Goal: Task Accomplishment & Management: Manage account settings

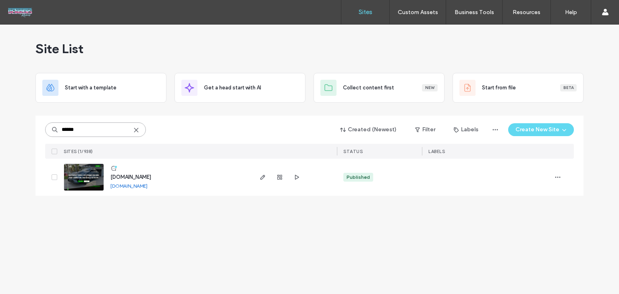
drag, startPoint x: 102, startPoint y: 135, endPoint x: 5, endPoint y: 122, distance: 97.2
click at [5, 122] on div "Site List Start with a template Get a head start with AI Collect content first …" at bounding box center [309, 160] width 619 height 270
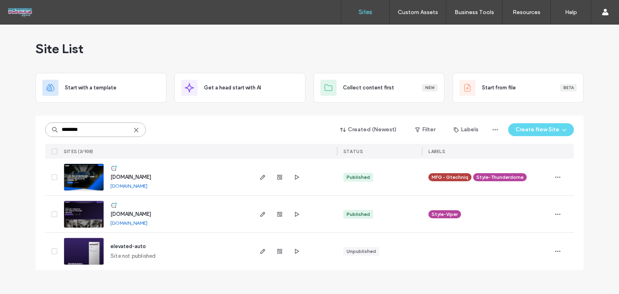
type input "********"
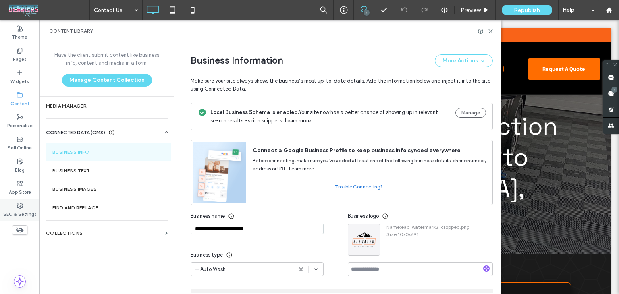
click at [17, 211] on label "SEO & Settings" at bounding box center [19, 213] width 33 height 9
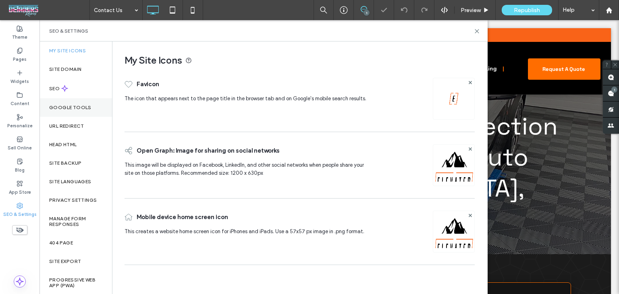
drag, startPoint x: 80, startPoint y: 92, endPoint x: 108, endPoint y: 103, distance: 30.3
click at [80, 92] on div "SEO" at bounding box center [76, 89] width 73 height 20
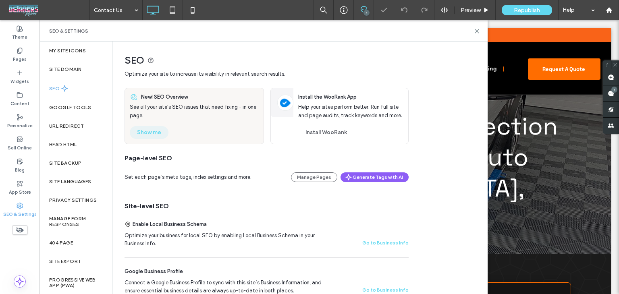
click at [146, 125] on div "New! SEO Overview See all your site's SEO issues that need fixing - in one page…" at bounding box center [194, 116] width 139 height 56
click at [145, 132] on button "Show me" at bounding box center [149, 132] width 39 height 13
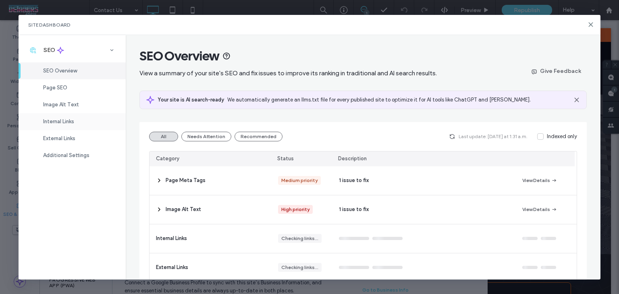
click at [79, 122] on div "Internal Links" at bounding box center [72, 121] width 107 height 17
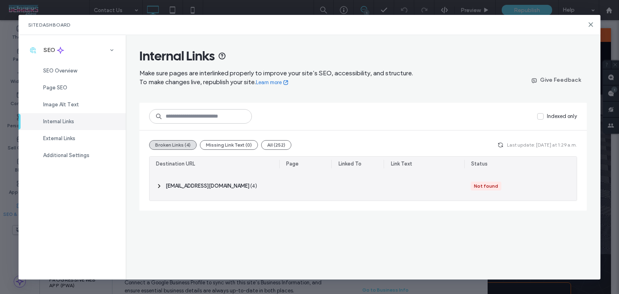
click at [250, 187] on span "( 4 )" at bounding box center [253, 186] width 7 height 8
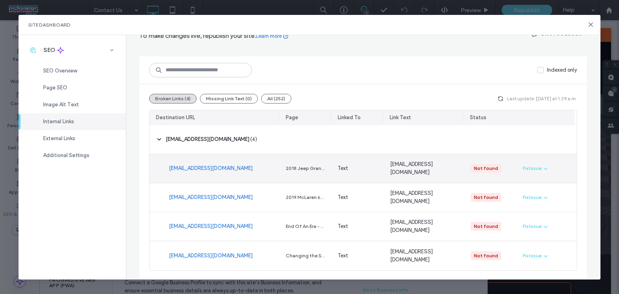
scroll to position [47, 0]
click at [542, 170] on span "button" at bounding box center [545, 168] width 7 height 9
click at [532, 187] on span "Fix in Editor" at bounding box center [539, 187] width 27 height 8
click at [587, 153] on div "Internal Links Make sure pages are interlinked properly to improve your site’s …" at bounding box center [363, 157] width 475 height 245
click at [542, 167] on span "button" at bounding box center [545, 168] width 7 height 9
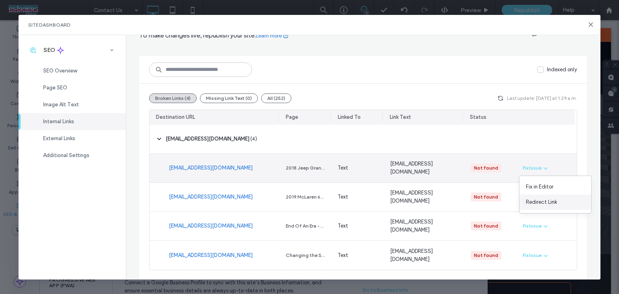
click at [543, 198] on span "Redirect Link" at bounding box center [541, 202] width 31 height 8
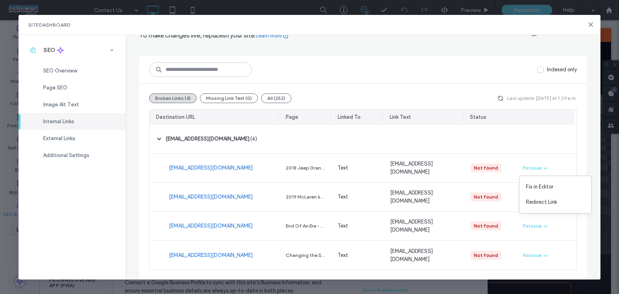
click at [502, 99] on icon "button" at bounding box center [501, 98] width 6 height 6
click at [62, 141] on span "External Links" at bounding box center [59, 138] width 32 height 6
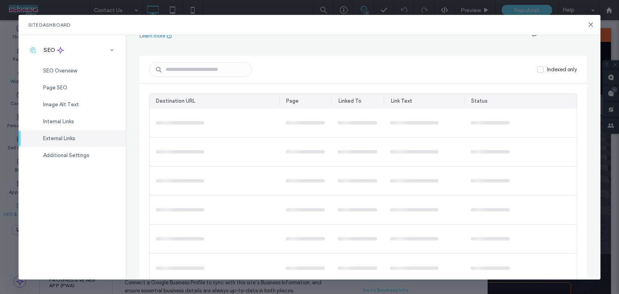
scroll to position [0, 0]
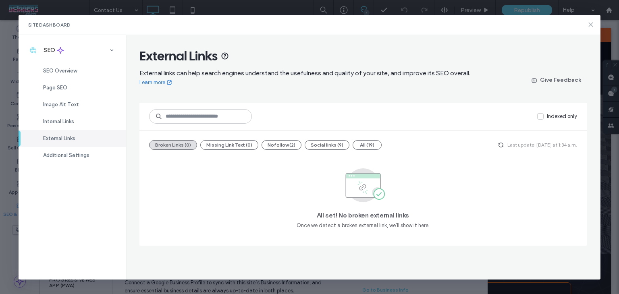
click at [591, 24] on use at bounding box center [591, 25] width 4 height 4
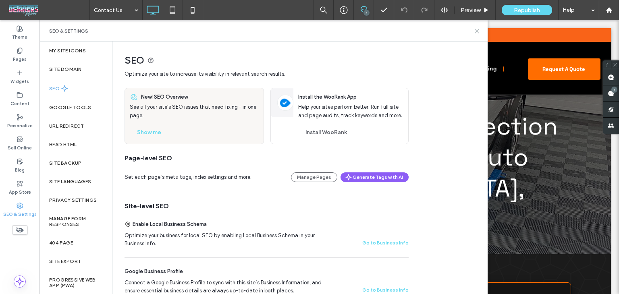
click at [481, 33] on div "SEO & Settings" at bounding box center [264, 30] width 448 height 21
click at [477, 32] on icon at bounding box center [477, 31] width 6 height 6
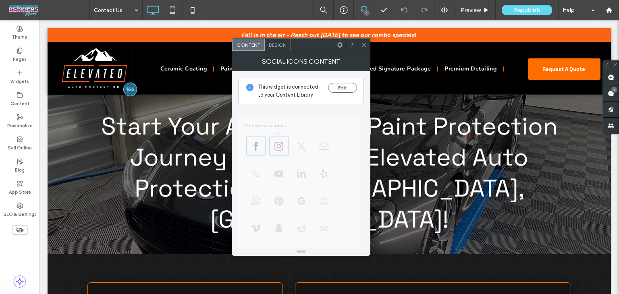
scroll to position [139, 0]
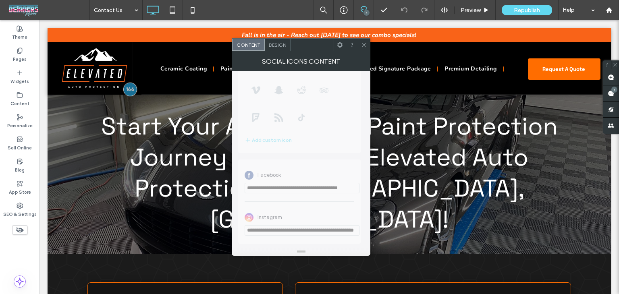
click at [362, 42] on icon at bounding box center [364, 45] width 6 height 6
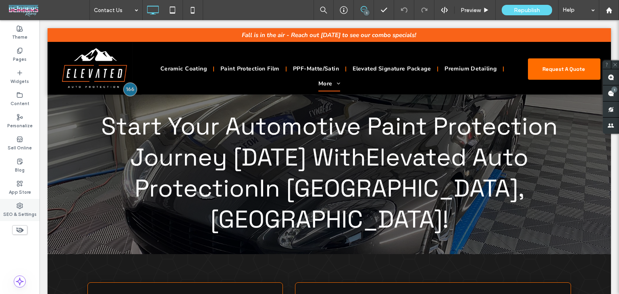
click at [15, 210] on label "SEO & Settings" at bounding box center [19, 213] width 33 height 9
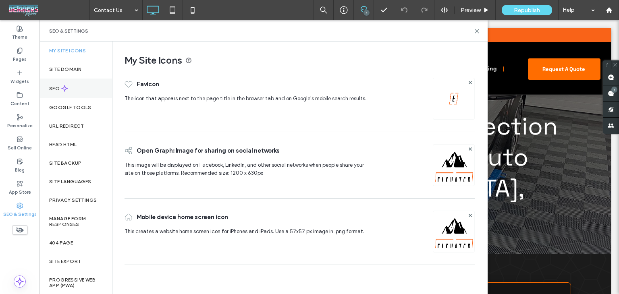
click at [81, 81] on div "SEO" at bounding box center [76, 89] width 73 height 20
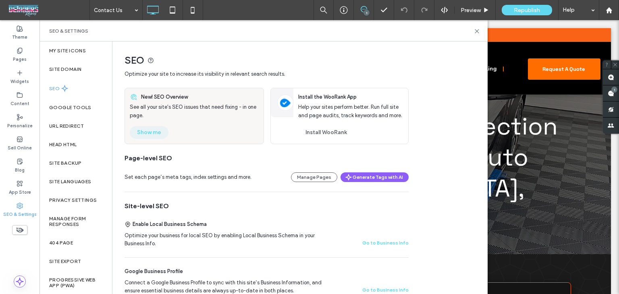
click at [149, 134] on button "Show me" at bounding box center [149, 132] width 39 height 13
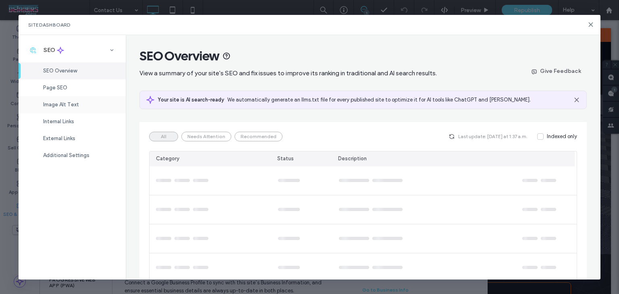
click at [79, 112] on div "Image Alt Text" at bounding box center [72, 104] width 107 height 17
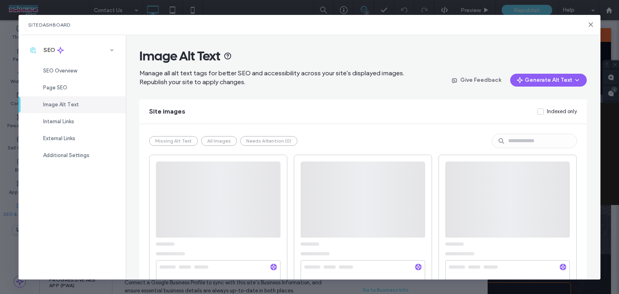
click at [89, 102] on div "Image Alt Text" at bounding box center [72, 104] width 107 height 17
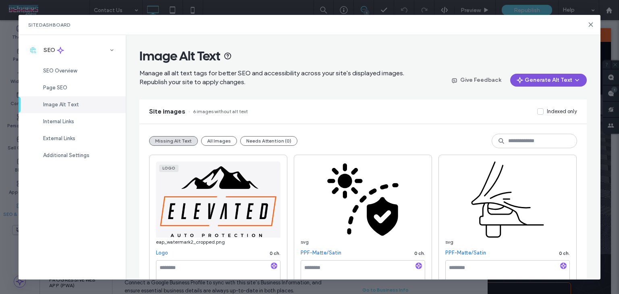
click at [562, 75] on button "Generate Alt Text" at bounding box center [548, 80] width 77 height 13
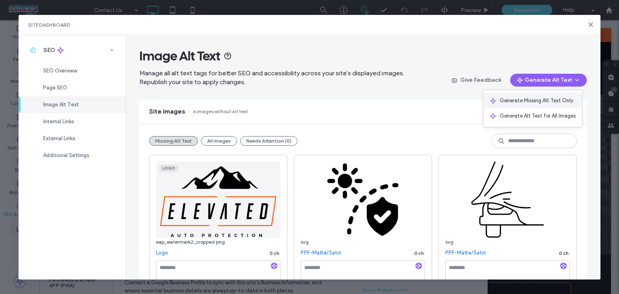
click at [545, 94] on div "Generate Missing Alt Text Only" at bounding box center [533, 100] width 99 height 15
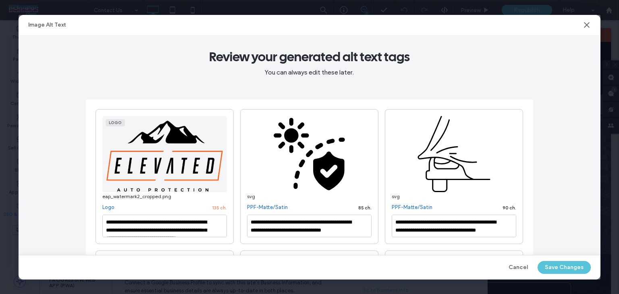
click at [563, 267] on button "Save Changes" at bounding box center [564, 267] width 53 height 13
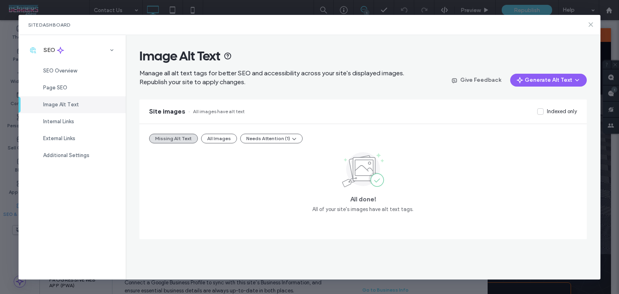
click at [589, 25] on icon at bounding box center [591, 24] width 6 height 6
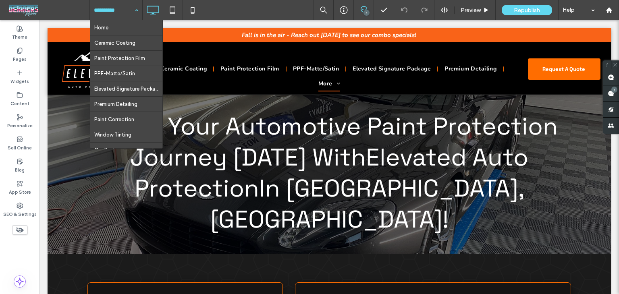
drag, startPoint x: 123, startPoint y: 28, endPoint x: 121, endPoint y: 37, distance: 9.9
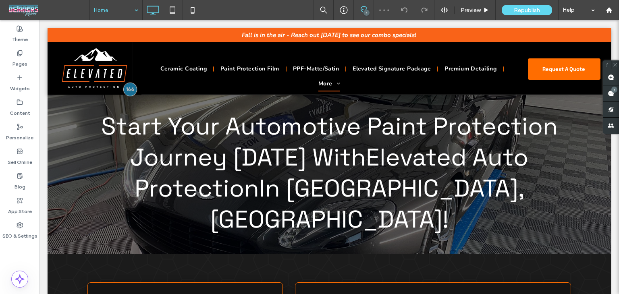
click at [117, 5] on input at bounding box center [114, 10] width 40 height 20
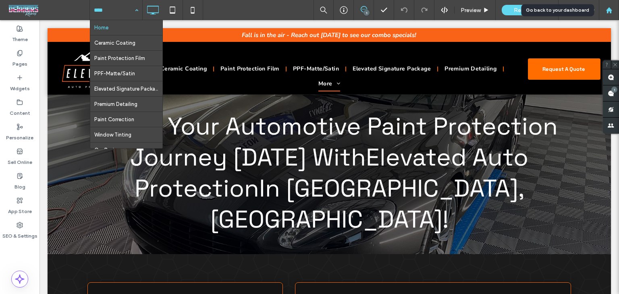
click at [608, 10] on use at bounding box center [609, 10] width 6 height 6
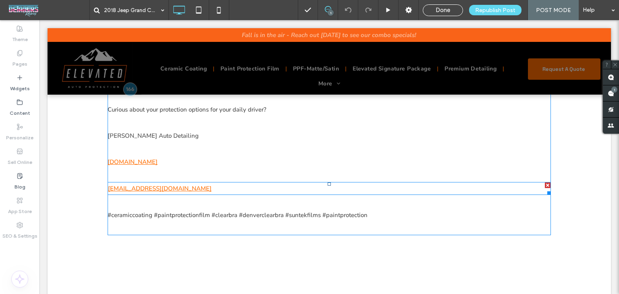
click at [187, 185] on u "info@lambertautodetailing.com" at bounding box center [160, 189] width 104 height 8
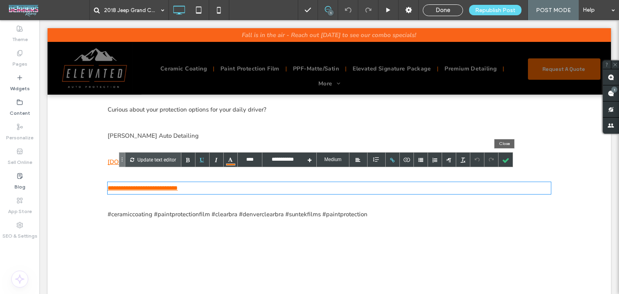
click at [508, 156] on div at bounding box center [506, 160] width 14 height 14
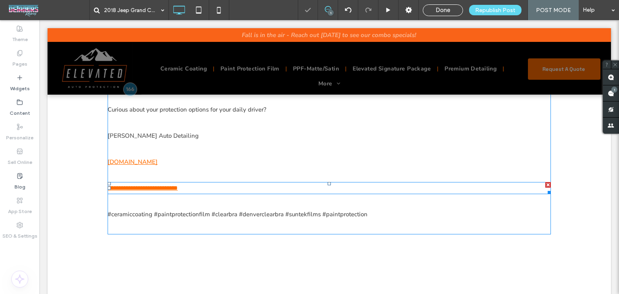
click at [197, 182] on p "**********" at bounding box center [330, 188] width 444 height 12
click at [196, 182] on p "**********" at bounding box center [330, 188] width 444 height 12
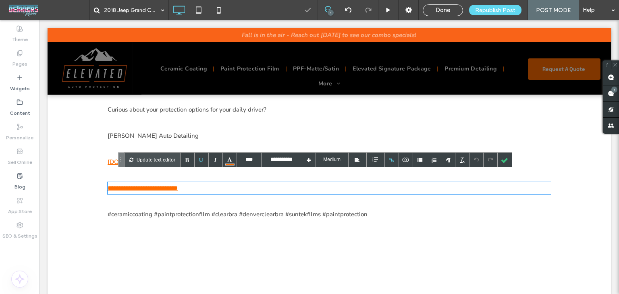
click at [196, 182] on p "**********" at bounding box center [330, 188] width 444 height 12
drag, startPoint x: 196, startPoint y: 179, endPoint x: 75, endPoint y: 174, distance: 121.5
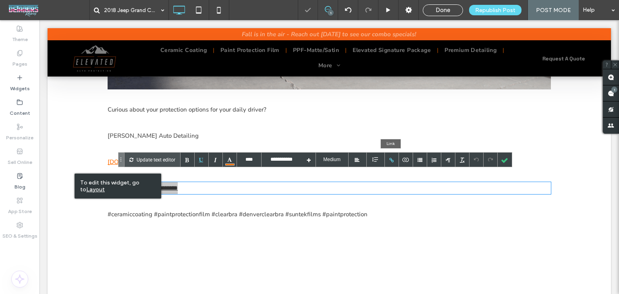
click at [387, 161] on div at bounding box center [392, 160] width 14 height 14
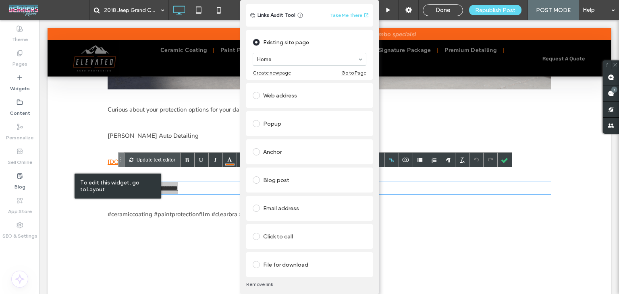
scroll to position [26, 0]
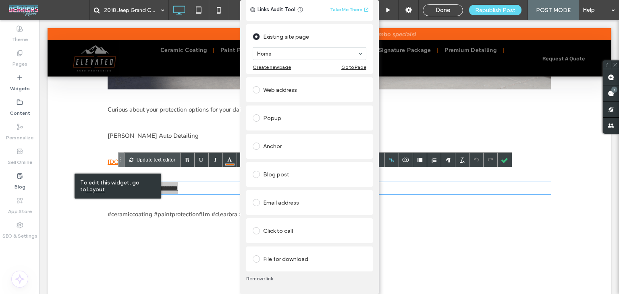
click at [304, 196] on div "Email address" at bounding box center [310, 202] width 114 height 13
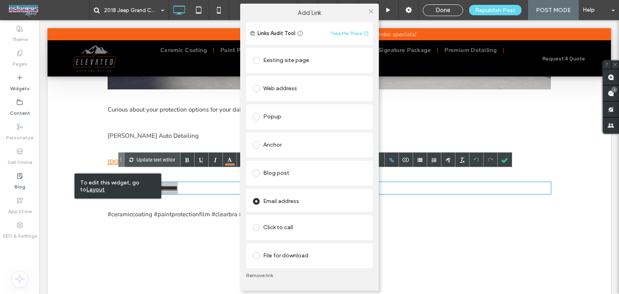
scroll to position [0, 0]
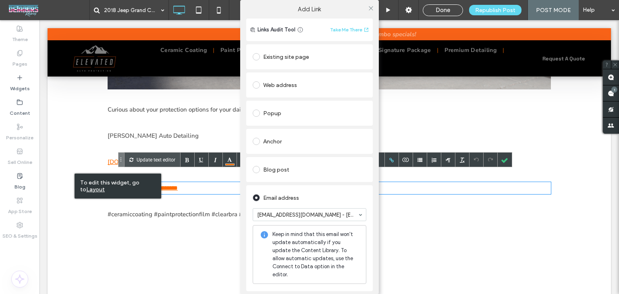
click at [364, 196] on div "Email address info@elevatedautoprotection.com - [Email] Keep in mind that this …" at bounding box center [309, 238] width 127 height 106
click at [376, 204] on div "Links Audit Tool Take Me There Existing site page Home Create new page Go to Pa…" at bounding box center [309, 195] width 139 height 352
click at [370, 9] on use at bounding box center [371, 8] width 4 height 4
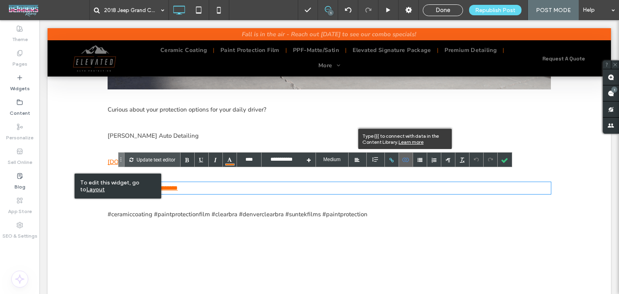
click at [403, 159] on icon at bounding box center [405, 160] width 7 height 5
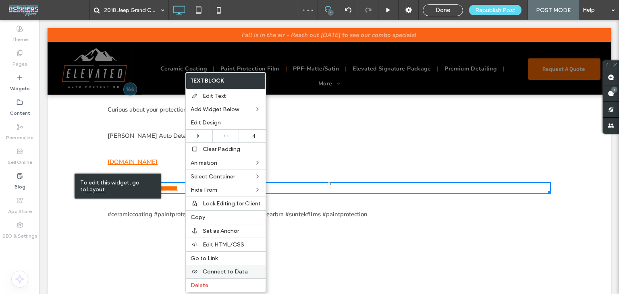
click at [225, 269] on span "Connect to Data" at bounding box center [225, 272] width 45 height 7
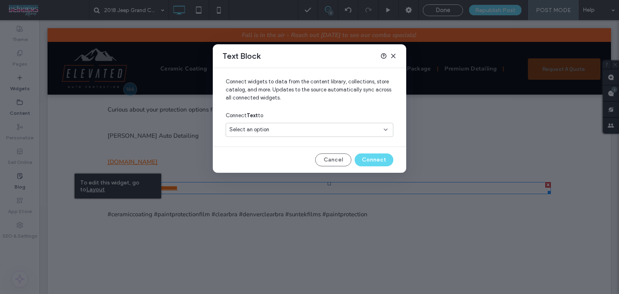
click at [294, 134] on div "Select an option" at bounding box center [310, 130] width 168 height 14
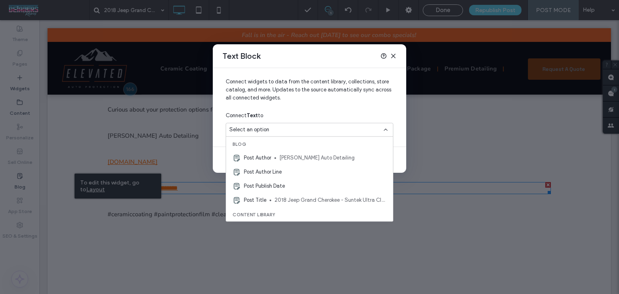
scroll to position [70, 0]
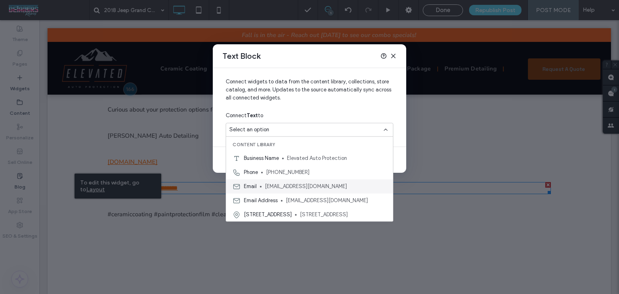
click at [286, 184] on span "info@elevatedautoprotection.com" at bounding box center [326, 187] width 122 height 8
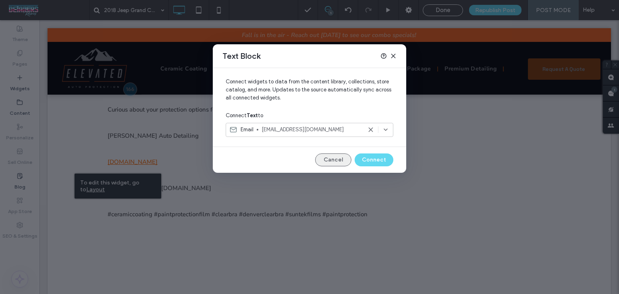
click at [329, 158] on button "Cancel" at bounding box center [333, 160] width 36 height 13
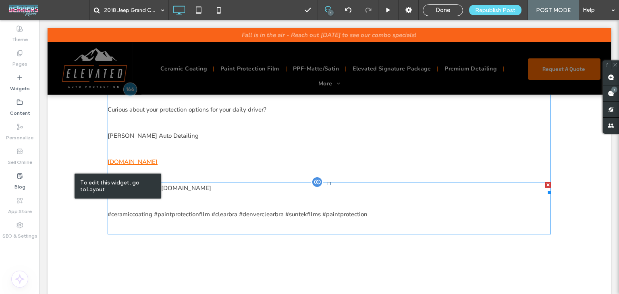
click at [318, 176] on div at bounding box center [317, 182] width 12 height 12
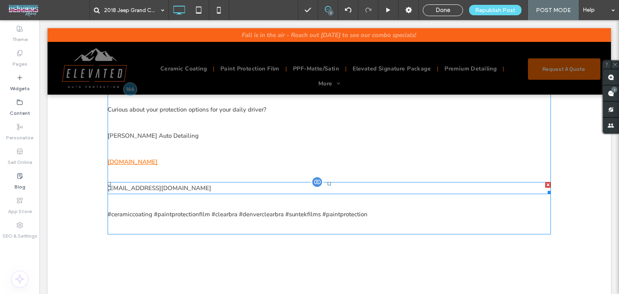
click at [313, 176] on div at bounding box center [317, 182] width 12 height 12
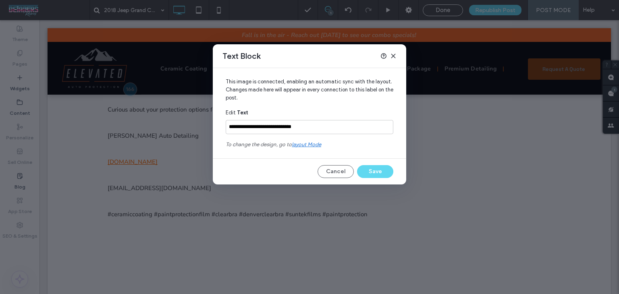
click at [395, 53] on icon at bounding box center [393, 56] width 6 height 6
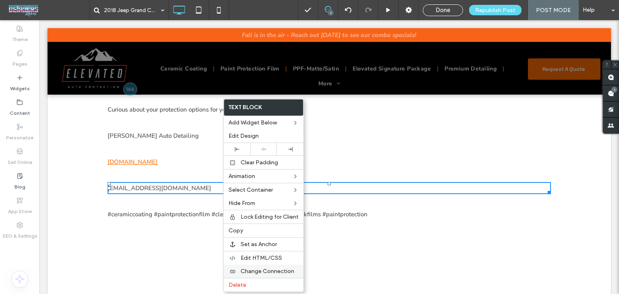
click at [256, 270] on span "Change Connection" at bounding box center [268, 271] width 54 height 7
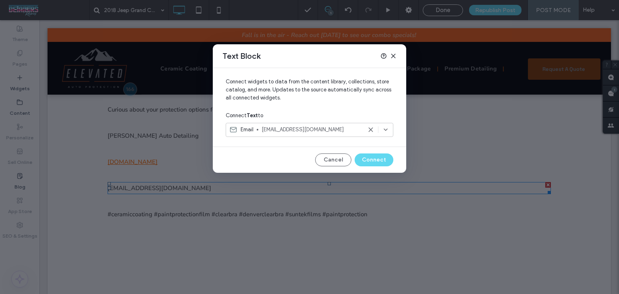
click at [371, 130] on use at bounding box center [371, 130] width 4 height 4
click at [371, 158] on button "Connect" at bounding box center [374, 160] width 39 height 13
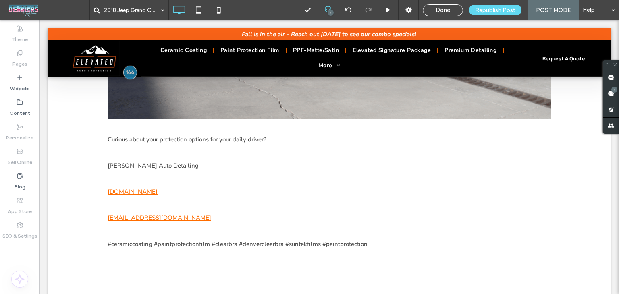
scroll to position [10668, 0]
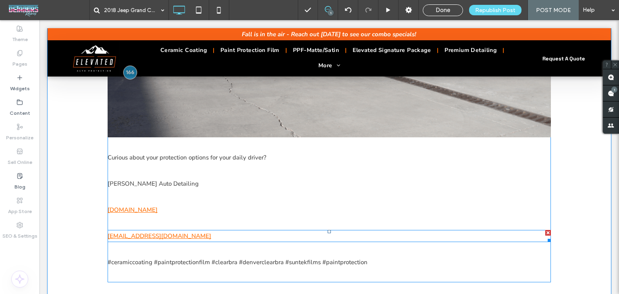
click at [168, 232] on link "info@lambertautodetailing.com" at bounding box center [160, 236] width 104 height 8
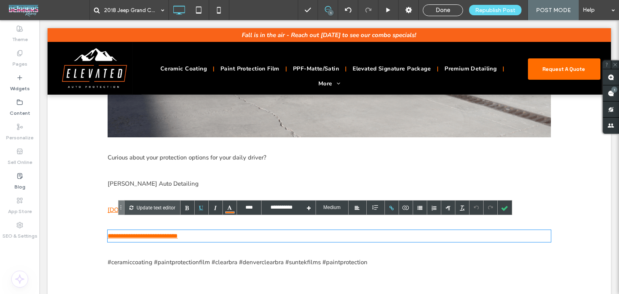
click at [225, 230] on p "**********" at bounding box center [330, 236] width 444 height 12
click at [388, 208] on div at bounding box center [392, 208] width 14 height 14
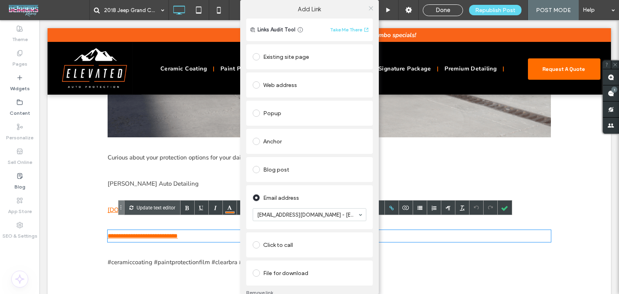
click at [368, 10] on icon at bounding box center [371, 8] width 6 height 6
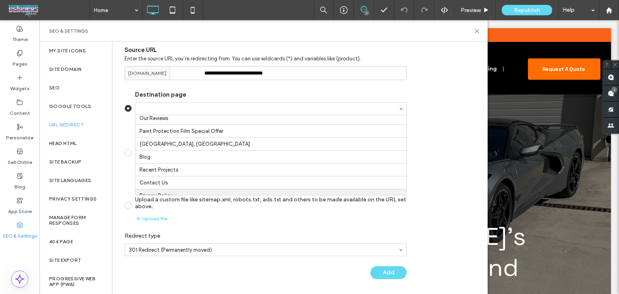
scroll to position [144, 0]
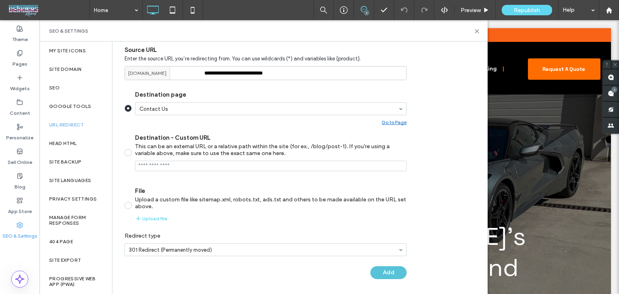
click at [395, 276] on button "Add" at bounding box center [389, 273] width 36 height 13
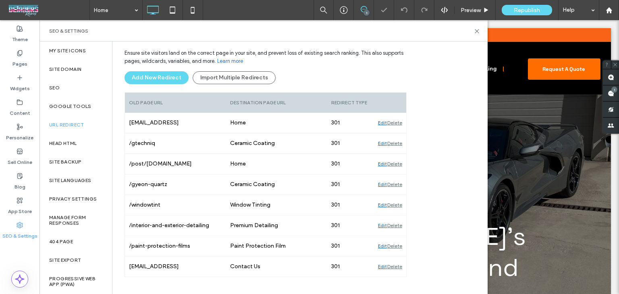
scroll to position [76, 0]
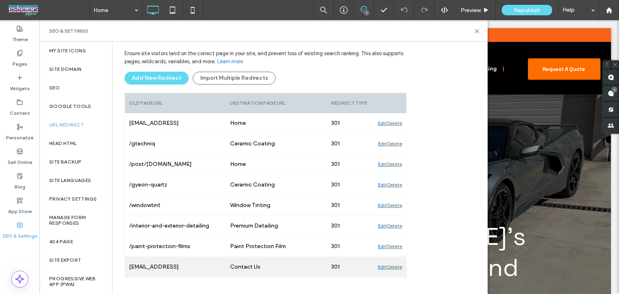
click at [392, 271] on div "Delete" at bounding box center [394, 267] width 15 height 20
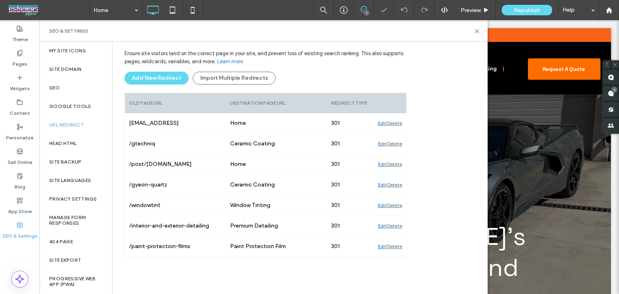
click at [398, 267] on div "Ensure site visitors land on the correct page in your site, and prevent loss of…" at bounding box center [266, 167] width 282 height 242
click at [151, 78] on button "Add New Redirect" at bounding box center [157, 78] width 64 height 13
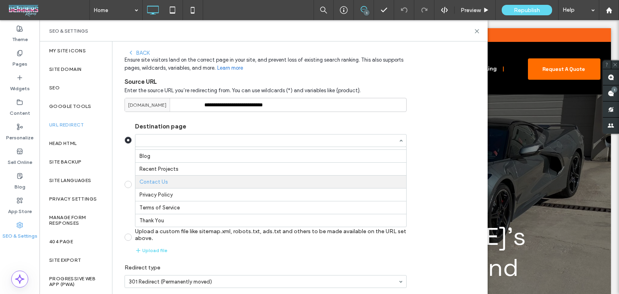
scroll to position [0, 0]
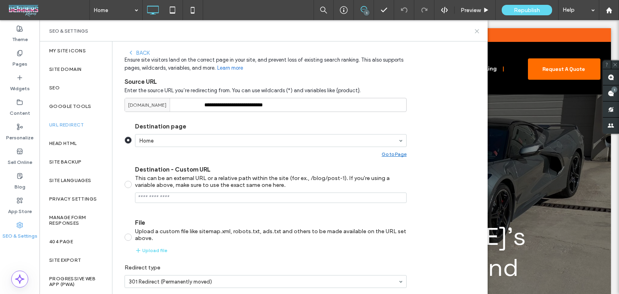
click at [479, 33] on icon at bounding box center [477, 31] width 6 height 6
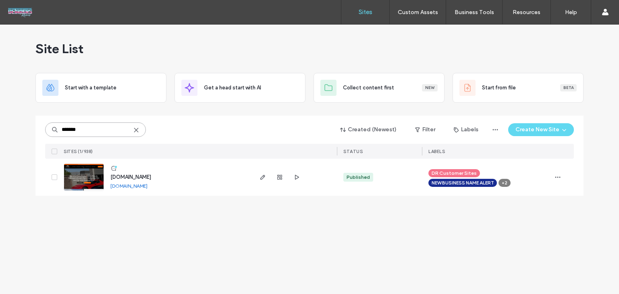
drag, startPoint x: 20, startPoint y: 128, endPoint x: 14, endPoint y: 128, distance: 6.5
click at [16, 128] on div "Site List Start with a template Get a head start with AI Collect content first …" at bounding box center [309, 160] width 619 height 270
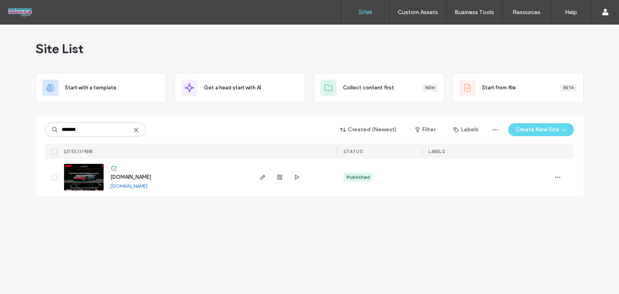
drag, startPoint x: 561, startPoint y: 177, endPoint x: 542, endPoint y: 185, distance: 20.9
click at [560, 177] on icon "button" at bounding box center [558, 177] width 6 height 6
click at [518, 230] on span "Assign Label" at bounding box center [522, 229] width 29 height 8
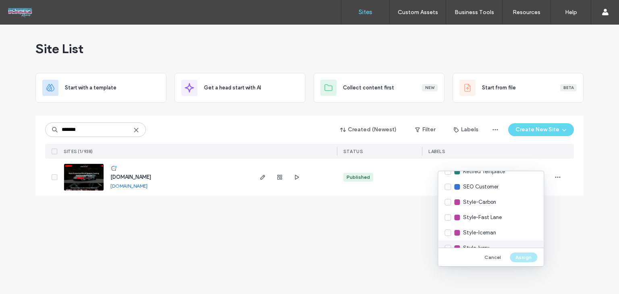
scroll to position [403, 0]
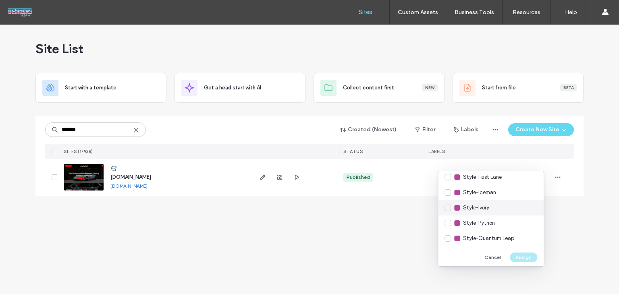
click at [497, 204] on div "Style-Ivory" at bounding box center [491, 207] width 106 height 15
click at [528, 261] on button "Assign" at bounding box center [523, 258] width 27 height 10
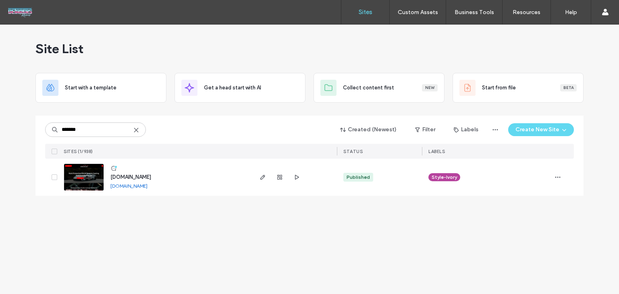
click at [126, 187] on link "[DOMAIN_NAME]" at bounding box center [128, 186] width 37 height 6
drag, startPoint x: 119, startPoint y: 129, endPoint x: 48, endPoint y: 146, distance: 73.0
click at [48, 146] on div "******* Created (Newest) Filter Labels Create New Site SITES (1/938) STATUS LAB…" at bounding box center [309, 137] width 529 height 43
type input "*******"
click at [148, 185] on link "www.lejeuneceramiccoating.com" at bounding box center [128, 186] width 37 height 6
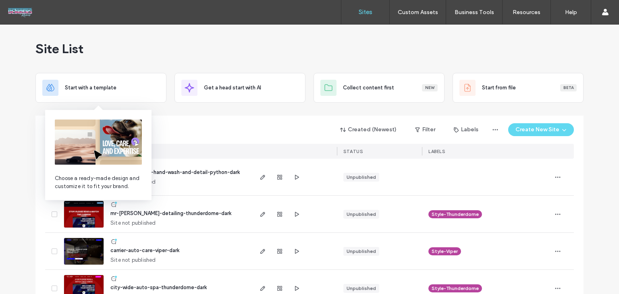
type input "*******"
click at [194, 133] on div "******* Created (Newest) Filter Labels Create New Site" at bounding box center [309, 129] width 529 height 15
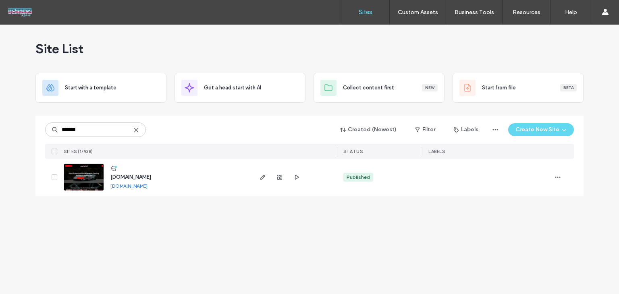
click at [147, 175] on span "[DOMAIN_NAME]" at bounding box center [130, 177] width 41 height 6
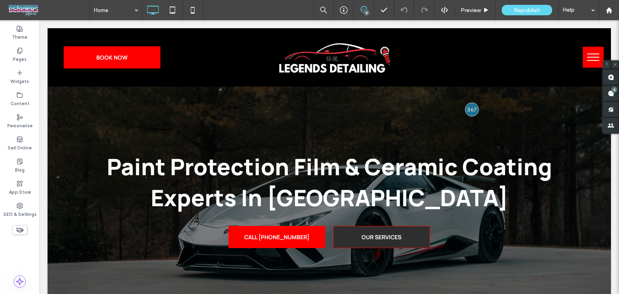
click at [591, 49] on button "menu" at bounding box center [593, 57] width 21 height 21
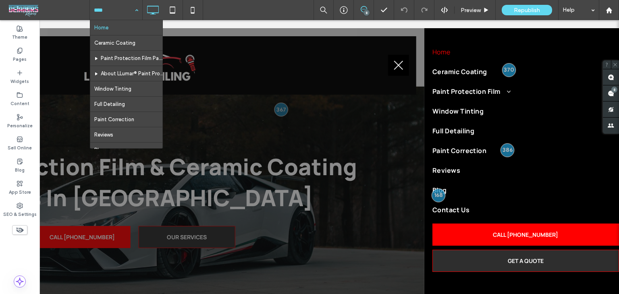
click at [221, 8] on div "Home Ceramic Coating Paint Protection Film Packages About LLumar® Paint Protect…" at bounding box center [355, 10] width 530 height 20
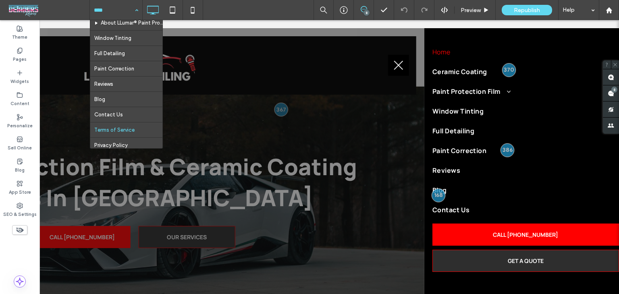
scroll to position [74, 0]
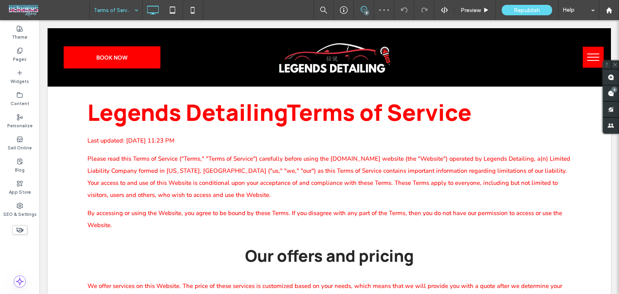
click at [105, 12] on input at bounding box center [114, 10] width 40 height 20
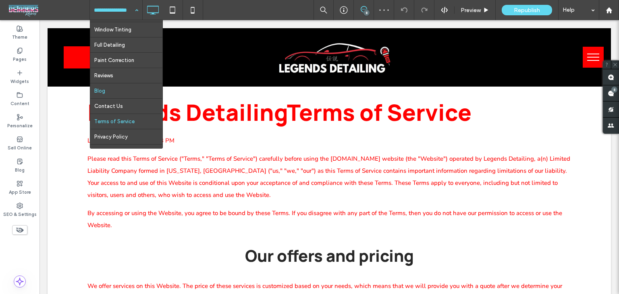
scroll to position [74, 0]
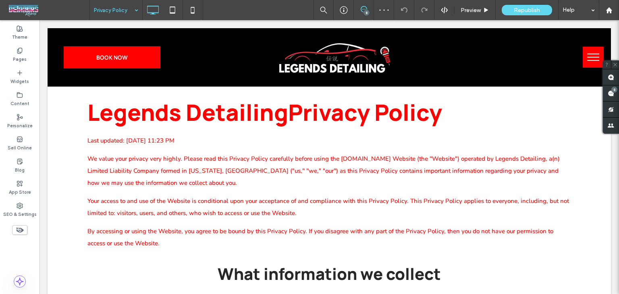
scroll to position [1761, 0]
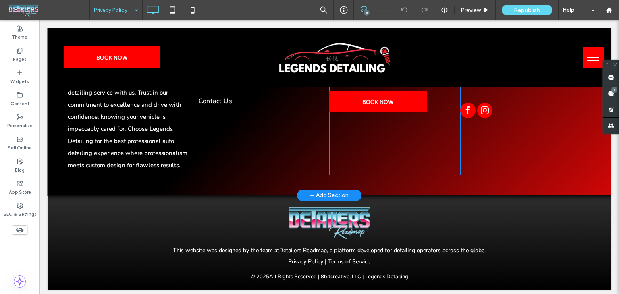
click at [336, 191] on div "+ Add Section" at bounding box center [329, 195] width 39 height 9
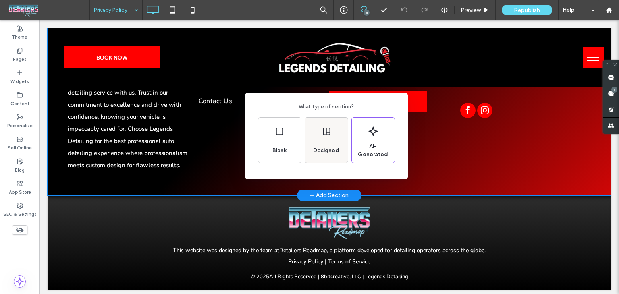
click at [326, 152] on span "Designed" at bounding box center [326, 151] width 33 height 8
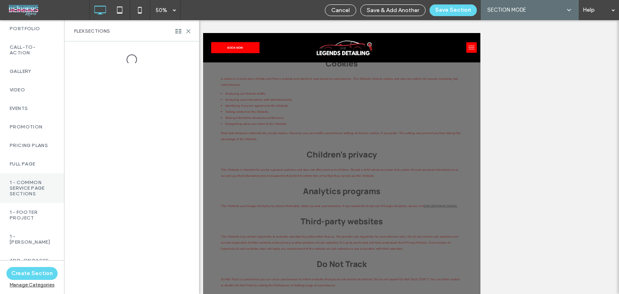
scroll to position [242, 0]
click at [26, 217] on label "1 - Footer Project" at bounding box center [32, 211] width 45 height 11
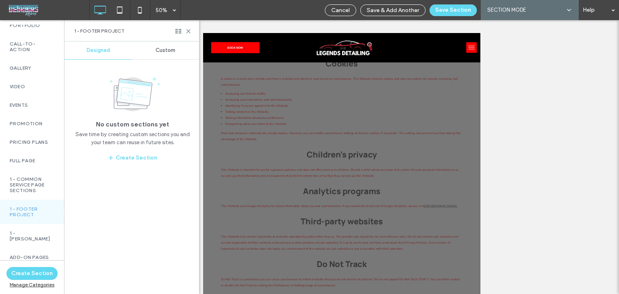
click at [162, 50] on span "Custom" at bounding box center [166, 50] width 20 height 6
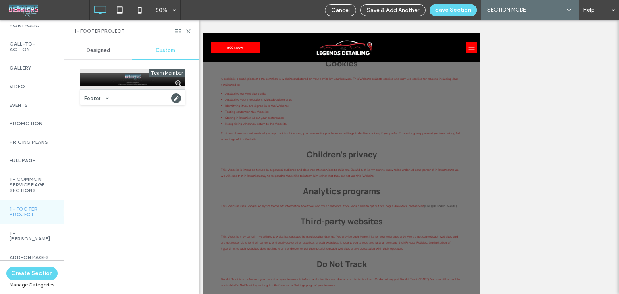
click at [134, 80] on div at bounding box center [132, 79] width 105 height 20
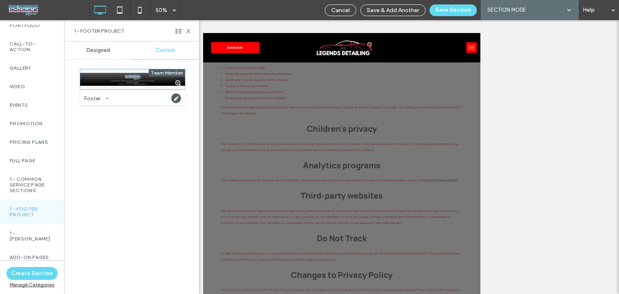
scroll to position [1032, 0]
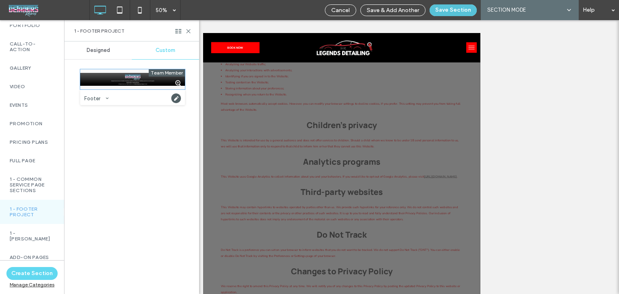
click at [448, 10] on button "Save Section" at bounding box center [453, 10] width 47 height 12
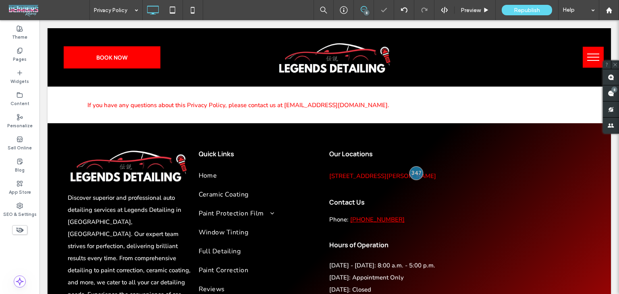
scroll to position [1828, 0]
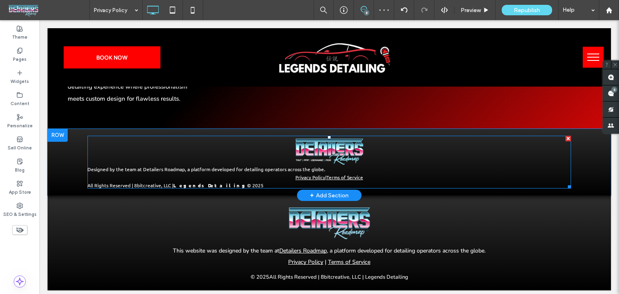
click at [296, 168] on span at bounding box center [329, 162] width 484 height 53
click at [296, 168] on p "Designed by the team at Detailers Roadmap, a platform developed for detailing o…" at bounding box center [329, 169] width 484 height 6
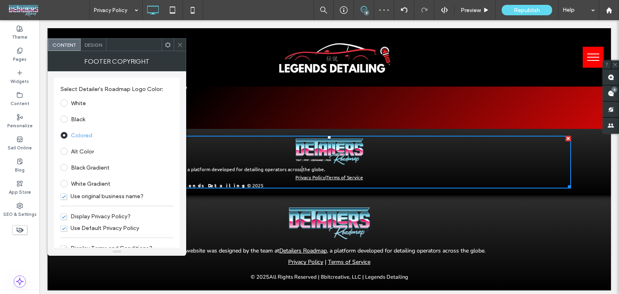
click at [94, 46] on span "Design" at bounding box center [93, 45] width 17 height 6
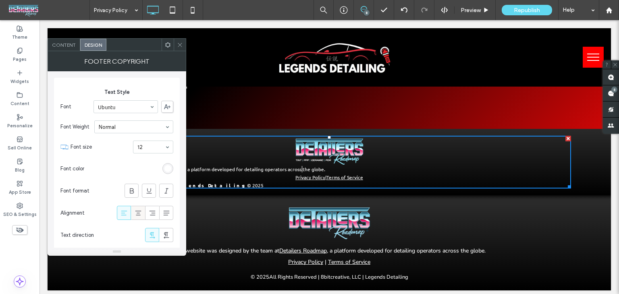
click at [141, 210] on icon at bounding box center [138, 213] width 8 height 8
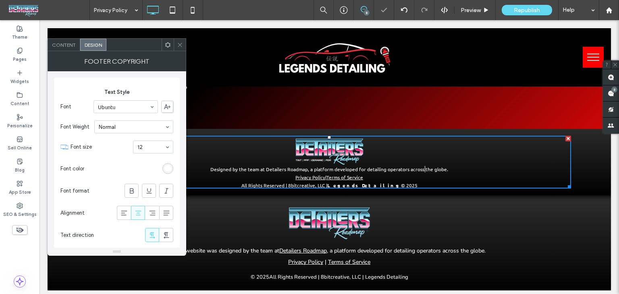
drag, startPoint x: 180, startPoint y: 41, endPoint x: 186, endPoint y: 81, distance: 40.7
click at [179, 44] on icon at bounding box center [180, 45] width 6 height 6
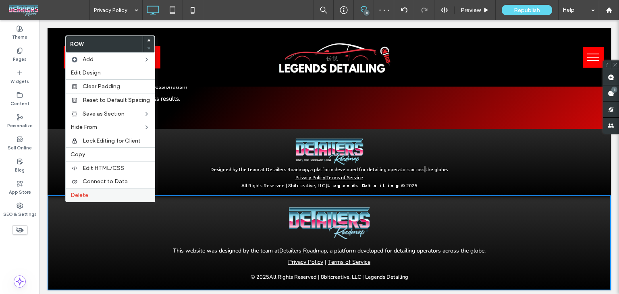
click at [112, 194] on label "Delete" at bounding box center [110, 195] width 79 height 7
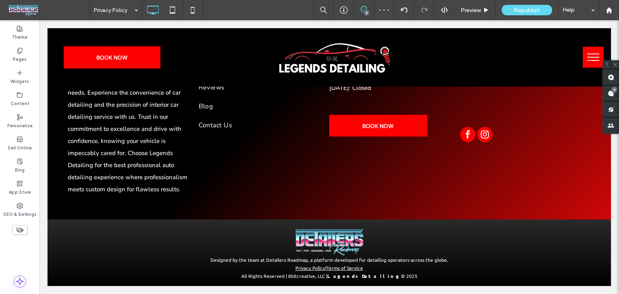
scroll to position [1733, 0]
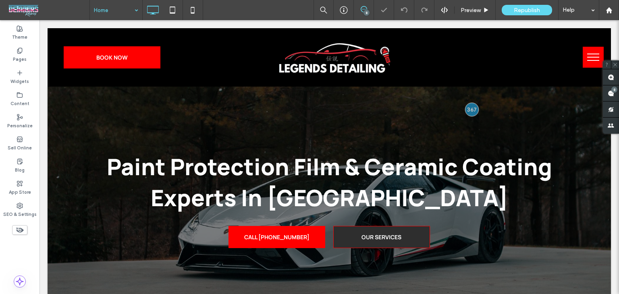
click at [129, 13] on input at bounding box center [114, 10] width 40 height 20
click at [131, 10] on div "Ceramic Coating" at bounding box center [116, 10] width 52 height 20
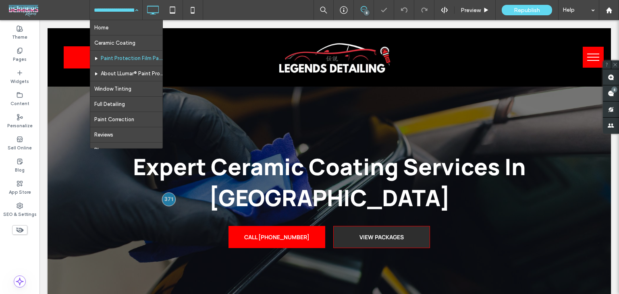
click at [115, 9] on input at bounding box center [114, 10] width 40 height 20
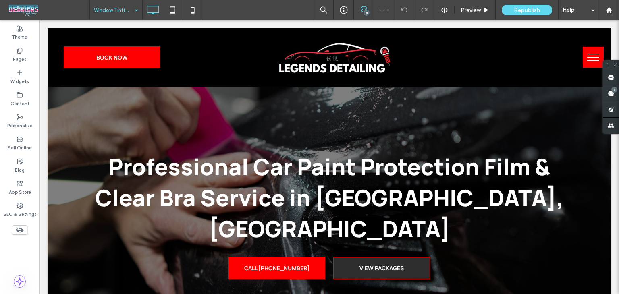
click at [113, 12] on input at bounding box center [114, 10] width 40 height 20
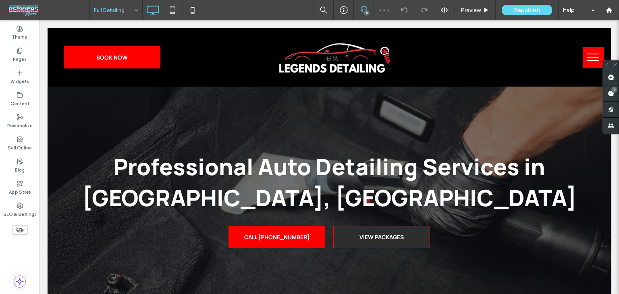
click at [129, 4] on input at bounding box center [114, 10] width 40 height 20
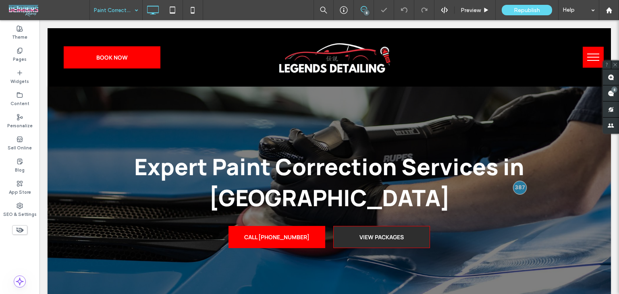
click at [109, 9] on input at bounding box center [114, 10] width 40 height 20
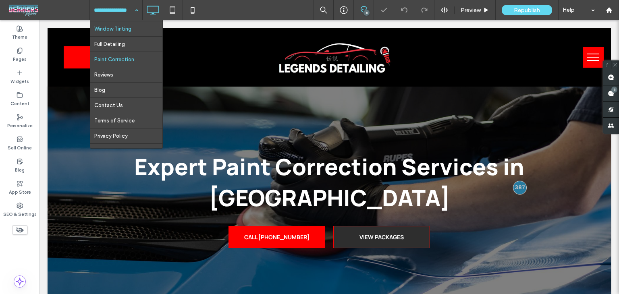
scroll to position [74, 0]
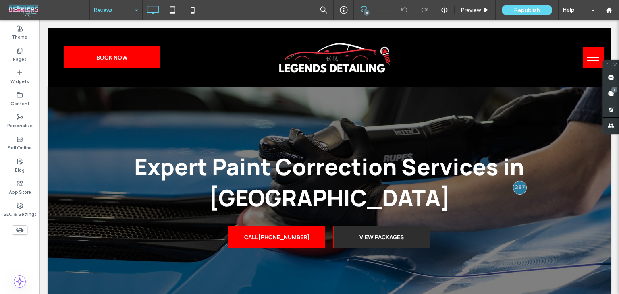
click at [120, 15] on input at bounding box center [114, 10] width 40 height 20
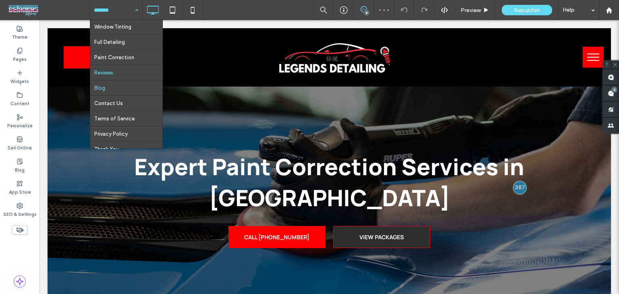
scroll to position [74, 0]
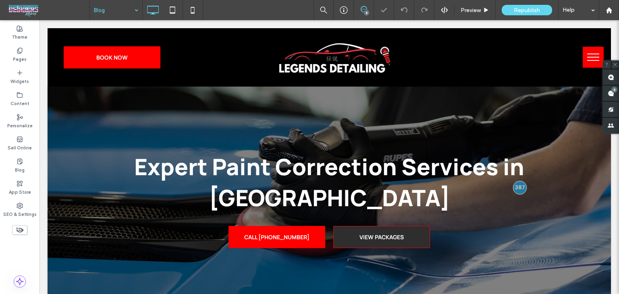
click at [116, 8] on input at bounding box center [114, 10] width 40 height 20
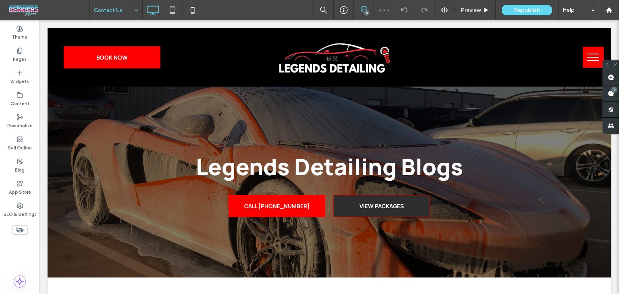
click at [109, 18] on input at bounding box center [114, 10] width 40 height 20
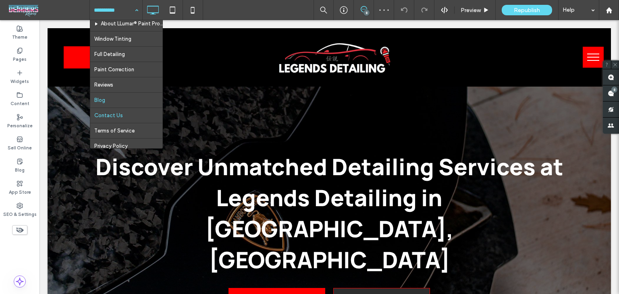
scroll to position [74, 0]
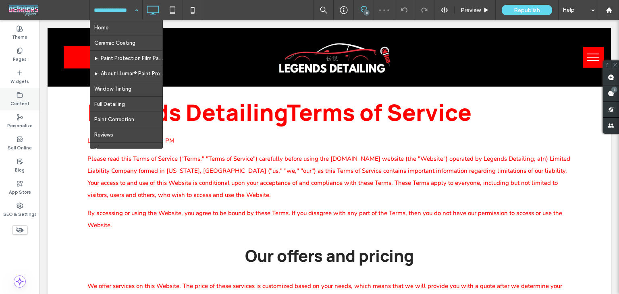
click at [25, 101] on label "Content" at bounding box center [19, 102] width 19 height 9
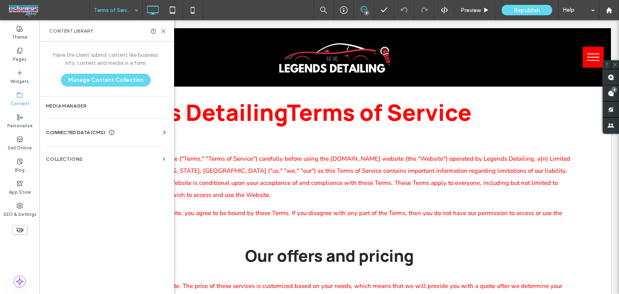
click at [60, 128] on div "CONNECTED DATA (CMS) Business Info Business Text Business Images Find and Repla…" at bounding box center [106, 132] width 132 height 21
click at [79, 137] on div "Business Info Business Text Business Images Find and Replace" at bounding box center [107, 140] width 123 height 6
click at [96, 134] on span "CONNECTED DATA (CMS)" at bounding box center [75, 133] width 59 height 8
click at [103, 150] on label "Business Info" at bounding box center [107, 153] width 110 height 6
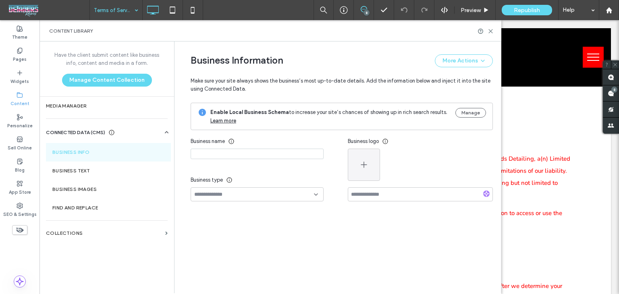
type input "**********"
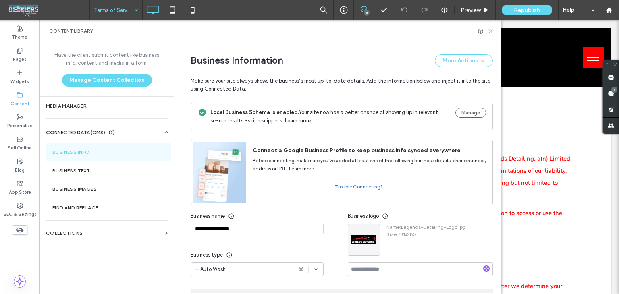
click at [493, 32] on icon at bounding box center [491, 31] width 6 height 6
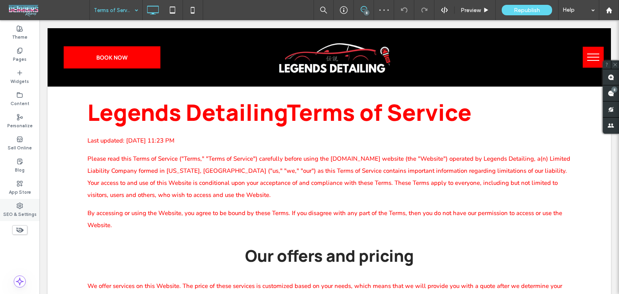
click at [18, 207] on icon at bounding box center [20, 206] width 6 height 6
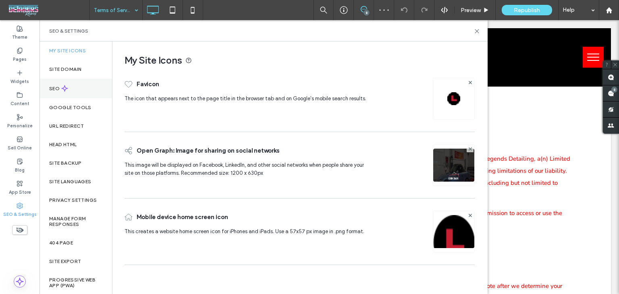
click at [81, 85] on div "SEO" at bounding box center [76, 89] width 73 height 20
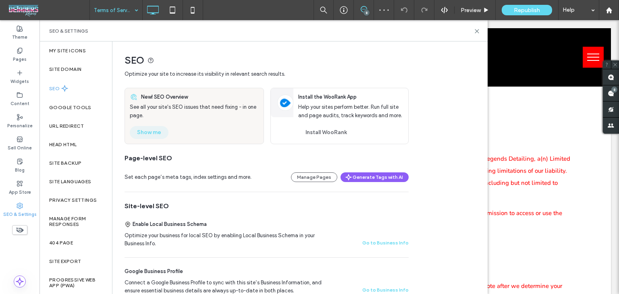
click at [140, 133] on button "Show me" at bounding box center [149, 132] width 39 height 13
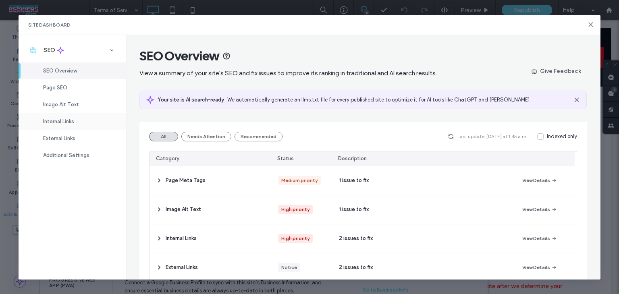
click at [66, 119] on span "Internal Links" at bounding box center [58, 122] width 31 height 6
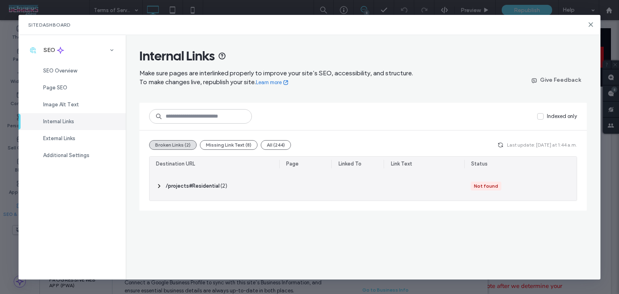
click at [181, 189] on span "‎ /projects#Residential ‎" at bounding box center [193, 186] width 54 height 8
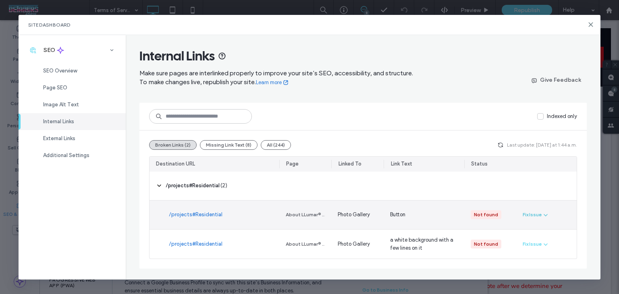
drag, startPoint x: 535, startPoint y: 210, endPoint x: 535, endPoint y: 214, distance: 4.1
click at [535, 210] on button "Fix Issue" at bounding box center [536, 215] width 26 height 10
click at [537, 249] on span "Redirect Link" at bounding box center [545, 250] width 31 height 8
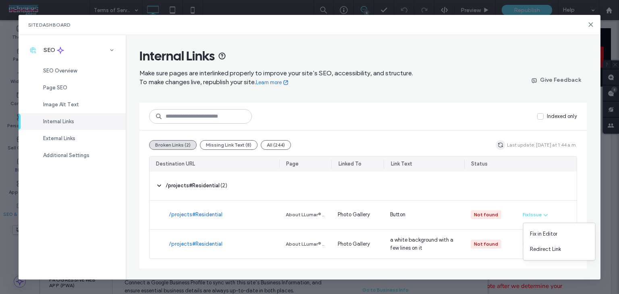
click at [501, 142] on icon "button" at bounding box center [501, 145] width 6 height 6
click at [499, 147] on div "Broken Links (2) Missing Link Text (8) All (244) Last update: Today at 1:46 a.m." at bounding box center [363, 145] width 428 height 10
click at [504, 142] on icon "button" at bounding box center [501, 145] width 6 height 6
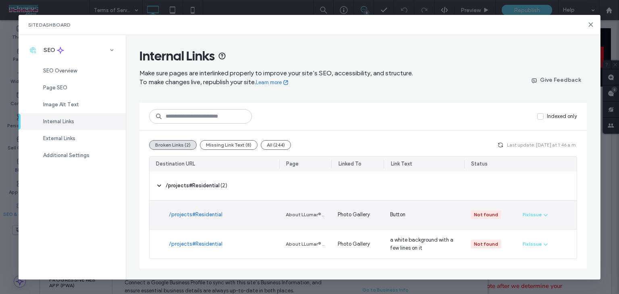
click at [193, 213] on link "/projects#Residential" at bounding box center [196, 215] width 54 height 8
click at [211, 217] on link "/projects#Residential" at bounding box center [196, 215] width 54 height 8
click at [537, 222] on div "Fix Issue" at bounding box center [546, 215] width 60 height 29
click at [537, 218] on div "Fix Issue" at bounding box center [532, 214] width 19 height 7
click at [542, 229] on div "Fix in Editor" at bounding box center [560, 234] width 72 height 15
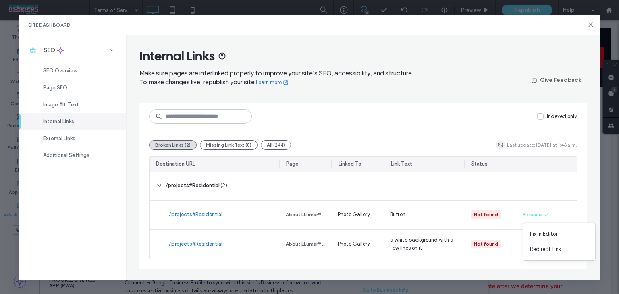
click at [506, 141] on span "button" at bounding box center [501, 145] width 10 height 10
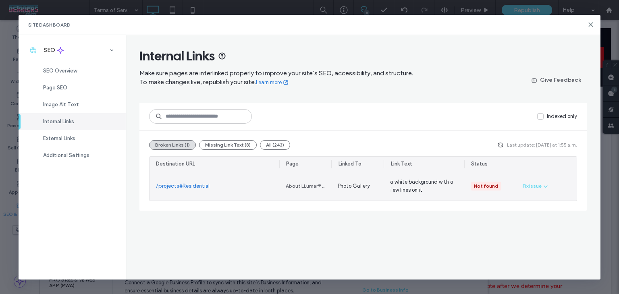
click at [537, 194] on div "Fix Issue" at bounding box center [546, 186] width 60 height 29
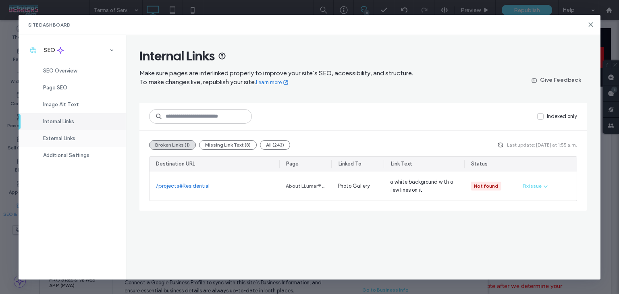
click at [79, 142] on div "External Links" at bounding box center [72, 138] width 107 height 17
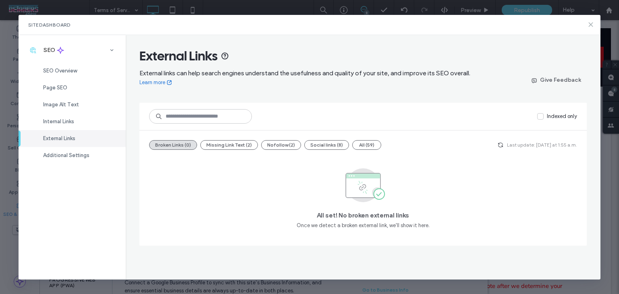
click at [590, 27] on icon at bounding box center [591, 24] width 6 height 6
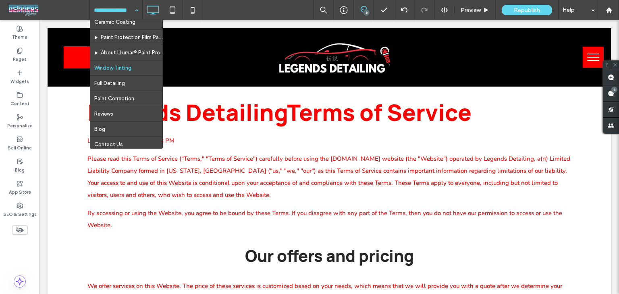
scroll to position [40, 0]
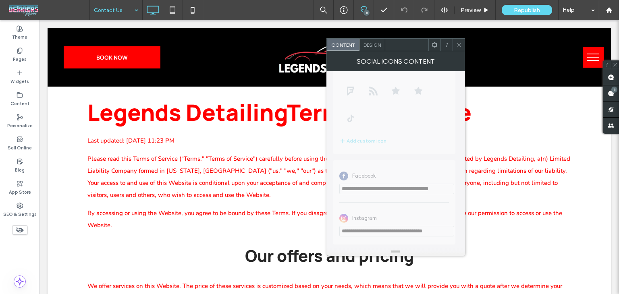
scroll to position [166, 0]
click at [456, 48] on span at bounding box center [459, 45] width 6 height 12
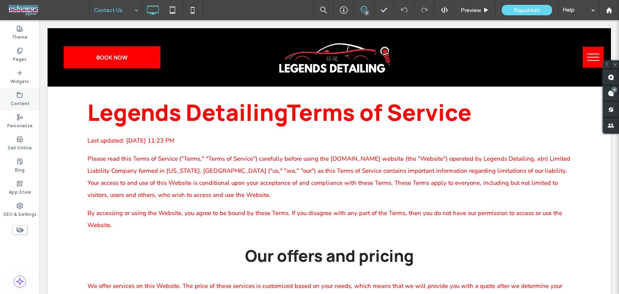
click at [21, 100] on label "Content" at bounding box center [19, 102] width 19 height 9
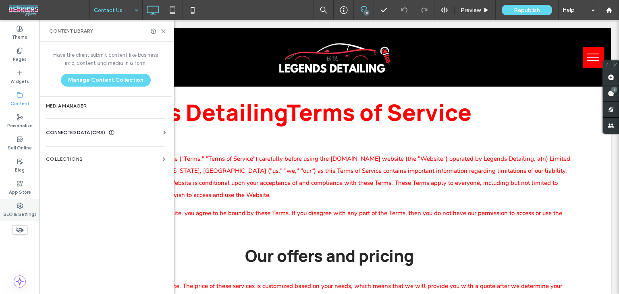
click at [23, 209] on label "SEO & Settings" at bounding box center [19, 213] width 33 height 9
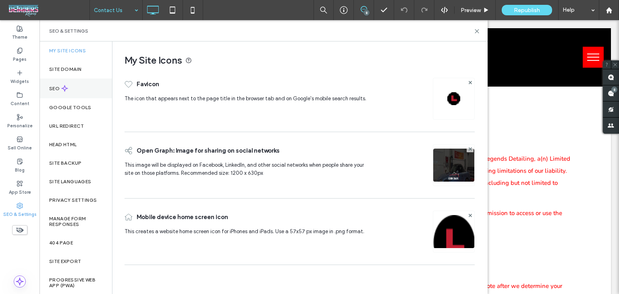
click at [76, 90] on div "SEO" at bounding box center [76, 89] width 73 height 20
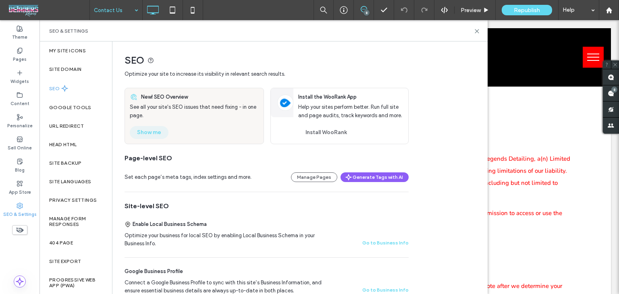
click at [148, 129] on button "Show me" at bounding box center [149, 132] width 39 height 13
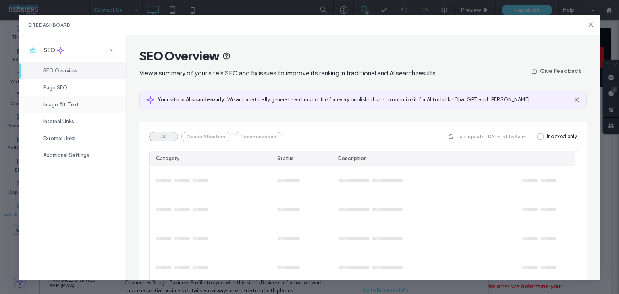
click at [73, 106] on span "Image Alt Text" at bounding box center [61, 105] width 36 height 6
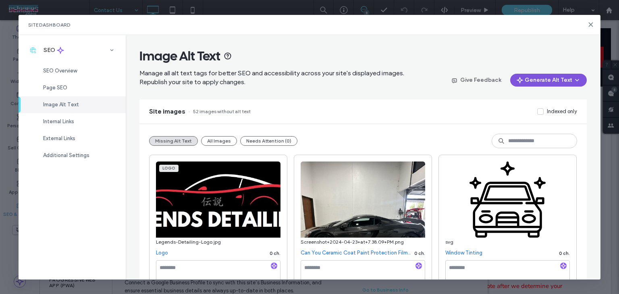
click at [529, 80] on button "Generate Alt Text" at bounding box center [548, 80] width 77 height 13
click at [528, 102] on span "Generate Missing Alt Text Only" at bounding box center [537, 101] width 74 height 8
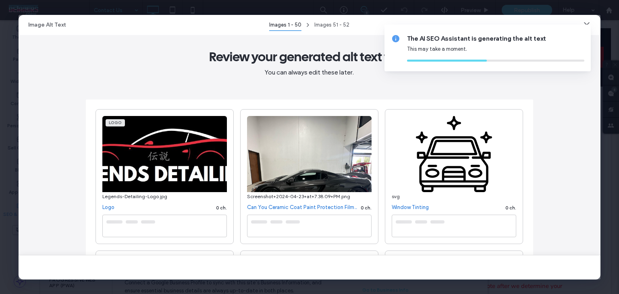
type textarea "**********"
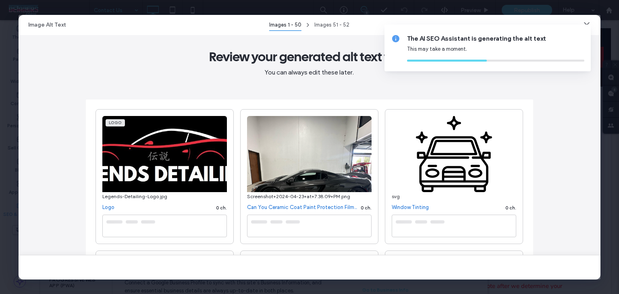
type textarea "**********"
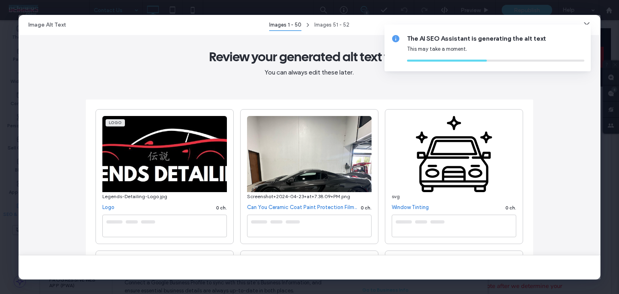
type textarea "**********"
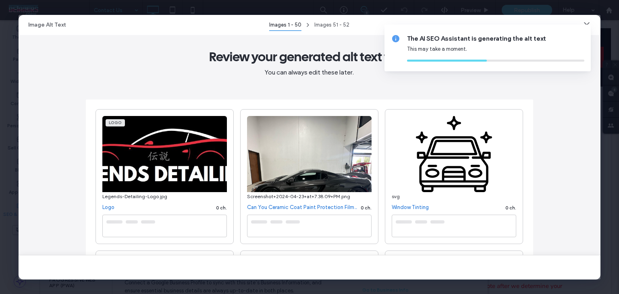
type textarea "**********"
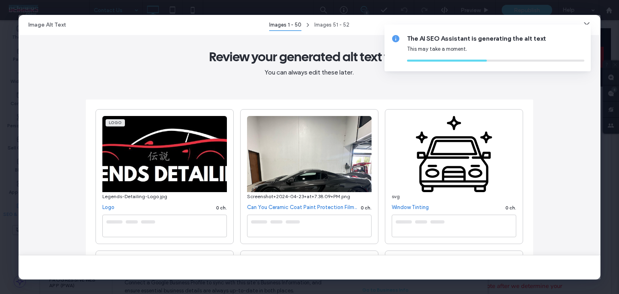
type textarea "**********"
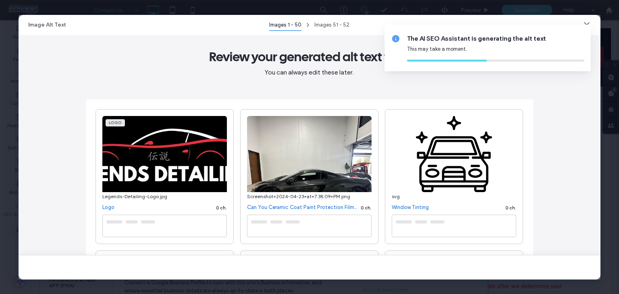
type textarea "**********"
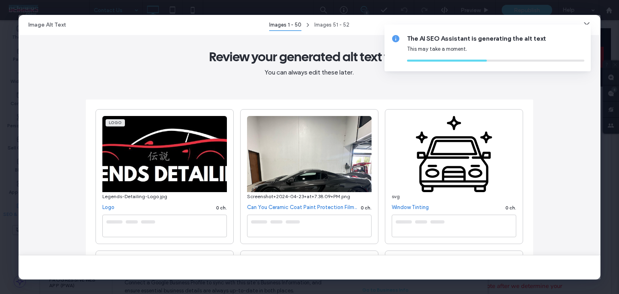
type textarea "**********"
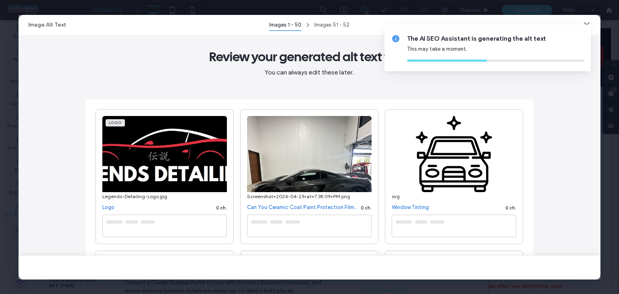
type textarea "**********"
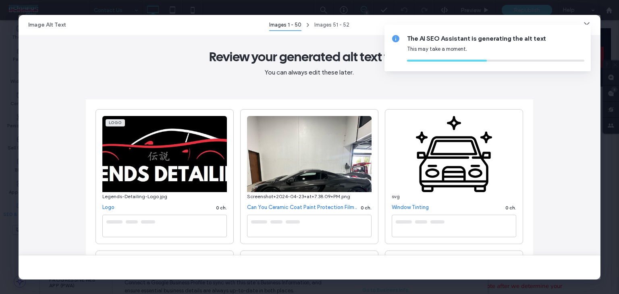
type textarea "**********"
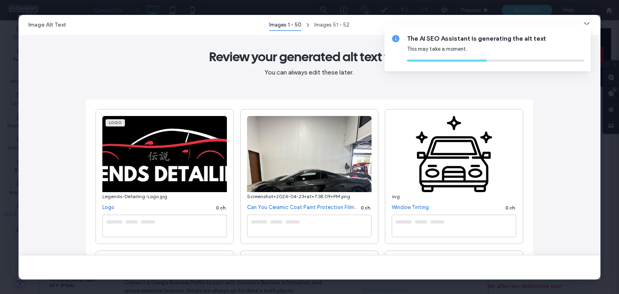
type textarea "**********"
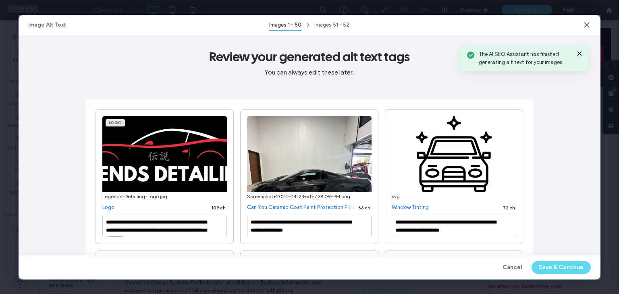
click at [555, 273] on button "Save & Continue" at bounding box center [561, 267] width 59 height 13
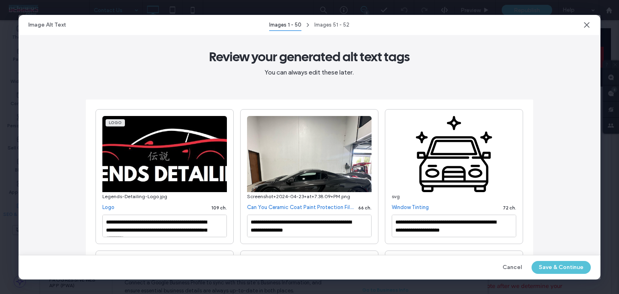
click at [544, 270] on button "Save & Continue" at bounding box center [561, 267] width 59 height 13
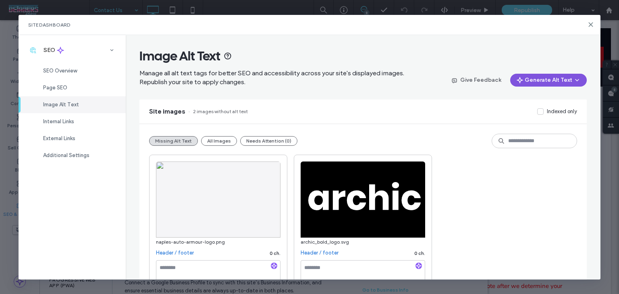
click at [520, 86] on button "Generate Alt Text" at bounding box center [548, 80] width 77 height 13
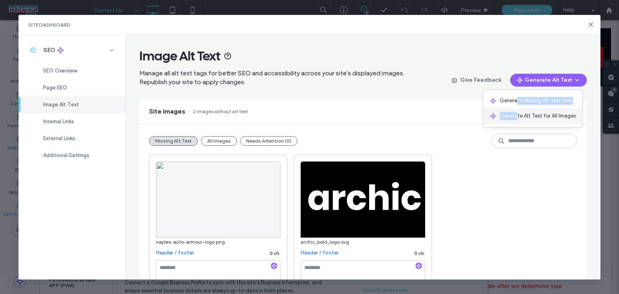
click at [519, 110] on div "Generate Missing Alt Text Only Generate Alt Text for All Images" at bounding box center [533, 109] width 100 height 38
click at [516, 98] on span "Generate Missing Alt Text Only" at bounding box center [537, 101] width 74 height 8
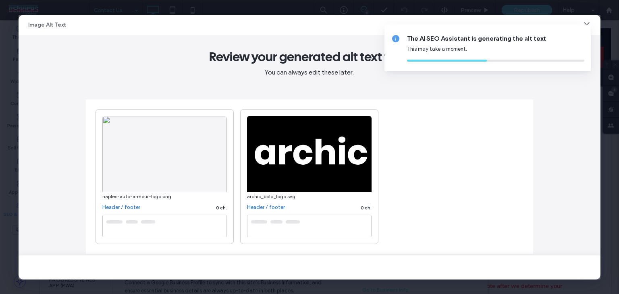
type textarea "**********"
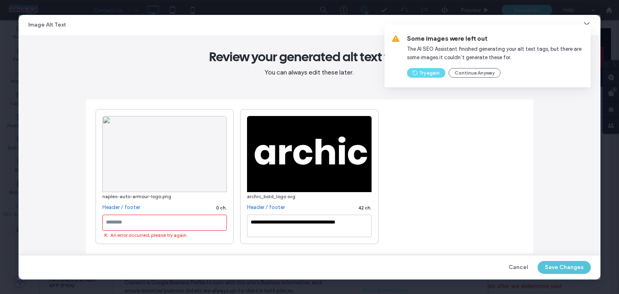
click at [556, 270] on button "Save Changes" at bounding box center [564, 267] width 53 height 13
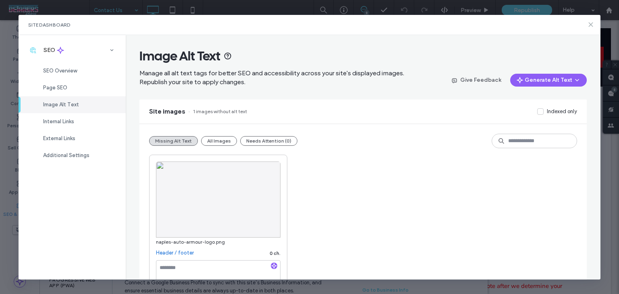
click at [592, 24] on icon at bounding box center [591, 24] width 6 height 6
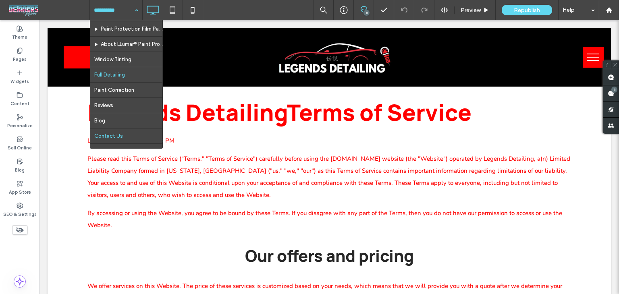
scroll to position [0, 0]
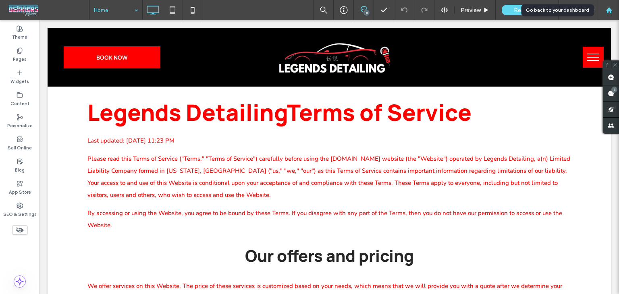
click at [608, 10] on use at bounding box center [609, 10] width 6 height 6
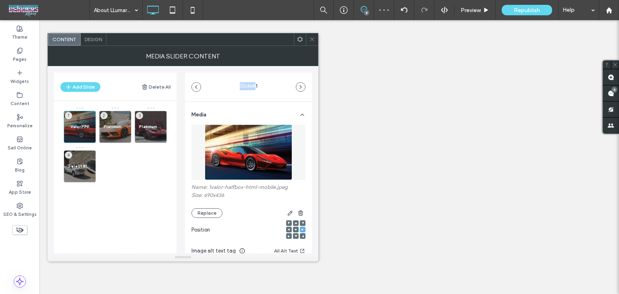
click at [312, 38] on icon at bounding box center [312, 39] width 6 height 6
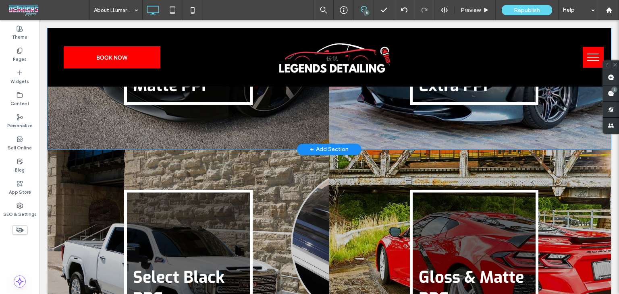
scroll to position [1451, 0]
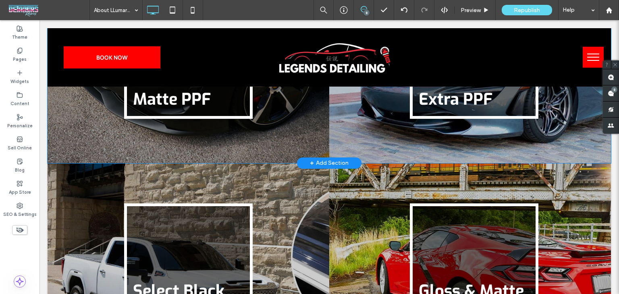
click at [297, 239] on div "Select Black PPF Elevate your paint color to a luxurious, high-gloss black whil…" at bounding box center [189, 269] width 282 height 213
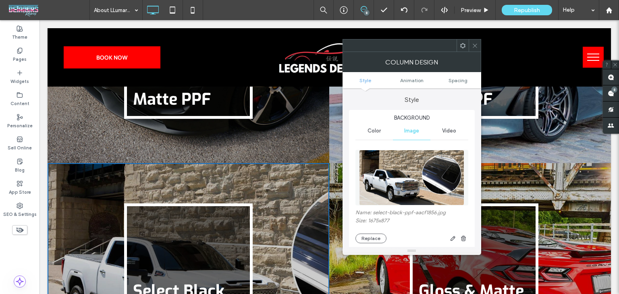
scroll to position [161, 0]
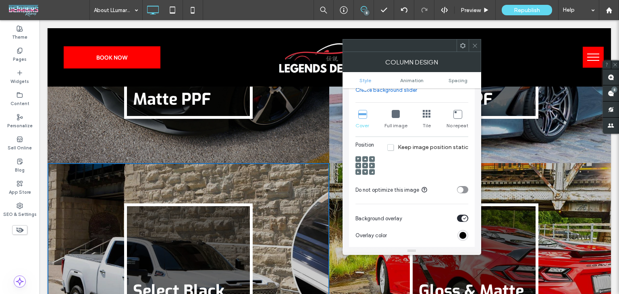
click at [473, 44] on icon at bounding box center [475, 46] width 6 height 6
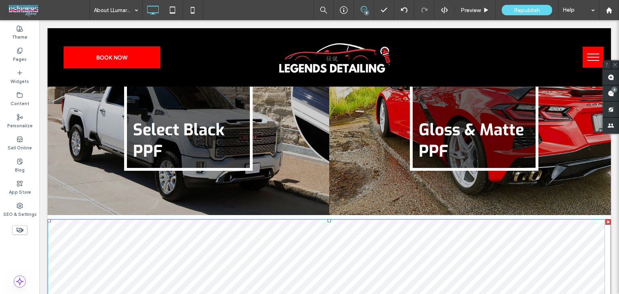
scroll to position [1532, 0]
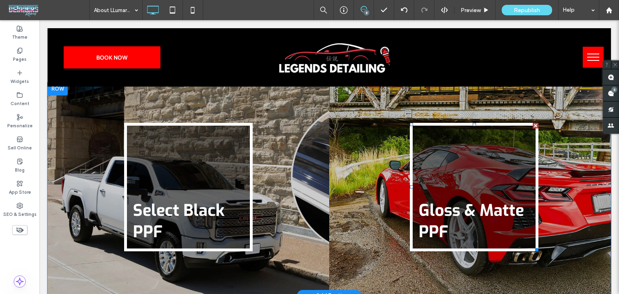
click at [441, 167] on link at bounding box center [474, 187] width 129 height 129
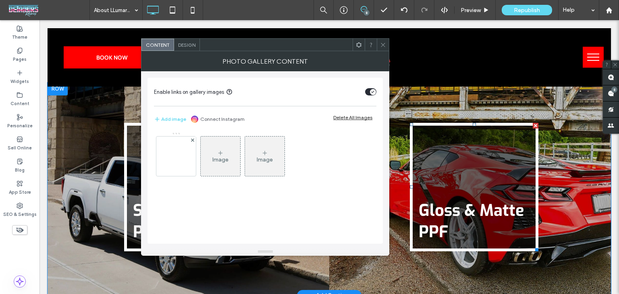
click at [441, 167] on link at bounding box center [474, 187] width 129 height 129
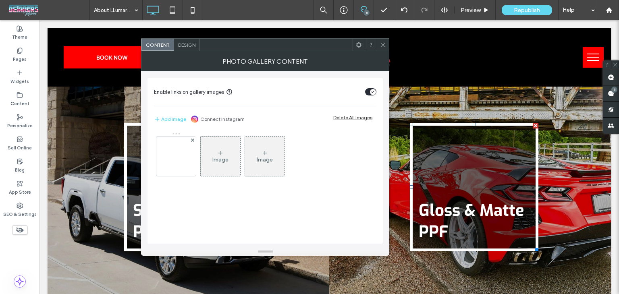
click at [385, 42] on icon at bounding box center [383, 45] width 6 height 6
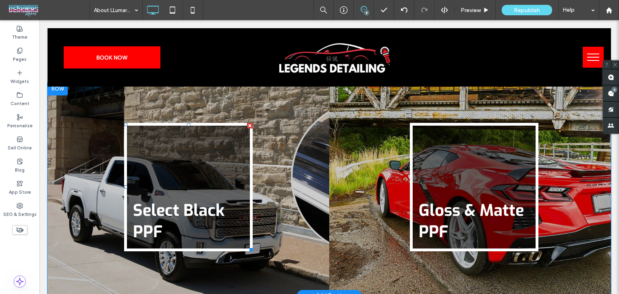
click at [197, 181] on link at bounding box center [188, 187] width 129 height 129
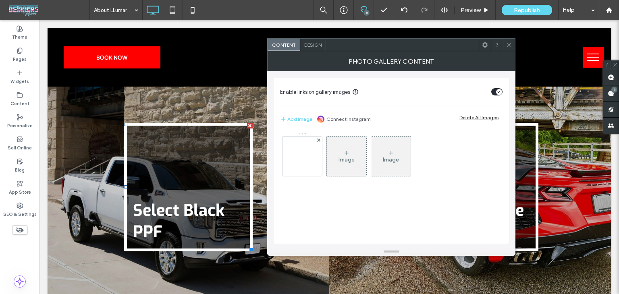
click at [197, 181] on link at bounding box center [188, 187] width 129 height 129
click at [308, 152] on img at bounding box center [302, 157] width 65 height 28
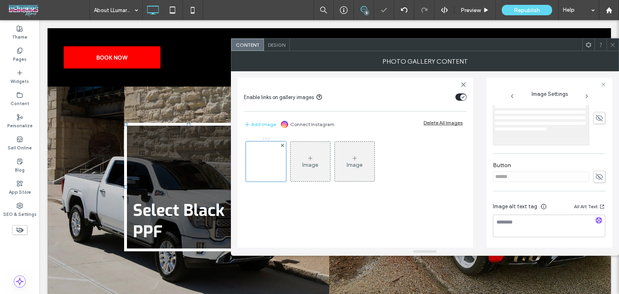
scroll to position [246, 0]
click at [596, 173] on icon at bounding box center [600, 177] width 8 height 9
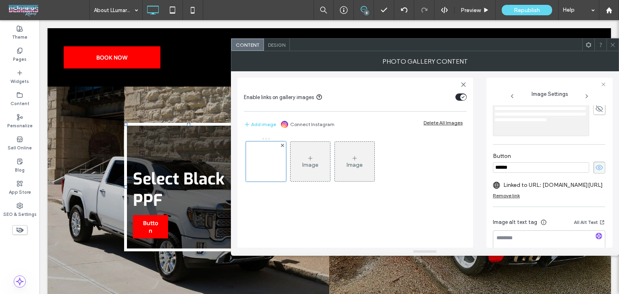
click at [608, 45] on div at bounding box center [613, 45] width 12 height 12
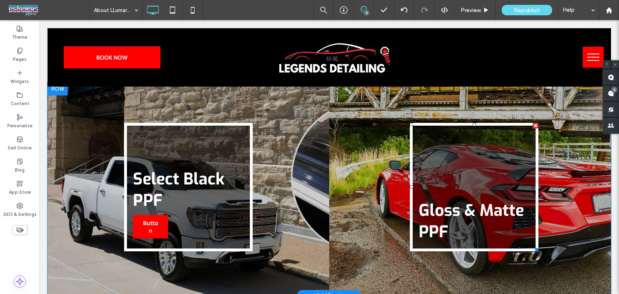
click at [490, 146] on link at bounding box center [474, 187] width 129 height 129
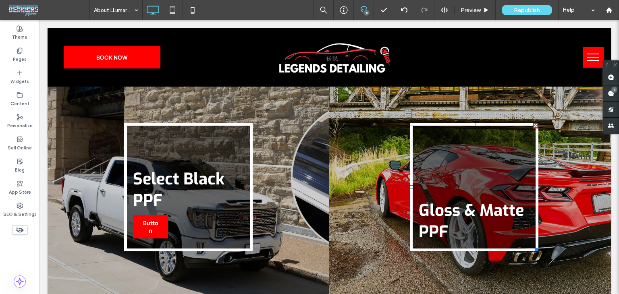
click at [490, 146] on link at bounding box center [474, 187] width 129 height 129
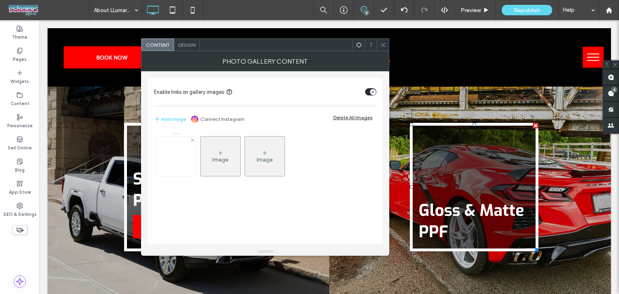
click at [183, 161] on img at bounding box center [176, 157] width 65 height 28
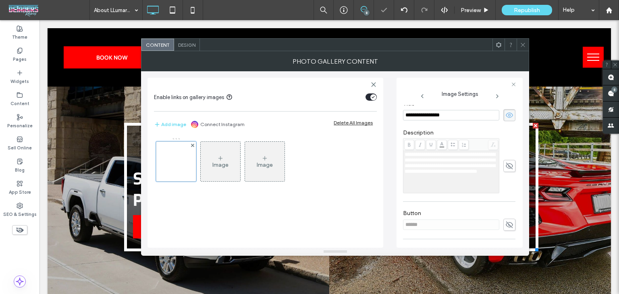
scroll to position [239, 0]
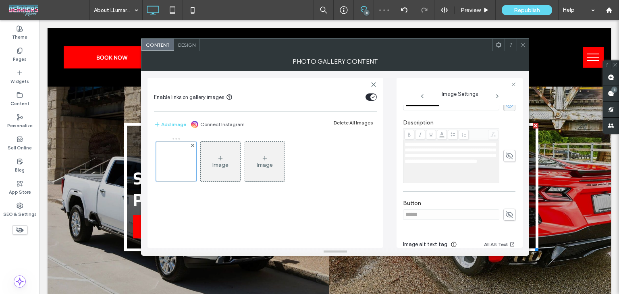
click at [506, 216] on icon at bounding box center [510, 214] width 8 height 9
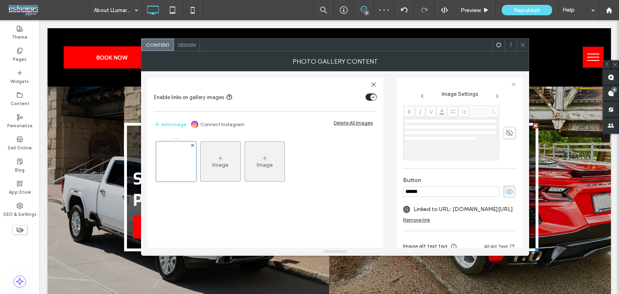
scroll to position [263, 0]
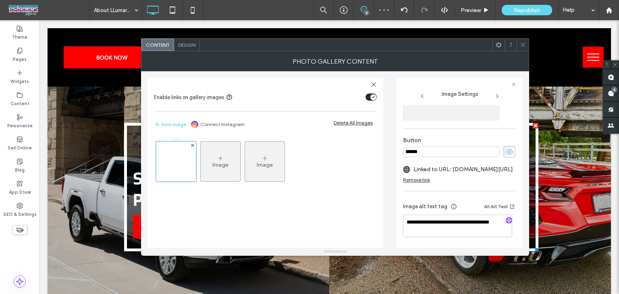
click at [506, 150] on icon at bounding box center [510, 152] width 8 height 9
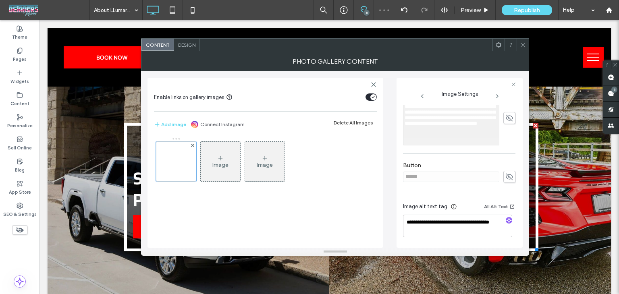
scroll to position [239, 0]
click at [524, 45] on icon at bounding box center [523, 45] width 6 height 6
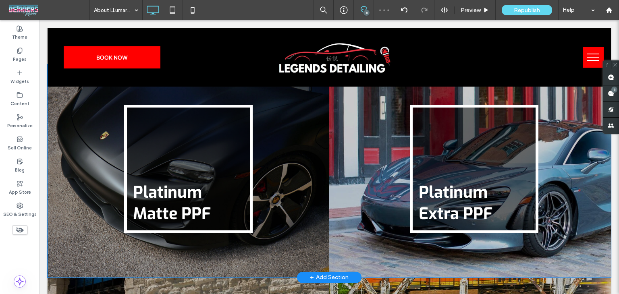
scroll to position [1290, 0]
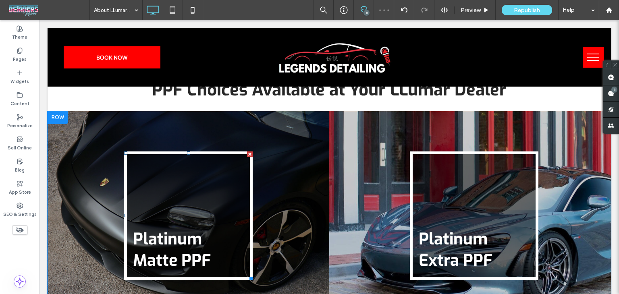
click at [182, 199] on link at bounding box center [188, 216] width 129 height 129
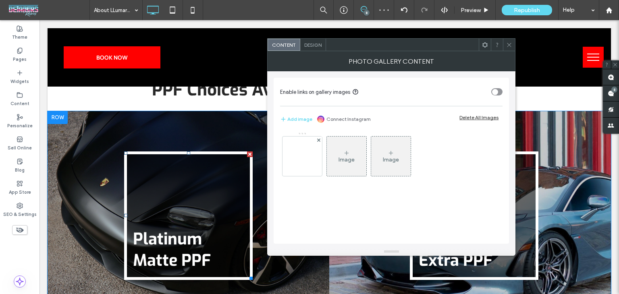
click at [182, 199] on link at bounding box center [188, 216] width 129 height 129
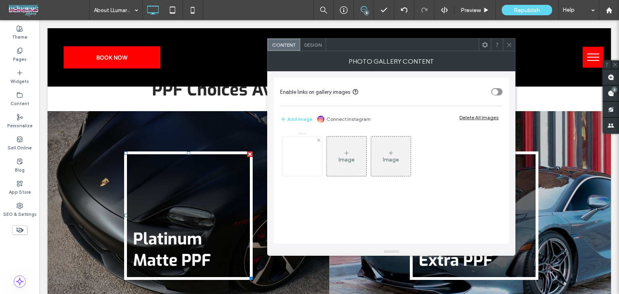
click at [321, 162] on img at bounding box center [302, 157] width 65 height 28
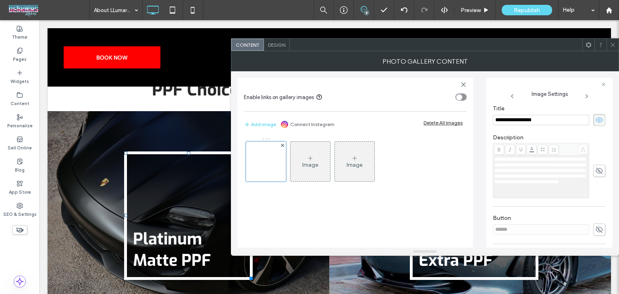
scroll to position [203, 0]
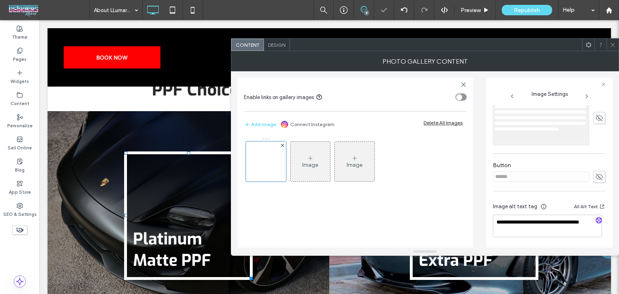
click at [596, 175] on icon at bounding box center [600, 177] width 8 height 9
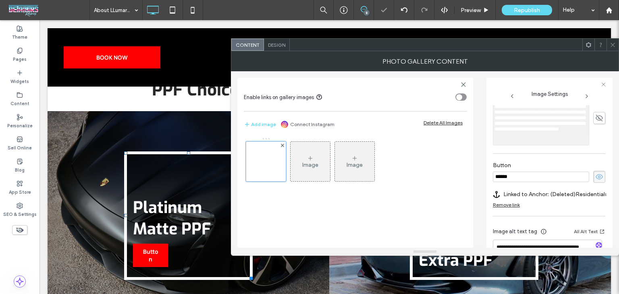
click at [502, 205] on div "Remove link" at bounding box center [506, 205] width 27 height 6
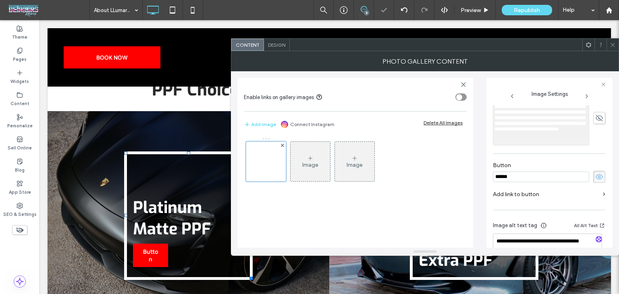
click at [611, 46] on icon at bounding box center [613, 45] width 6 height 6
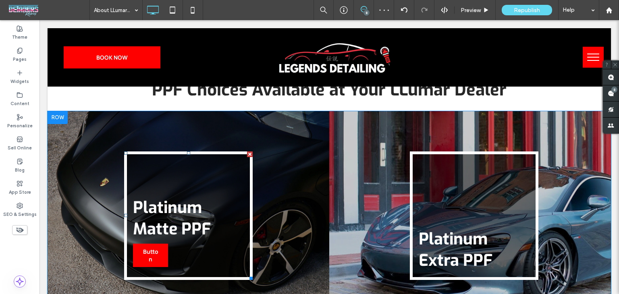
click at [194, 242] on link at bounding box center [188, 216] width 129 height 129
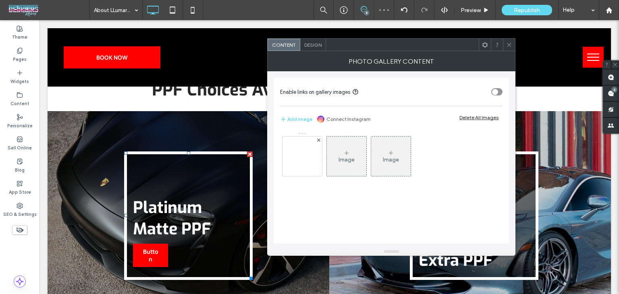
click at [194, 242] on link at bounding box center [188, 216] width 129 height 129
click at [294, 154] on img at bounding box center [302, 157] width 65 height 28
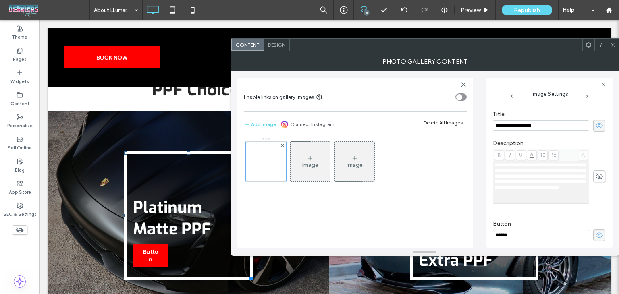
scroll to position [221, 0]
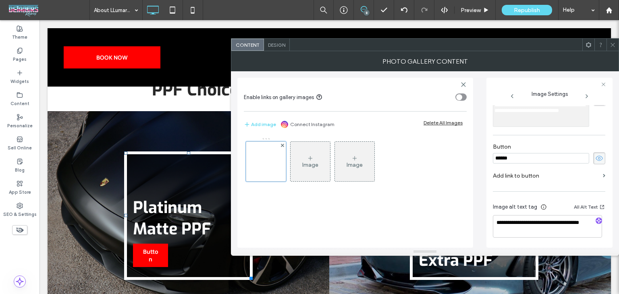
click at [596, 156] on icon at bounding box center [600, 158] width 8 height 9
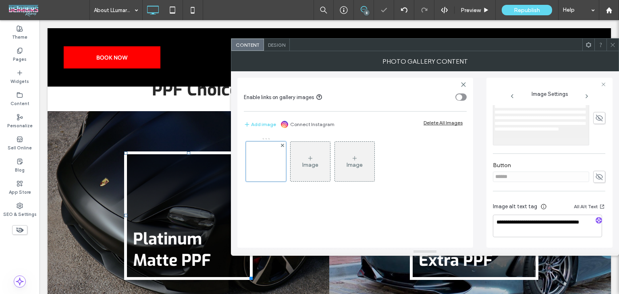
click at [618, 47] on div at bounding box center [613, 45] width 12 height 12
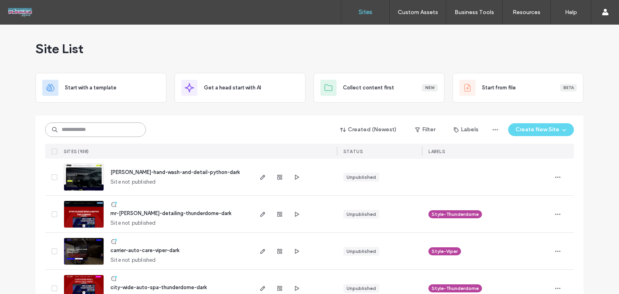
click at [71, 126] on input at bounding box center [95, 130] width 101 height 15
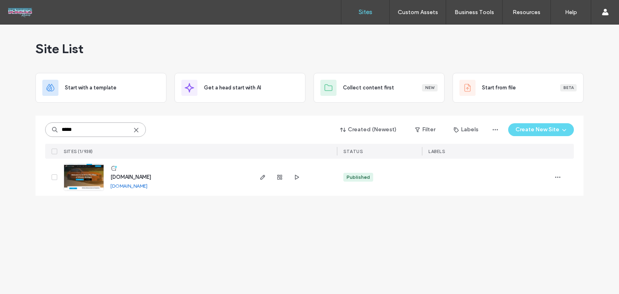
type input "*****"
click at [151, 179] on span "[DOMAIN_NAME]" at bounding box center [130, 177] width 41 height 6
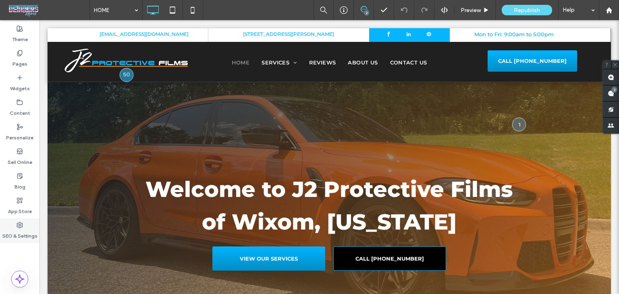
click at [11, 223] on div "SEO & Settings" at bounding box center [20, 231] width 40 height 25
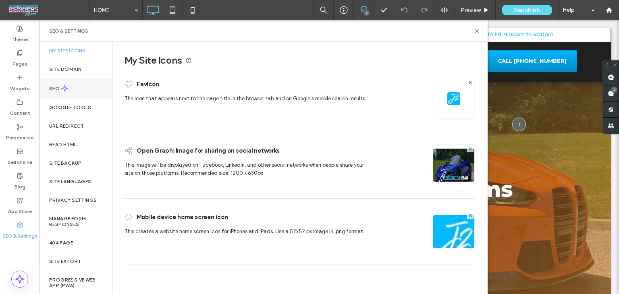
click at [79, 83] on div "SEO" at bounding box center [76, 89] width 73 height 20
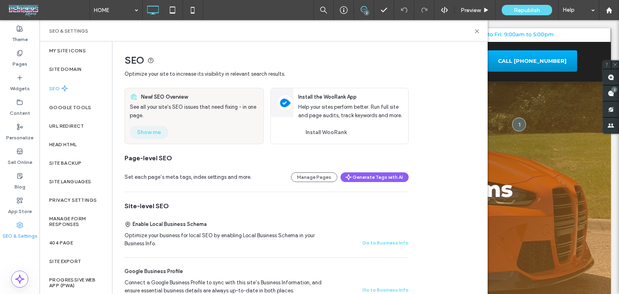
click at [150, 131] on button "Show me" at bounding box center [149, 132] width 39 height 13
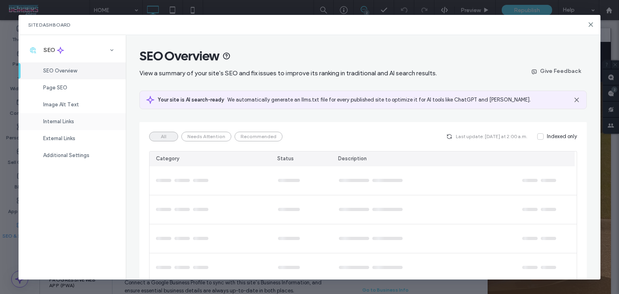
click at [74, 119] on span "Internal Links" at bounding box center [58, 122] width 31 height 6
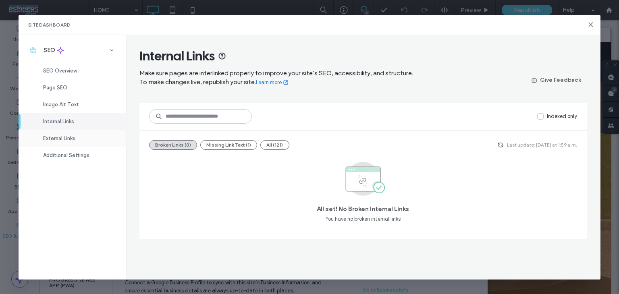
click at [82, 136] on div "External Links" at bounding box center [72, 138] width 107 height 17
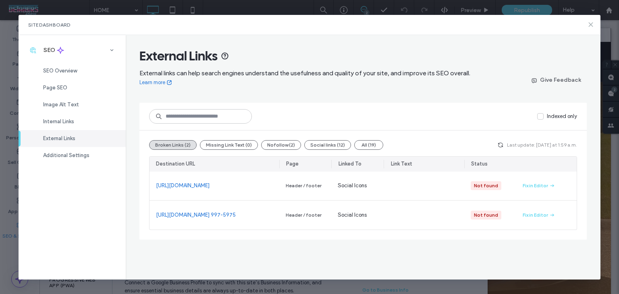
click at [590, 25] on use at bounding box center [591, 25] width 4 height 4
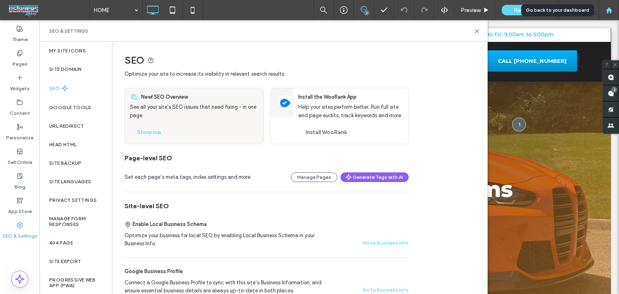
click at [612, 9] on icon at bounding box center [609, 10] width 7 height 7
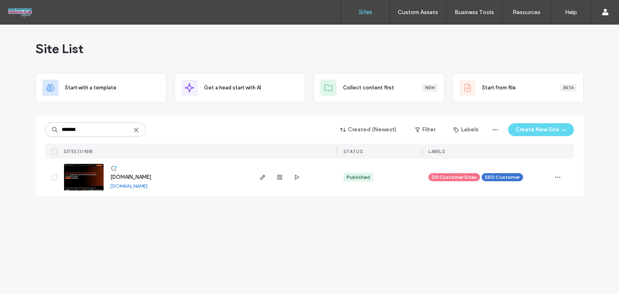
type input "*******"
click at [151, 174] on span "[DOMAIN_NAME]" at bounding box center [130, 177] width 41 height 6
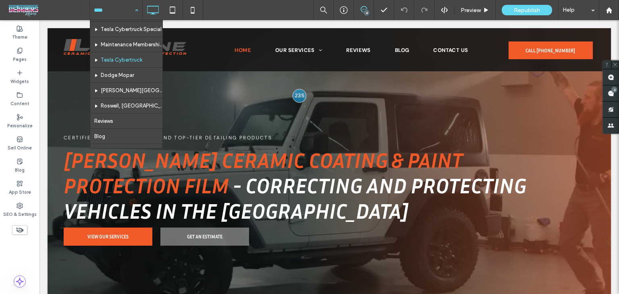
scroll to position [246, 0]
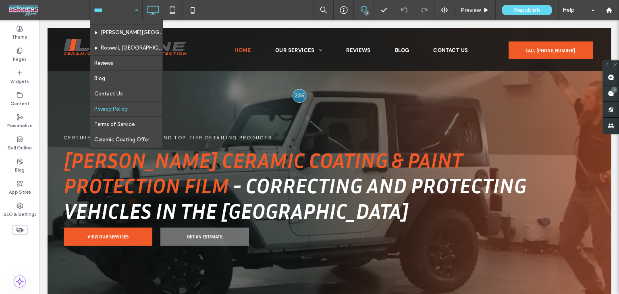
scroll to position [246, 0]
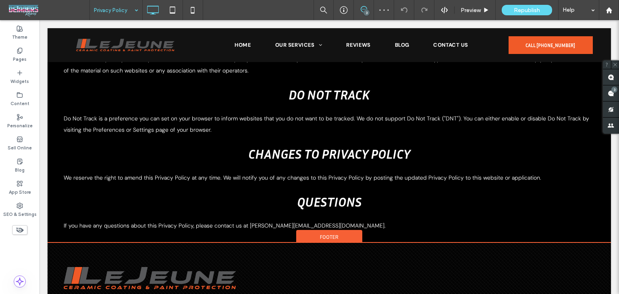
scroll to position [1227, 0]
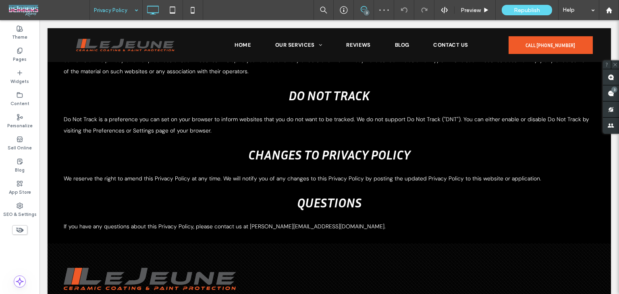
click at [108, 10] on input at bounding box center [114, 10] width 40 height 20
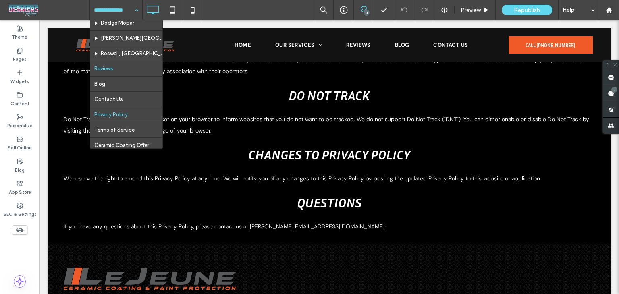
scroll to position [246, 0]
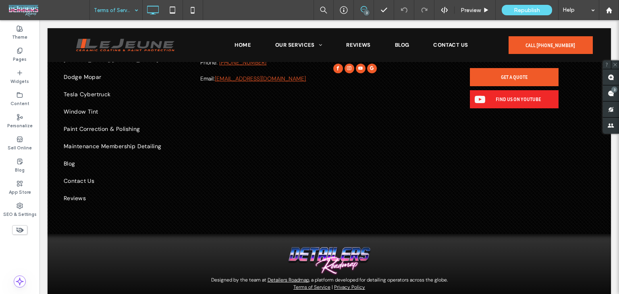
scroll to position [2114, 0]
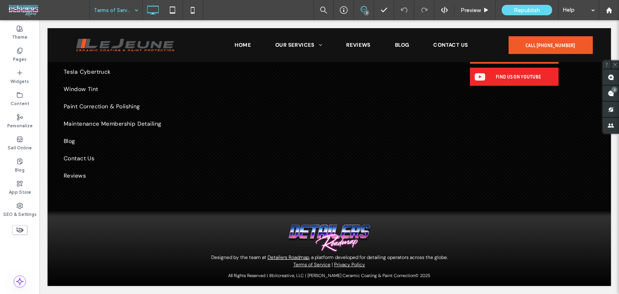
click at [124, 6] on input at bounding box center [114, 10] width 40 height 20
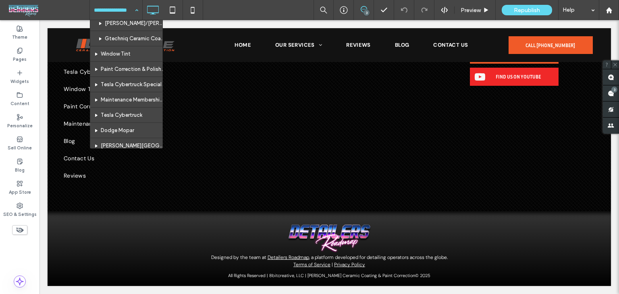
scroll to position [202, 0]
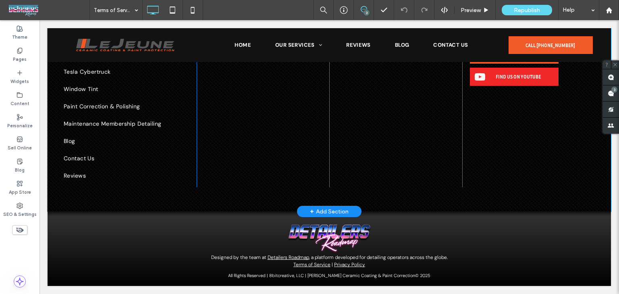
click at [312, 208] on div "+ Add Section" at bounding box center [329, 211] width 39 height 9
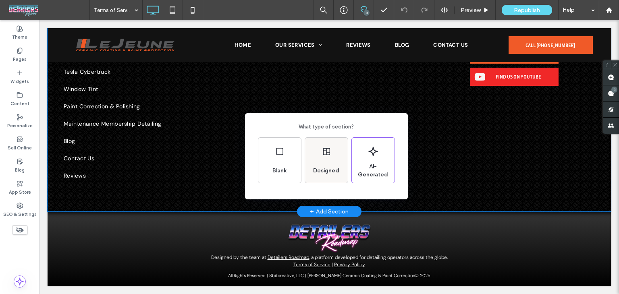
click at [323, 170] on span "Designed" at bounding box center [326, 171] width 33 height 8
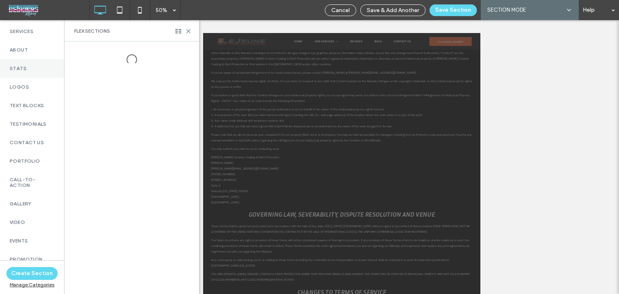
scroll to position [282, 0]
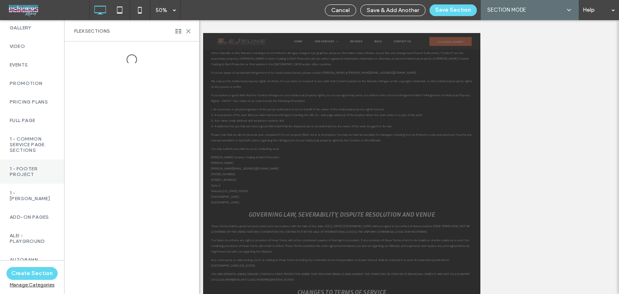
click at [41, 162] on div "1 - Footer Project" at bounding box center [32, 172] width 64 height 24
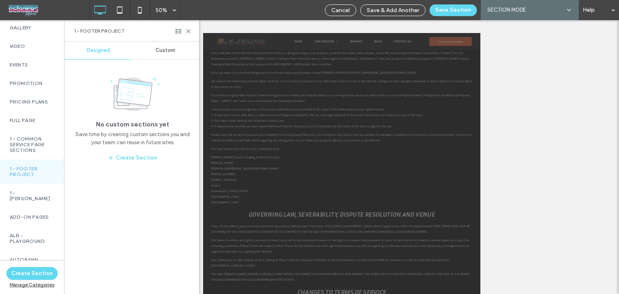
click at [166, 51] on span "Custom" at bounding box center [166, 50] width 20 height 6
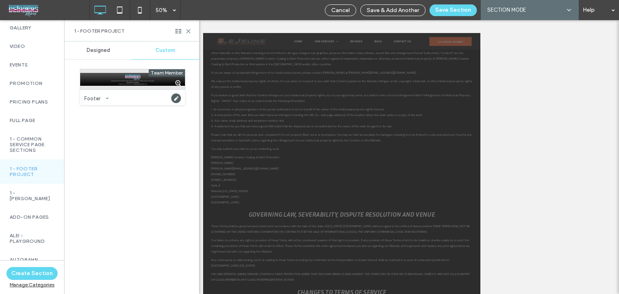
click at [125, 79] on div at bounding box center [132, 79] width 105 height 20
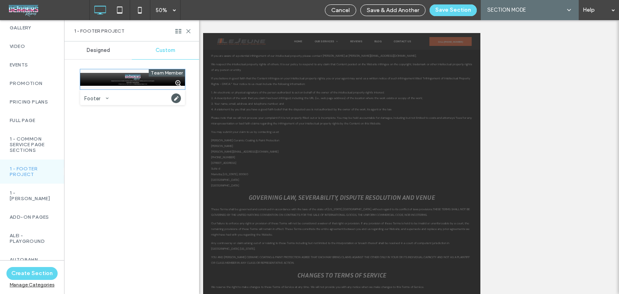
scroll to position [1361, 0]
click at [462, 15] on button "Save Section" at bounding box center [453, 10] width 47 height 12
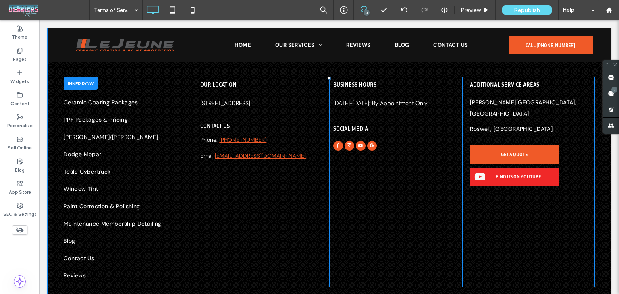
scroll to position [2180, 0]
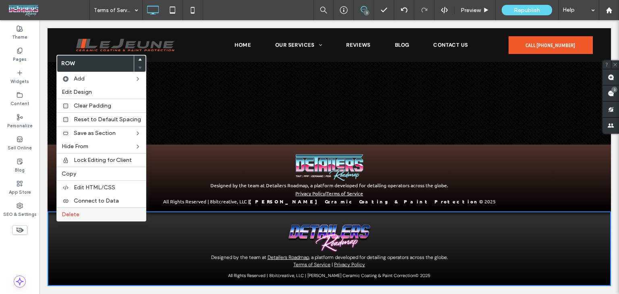
click at [88, 209] on div "Delete" at bounding box center [101, 215] width 89 height 14
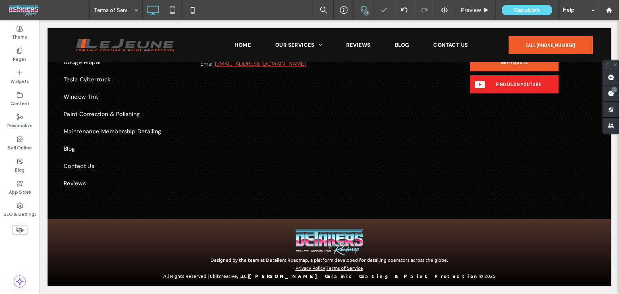
scroll to position [2106, 0]
click at [132, 12] on div at bounding box center [309, 147] width 619 height 294
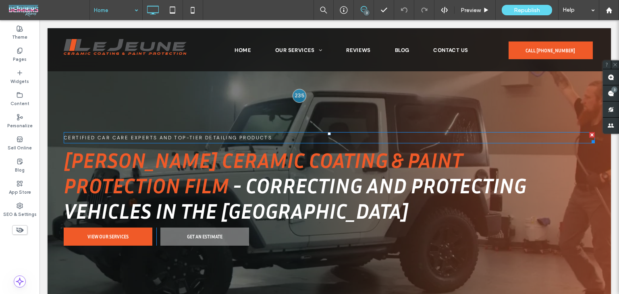
click at [127, 136] on span "Certified Car Care Experts and Top-Tier Detailing Products" at bounding box center [168, 138] width 208 height 6
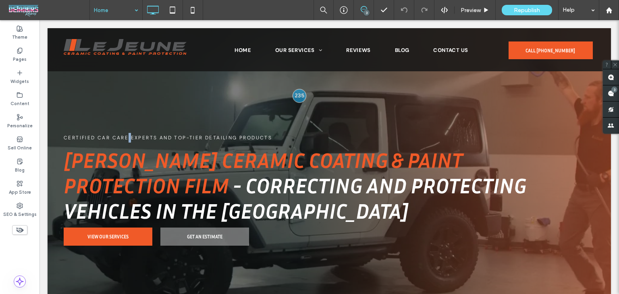
click at [127, 136] on span "Certified Car Care Experts and Top-Tier Detailing Products" at bounding box center [168, 138] width 208 height 6
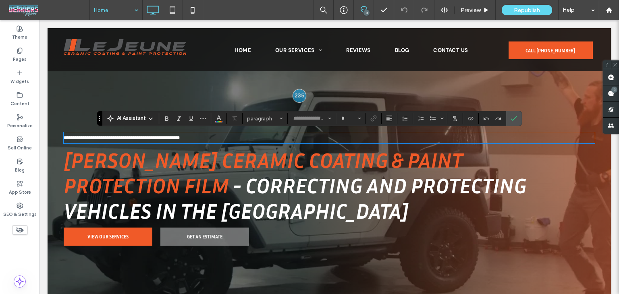
type input "*******"
type input "**"
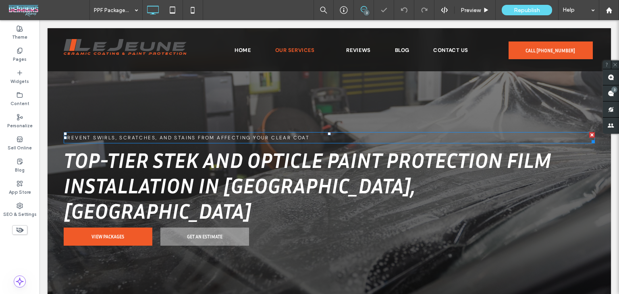
click at [131, 138] on span "Prevent Swirls, Scratches, and Stains from Affecting Your Clear Coat" at bounding box center [187, 138] width 246 height 6
type input "*******"
type input "**"
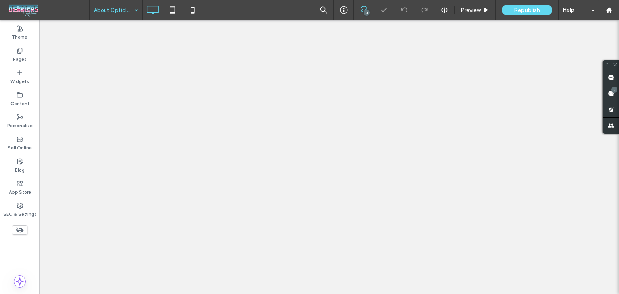
click at [134, 9] on div "About Opticle Defense" at bounding box center [116, 10] width 52 height 20
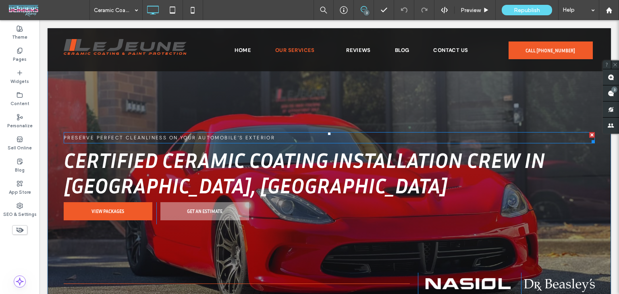
click at [210, 137] on span "Preserve Perfect Cleanliness on Your Automobile’s Exterior" at bounding box center [169, 138] width 211 height 6
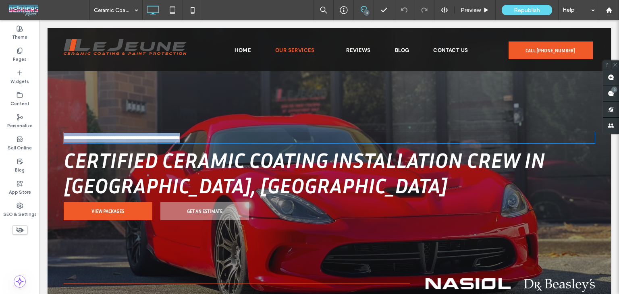
type input "*******"
type input "**"
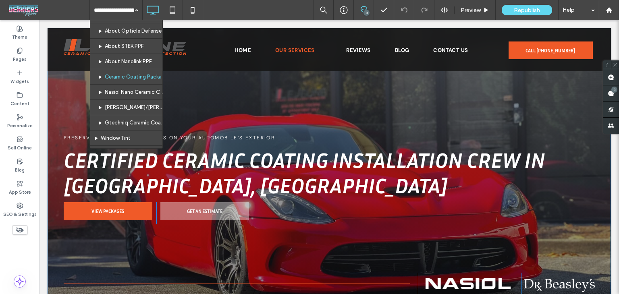
scroll to position [40, 0]
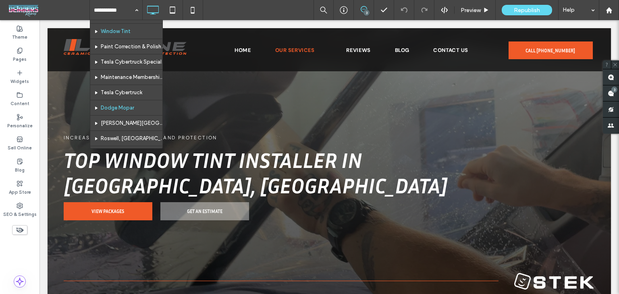
scroll to position [121, 0]
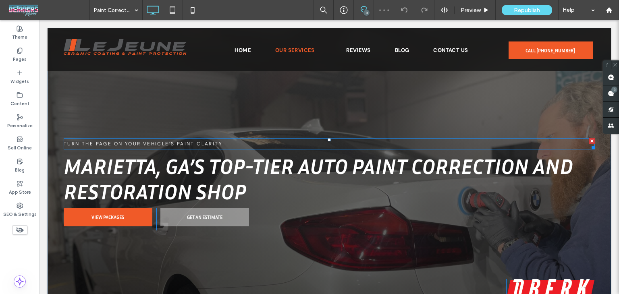
click at [160, 143] on span "Turn the Page on Your Vehicle’s Paint Clarity" at bounding box center [143, 144] width 159 height 6
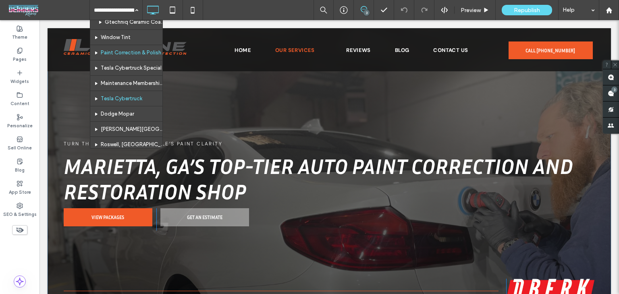
scroll to position [161, 0]
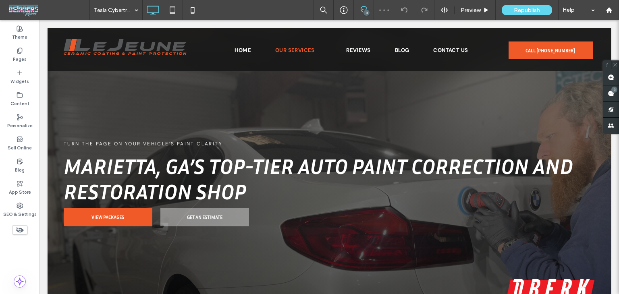
click at [124, 8] on input at bounding box center [114, 10] width 40 height 20
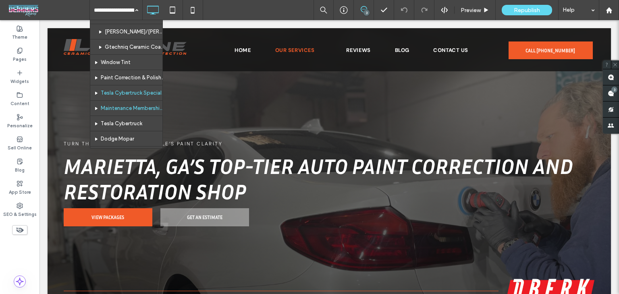
scroll to position [121, 0]
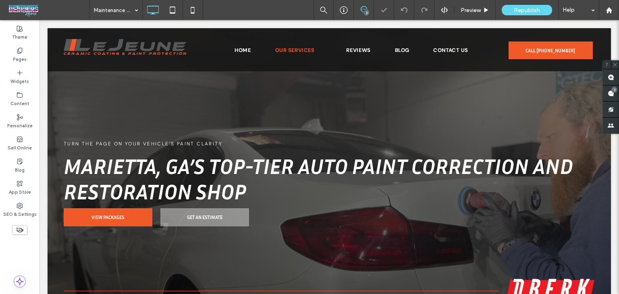
type input "*******"
type input "**"
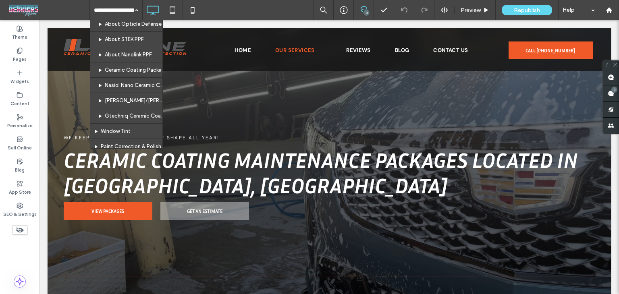
scroll to position [121, 0]
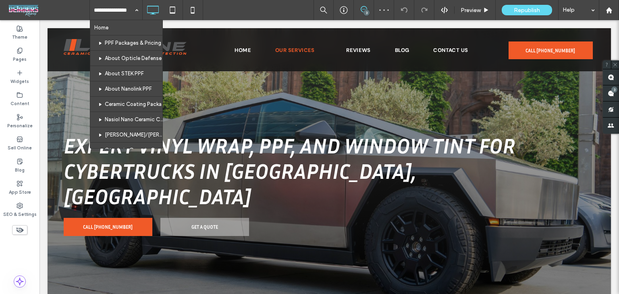
click at [125, 10] on input at bounding box center [114, 10] width 40 height 20
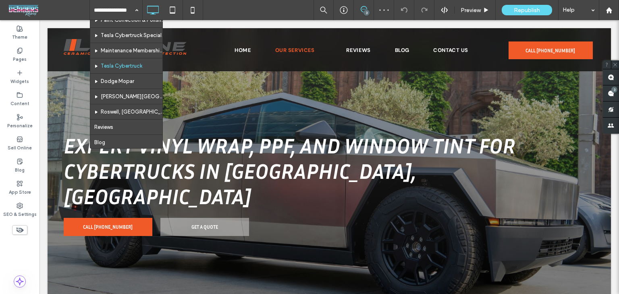
scroll to position [161, 0]
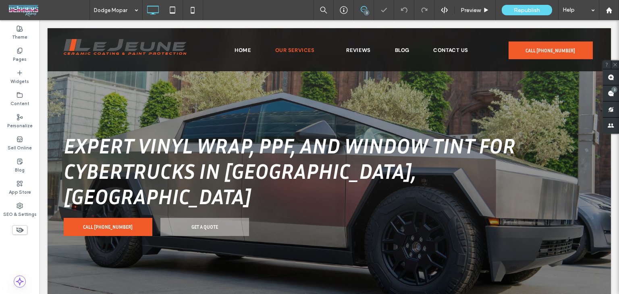
type input "*******"
type input "**"
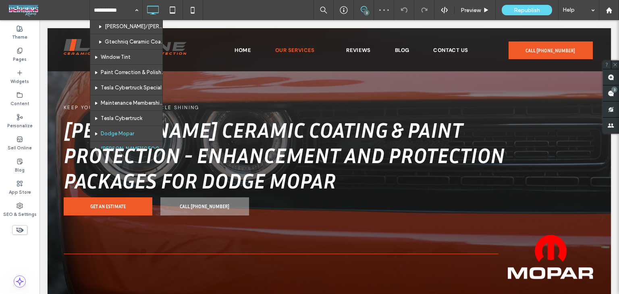
scroll to position [202, 0]
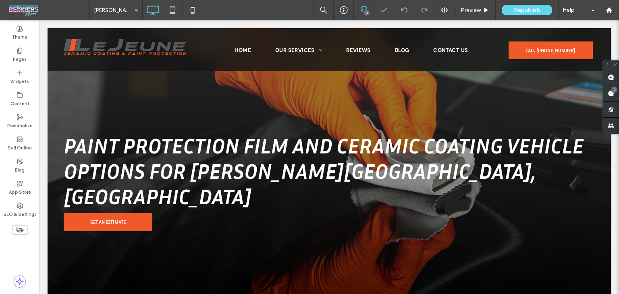
click at [133, 14] on div "Sandy Springs, GA" at bounding box center [116, 10] width 52 height 20
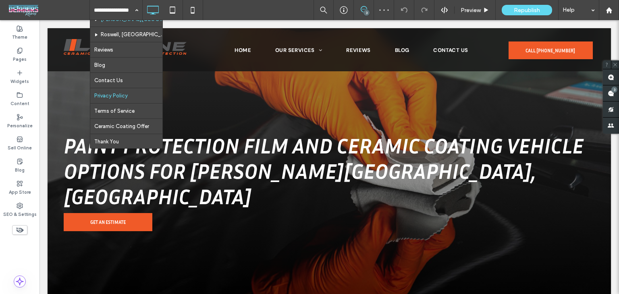
scroll to position [242, 0]
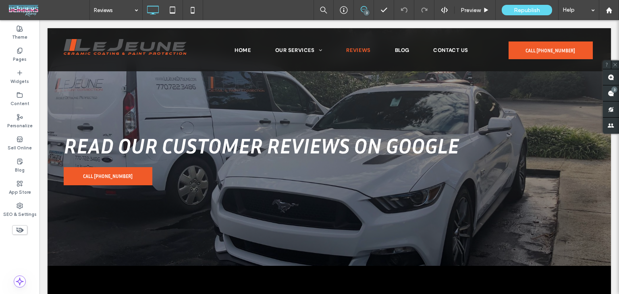
click at [127, 14] on input at bounding box center [114, 10] width 40 height 20
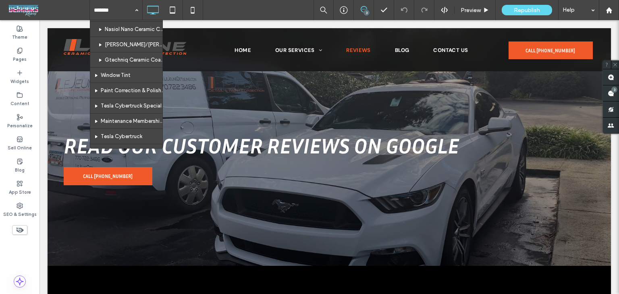
scroll to position [202, 0]
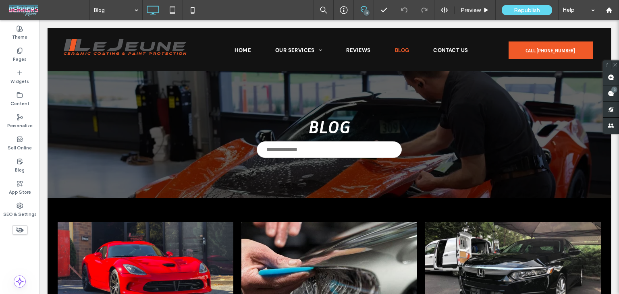
click at [122, 12] on input at bounding box center [114, 10] width 40 height 20
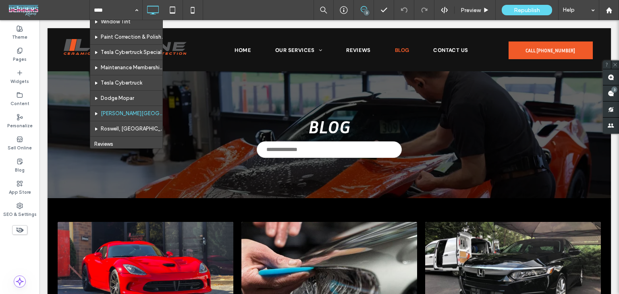
scroll to position [202, 0]
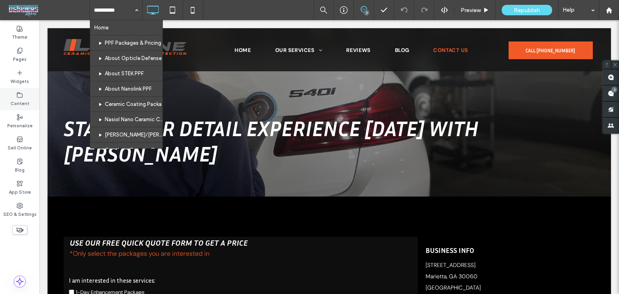
click at [24, 94] on div "Content" at bounding box center [20, 99] width 40 height 22
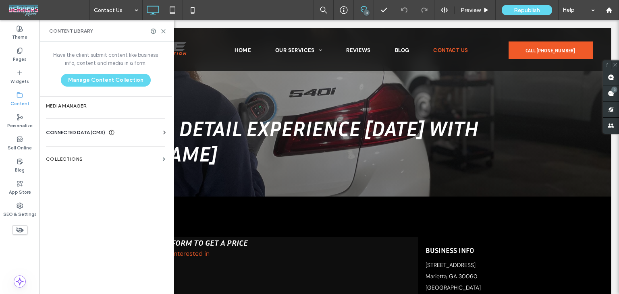
click at [62, 134] on span "CONNECTED DATA (CMS)" at bounding box center [75, 133] width 59 height 8
click at [85, 152] on label "Business Info" at bounding box center [107, 153] width 110 height 6
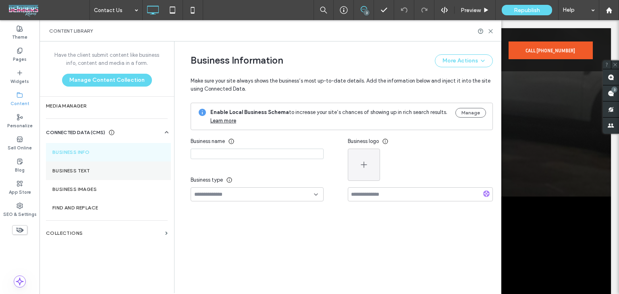
type input "**********"
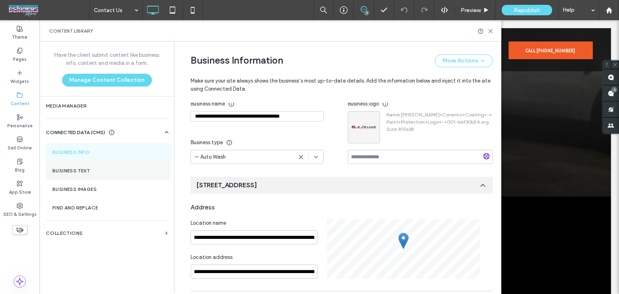
scroll to position [121, 0]
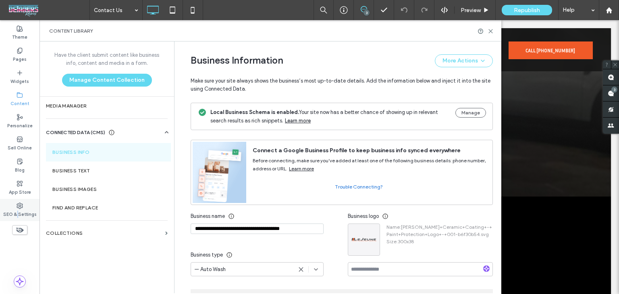
click at [18, 210] on label "SEO & Settings" at bounding box center [19, 213] width 33 height 9
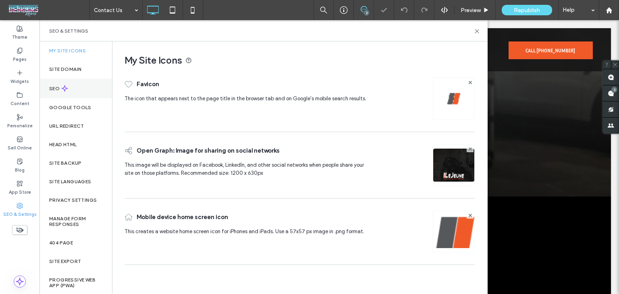
click at [82, 87] on div "SEO" at bounding box center [76, 89] width 73 height 20
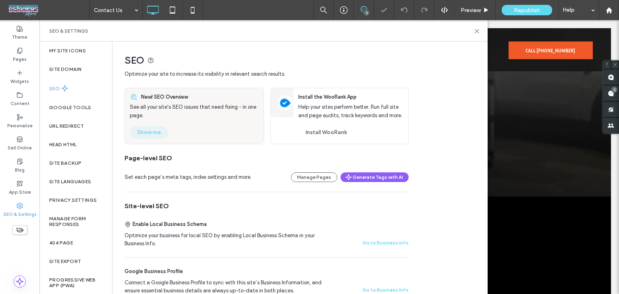
click at [148, 129] on button "Show me" at bounding box center [149, 132] width 39 height 13
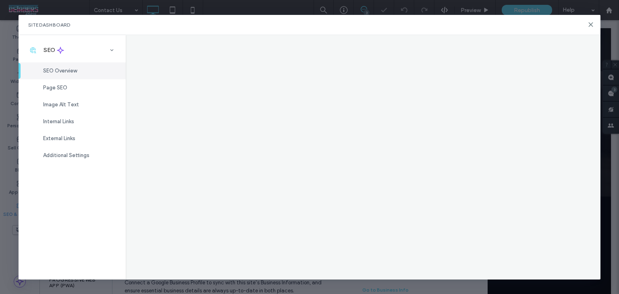
click at [73, 117] on div "Internal Links" at bounding box center [72, 121] width 107 height 17
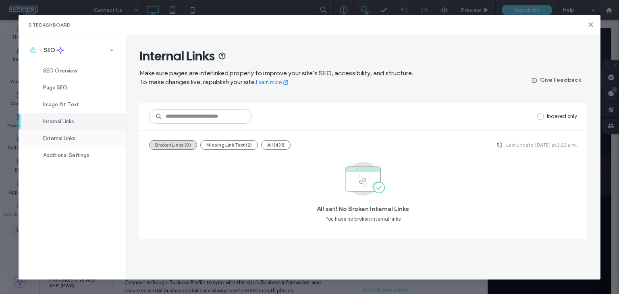
click at [92, 136] on div "External Links" at bounding box center [72, 138] width 107 height 17
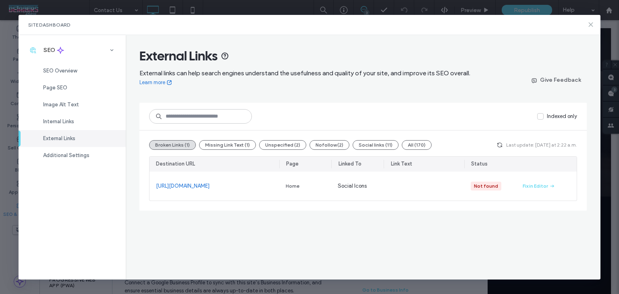
click at [589, 26] on use at bounding box center [591, 25] width 4 height 4
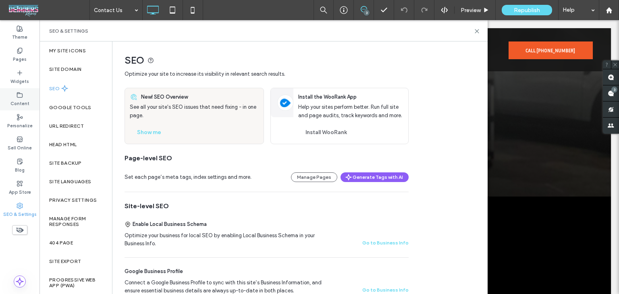
click at [37, 102] on div "Content" at bounding box center [20, 99] width 40 height 22
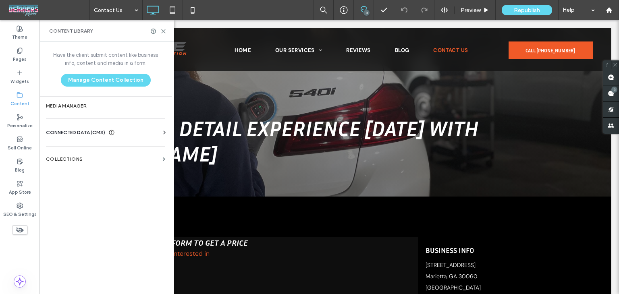
click at [105, 123] on div "CONNECTED DATA (CMS) Business Info Business Text Business Images Find and Repla…" at bounding box center [106, 132] width 132 height 21
click at [108, 132] on div "CONNECTED DATA (CMS)" at bounding box center [80, 133] width 69 height 8
click at [95, 152] on label "Business Info" at bounding box center [107, 153] width 110 height 6
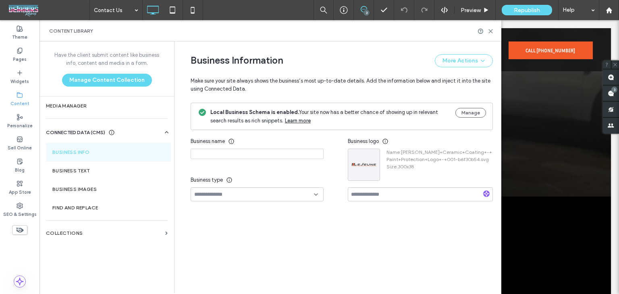
type input "**********"
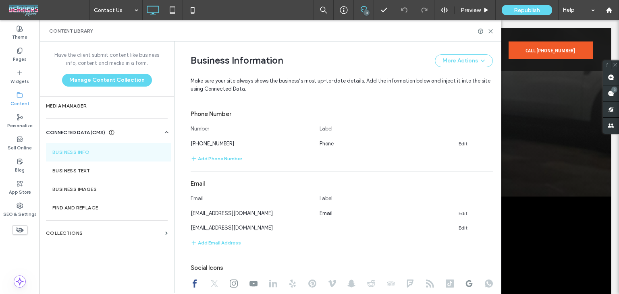
scroll to position [322, 0]
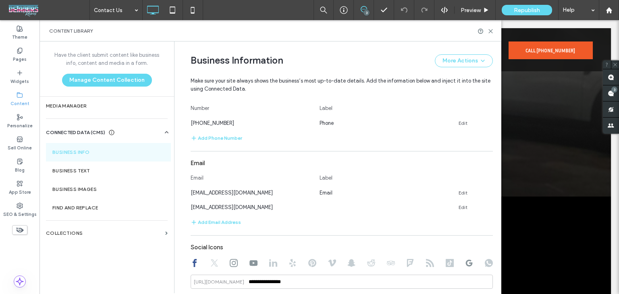
click at [251, 266] on use at bounding box center [254, 263] width 8 height 6
type input "**********"
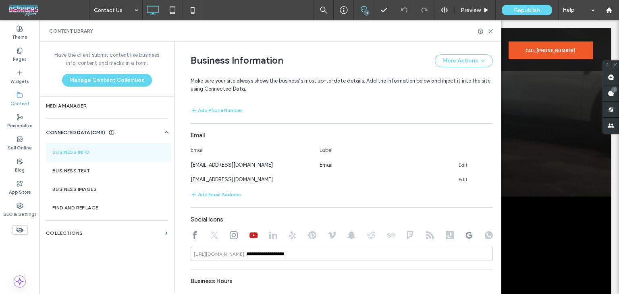
scroll to position [362, 0]
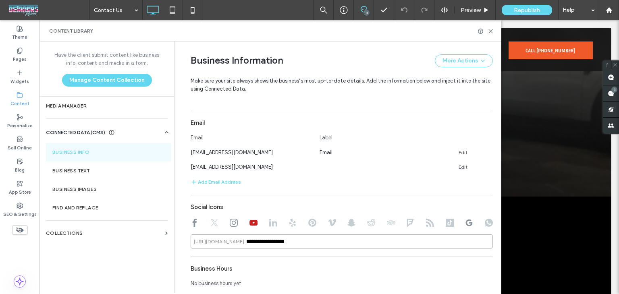
drag, startPoint x: 308, startPoint y: 242, endPoint x: 225, endPoint y: 242, distance: 83.5
click at [225, 242] on div "**********" at bounding box center [342, 242] width 302 height 14
click at [491, 32] on icon at bounding box center [491, 31] width 6 height 6
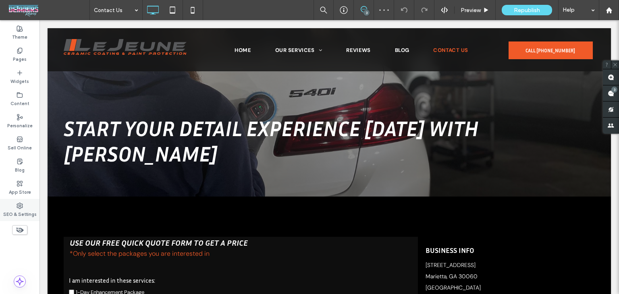
click at [24, 213] on label "SEO & Settings" at bounding box center [19, 213] width 33 height 9
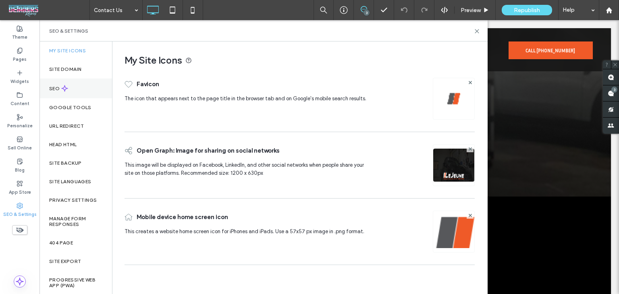
click at [68, 87] on icon at bounding box center [64, 88] width 7 height 7
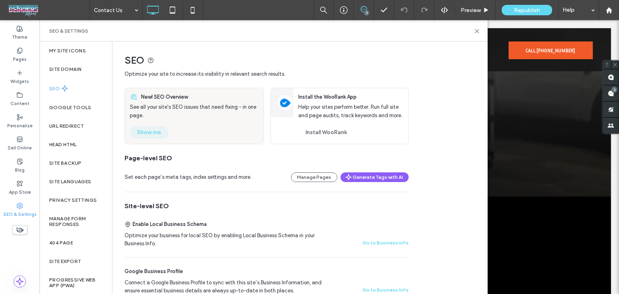
click at [152, 135] on button "Show me" at bounding box center [149, 132] width 39 height 13
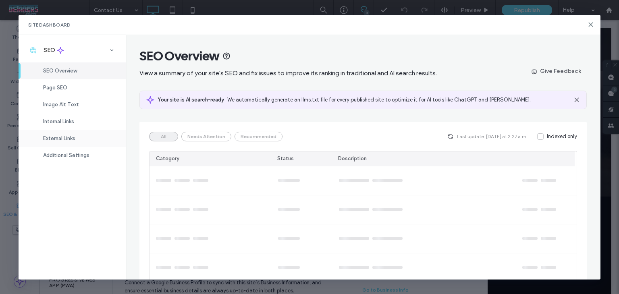
click at [71, 134] on div "External Links" at bounding box center [72, 138] width 107 height 17
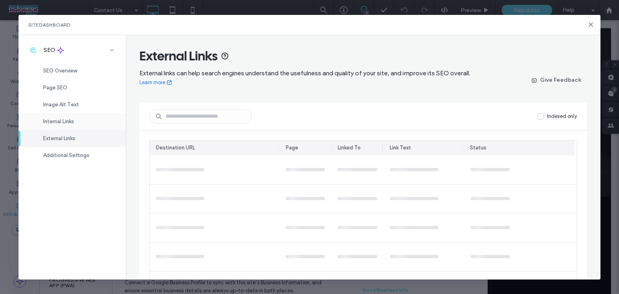
click at [87, 124] on div "Internal Links" at bounding box center [72, 121] width 107 height 17
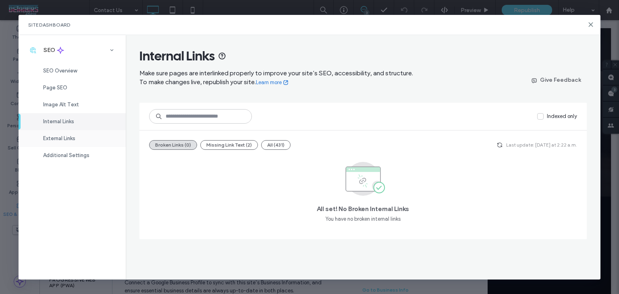
click at [106, 141] on div "External Links" at bounding box center [72, 138] width 107 height 17
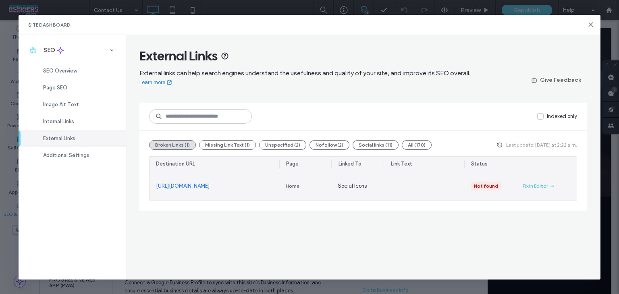
click at [529, 185] on div "Fix in Editor" at bounding box center [535, 186] width 25 height 7
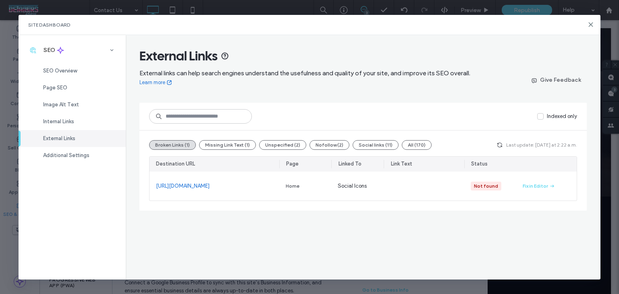
click at [502, 143] on use "button" at bounding box center [500, 145] width 5 height 5
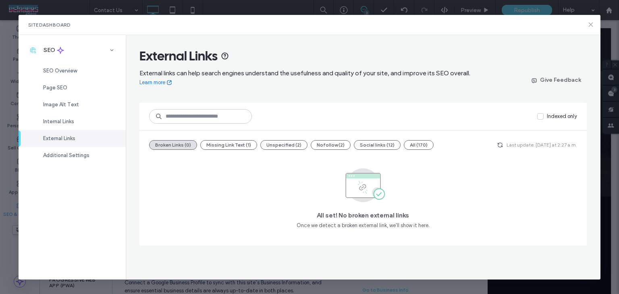
click at [592, 25] on icon at bounding box center [591, 24] width 6 height 6
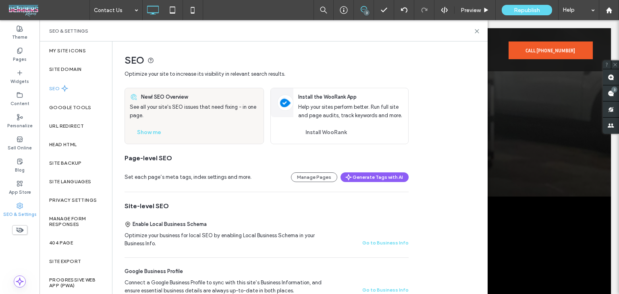
click at [476, 36] on div "SEO & Settings" at bounding box center [264, 30] width 448 height 21
click at [476, 33] on icon at bounding box center [477, 31] width 6 height 6
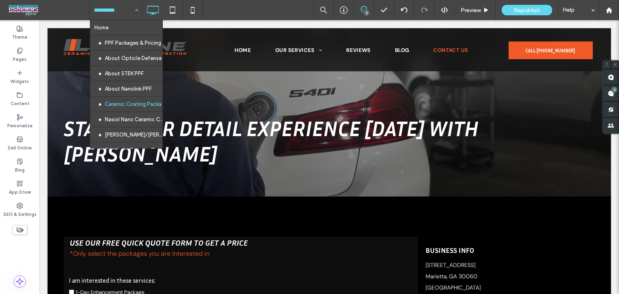
scroll to position [121, 0]
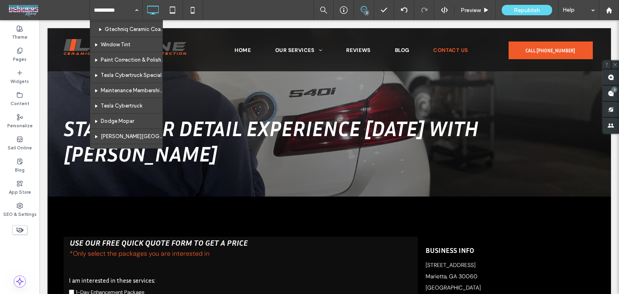
click at [231, 12] on div "Home PPF Packages & Pricing About Opticle Defense About STEK PPF About Nanolink…" at bounding box center [355, 10] width 530 height 20
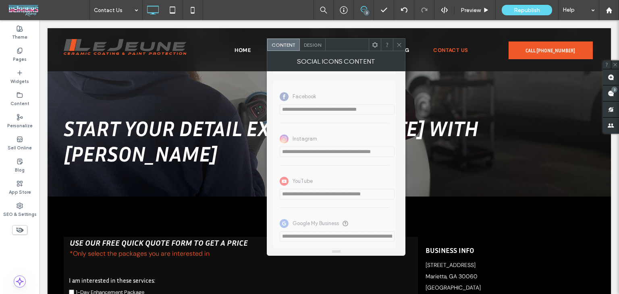
scroll to position [225, 0]
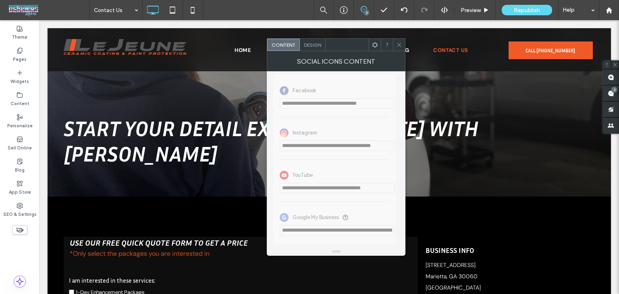
click at [398, 45] on icon at bounding box center [399, 45] width 6 height 6
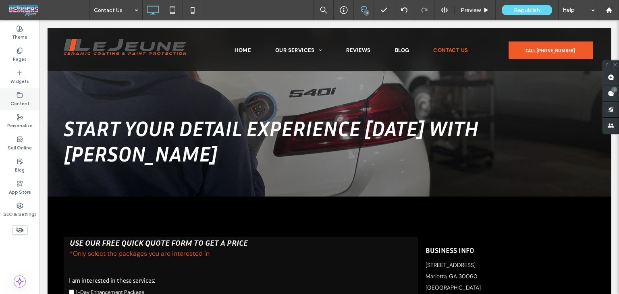
click at [5, 99] on div "Content" at bounding box center [20, 99] width 40 height 22
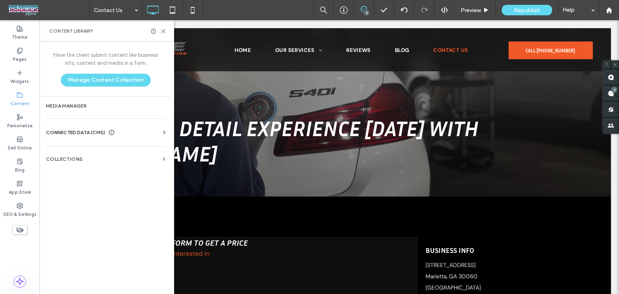
click at [80, 129] on span "CONNECTED DATA (CMS)" at bounding box center [75, 133] width 59 height 8
click at [100, 153] on label "Business Info" at bounding box center [107, 153] width 110 height 6
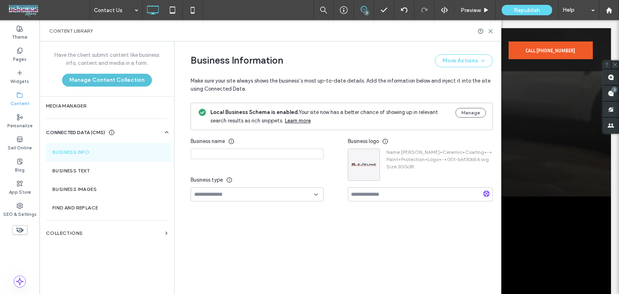
type input "**********"
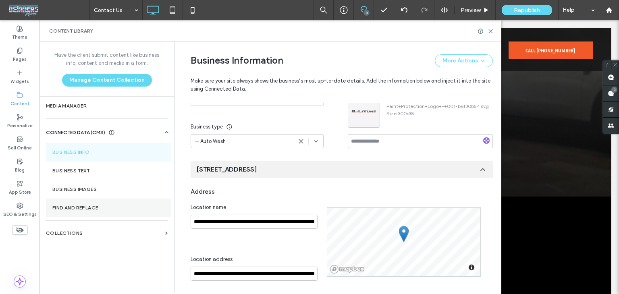
scroll to position [129, 0]
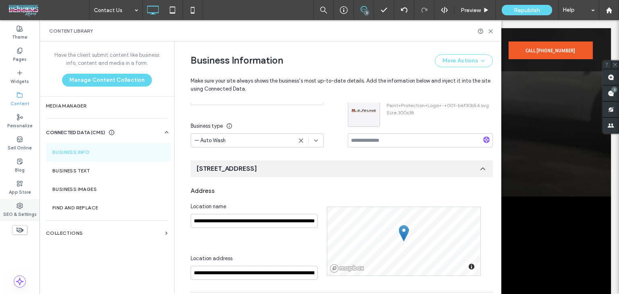
click at [22, 208] on use at bounding box center [20, 206] width 6 height 6
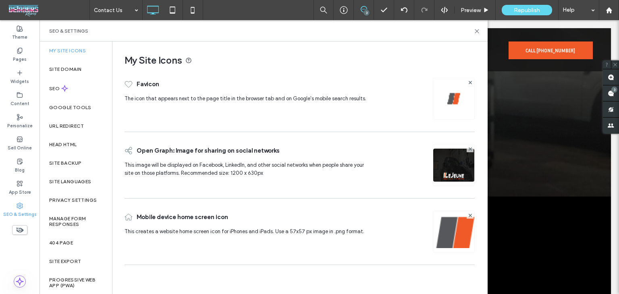
click at [69, 83] on div "SEO" at bounding box center [76, 89] width 73 height 20
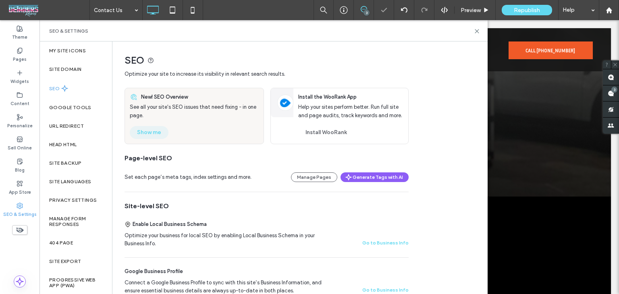
drag, startPoint x: 150, startPoint y: 136, endPoint x: 146, endPoint y: 137, distance: 4.2
click at [146, 137] on button "Show me" at bounding box center [149, 132] width 39 height 13
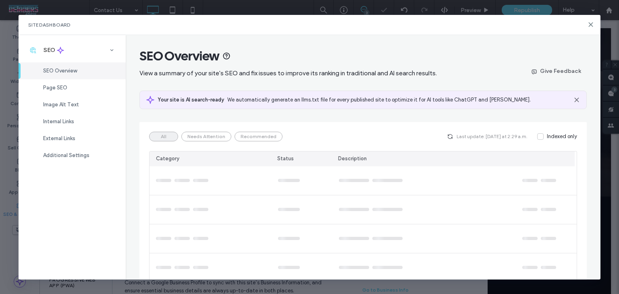
click at [52, 103] on span "Image Alt Text" at bounding box center [61, 105] width 36 height 6
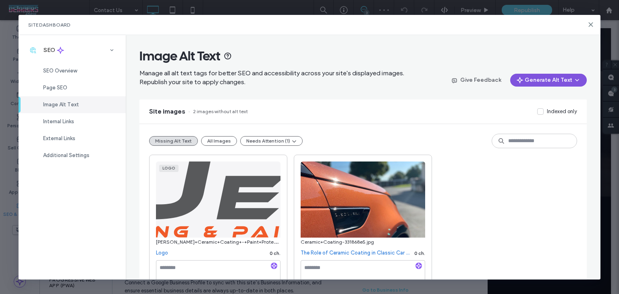
click at [537, 81] on button "Generate Alt Text" at bounding box center [548, 80] width 77 height 13
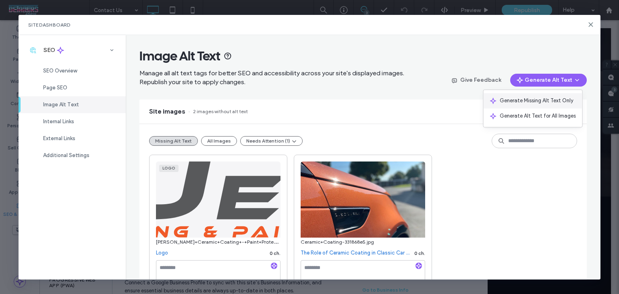
click at [537, 104] on span "Generate Missing Alt Text Only" at bounding box center [537, 101] width 74 height 8
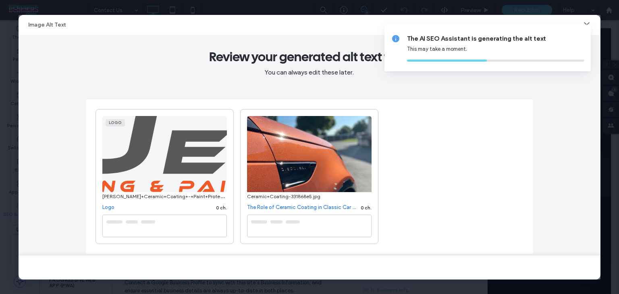
type textarea "**********"
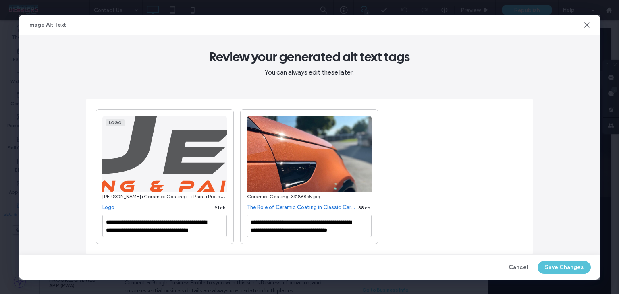
click at [567, 266] on button "Save Changes" at bounding box center [564, 267] width 53 height 13
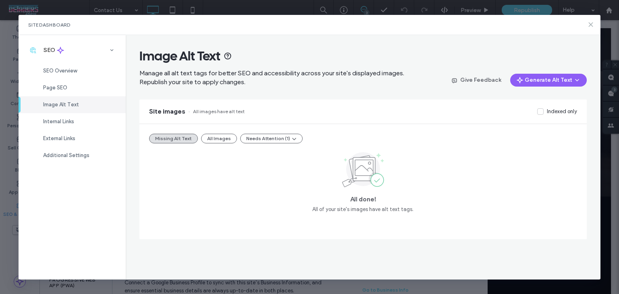
click at [593, 25] on icon at bounding box center [591, 24] width 6 height 6
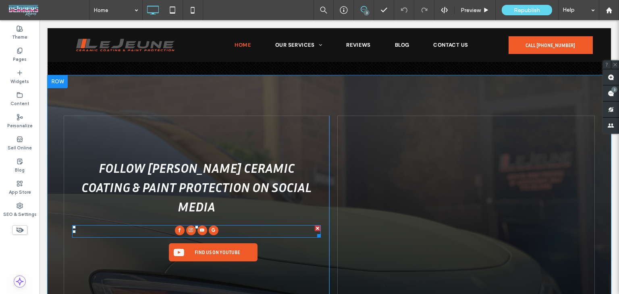
click at [193, 226] on span "instagram" at bounding box center [191, 231] width 10 height 10
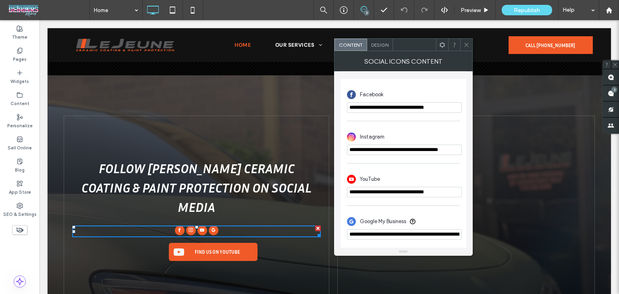
scroll to position [184, 0]
click at [436, 191] on input "**********" at bounding box center [404, 192] width 115 height 10
paste input "**********"
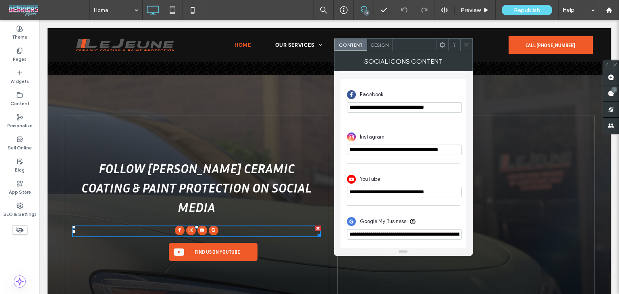
paste input "url"
click at [454, 187] on input "**********" at bounding box center [404, 192] width 115 height 10
drag, startPoint x: 457, startPoint y: 211, endPoint x: 477, endPoint y: 193, distance: 27.4
paste input "******"
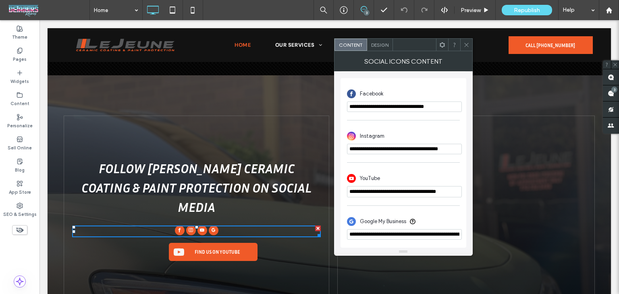
type input "**********"
click at [469, 50] on span at bounding box center [467, 45] width 6 height 12
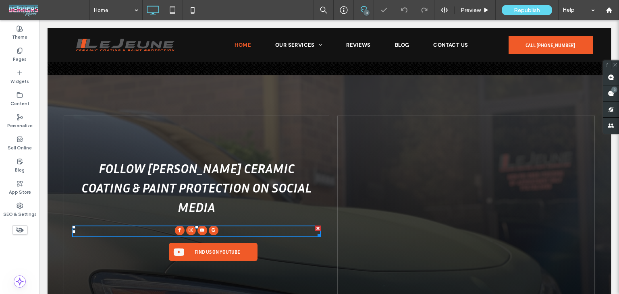
scroll to position [0, 0]
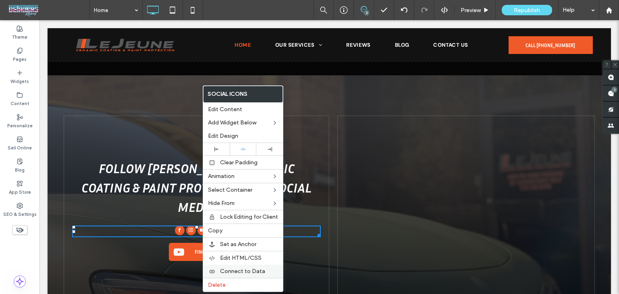
click at [238, 268] on span "Connect to Data" at bounding box center [242, 271] width 45 height 7
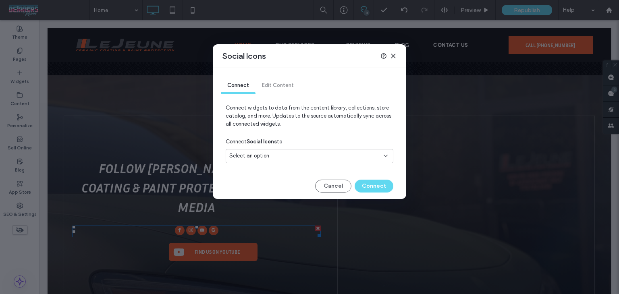
click at [289, 164] on div "Select an option" at bounding box center [310, 157] width 168 height 17
click at [287, 160] on div "Select an option" at bounding box center [310, 156] width 168 height 14
click at [284, 179] on div "Social Accounts" at bounding box center [309, 184] width 167 height 14
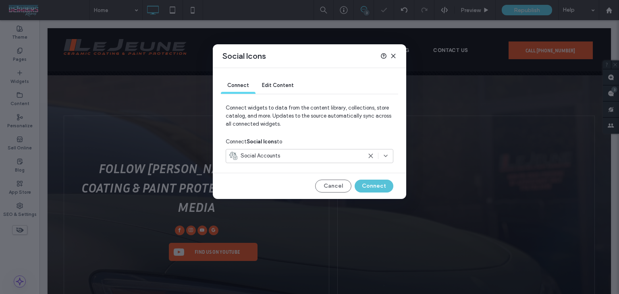
drag, startPoint x: 372, startPoint y: 187, endPoint x: 263, endPoint y: 175, distance: 109.1
click at [372, 187] on button "Connect" at bounding box center [374, 186] width 39 height 13
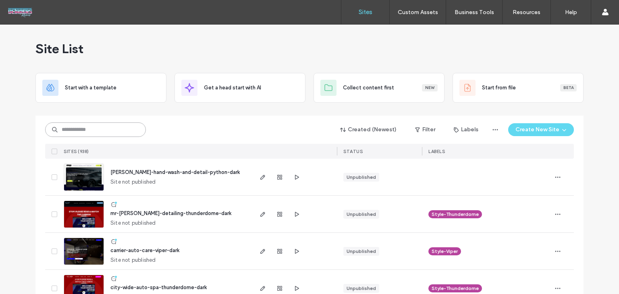
click at [69, 134] on input at bounding box center [95, 130] width 101 height 15
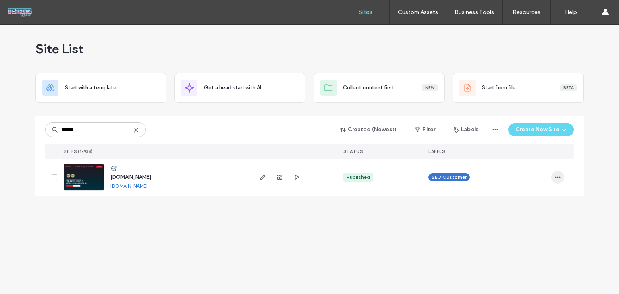
click at [556, 177] on icon "button" at bounding box center [558, 177] width 6 height 6
click at [527, 231] on span "Assign Label" at bounding box center [522, 229] width 29 height 8
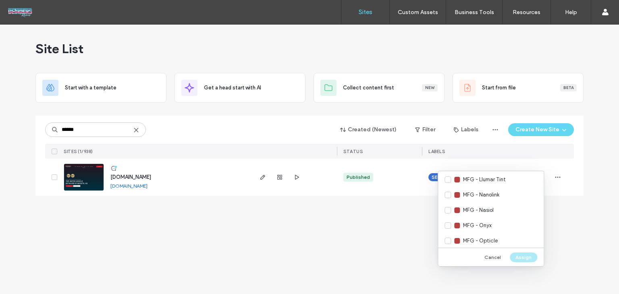
scroll to position [323, 0]
click at [493, 242] on span "Style-Carbon" at bounding box center [479, 243] width 33 height 8
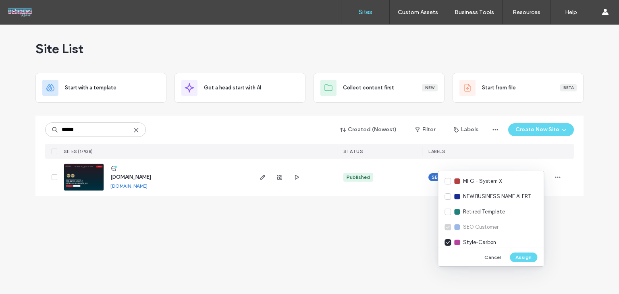
click at [525, 262] on div "Cancel Assign" at bounding box center [491, 257] width 106 height 19
click at [520, 258] on button "Assign" at bounding box center [523, 258] width 27 height 10
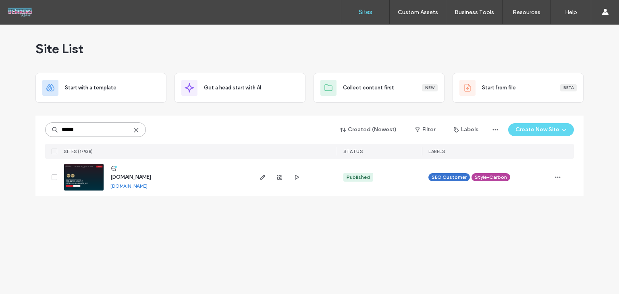
drag, startPoint x: 104, startPoint y: 128, endPoint x: 22, endPoint y: 139, distance: 83.0
click at [22, 139] on div "Site List Start with a template Get a head start with AI Collect content first …" at bounding box center [309, 160] width 619 height 270
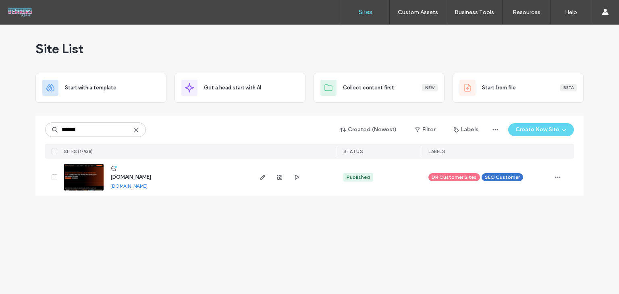
click at [551, 178] on div "[DOMAIN_NAME] [DOMAIN_NAME] Published DR Customer Sites SEO Customer" at bounding box center [309, 177] width 529 height 37
click at [559, 178] on icon "button" at bounding box center [558, 177] width 6 height 6
click at [526, 229] on span "Assign Label" at bounding box center [522, 229] width 29 height 8
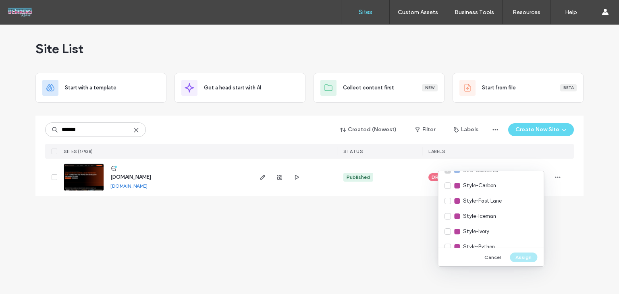
scroll to position [484, 0]
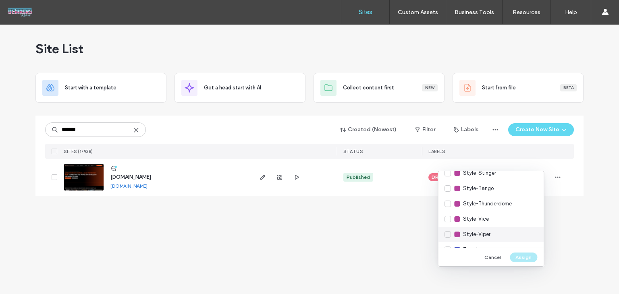
click at [496, 237] on div "Style-Viper" at bounding box center [491, 234] width 106 height 15
click at [518, 258] on button "Assign" at bounding box center [523, 258] width 27 height 10
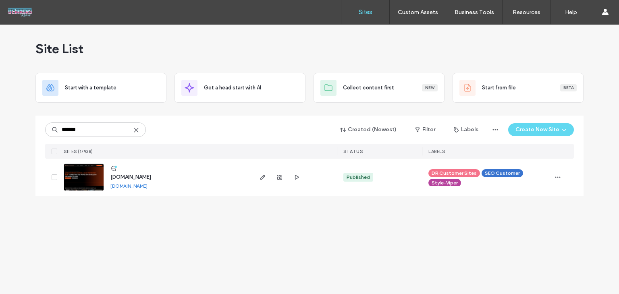
click at [551, 180] on div "[DOMAIN_NAME] [DOMAIN_NAME] Published DR Customer Sites SEO Customer Style-Viper" at bounding box center [309, 177] width 529 height 37
drag, startPoint x: 556, startPoint y: 177, endPoint x: 555, endPoint y: 185, distance: 9.0
click at [556, 177] on icon "button" at bounding box center [558, 177] width 6 height 6
click at [548, 231] on div "Assign Label" at bounding box center [528, 228] width 72 height 15
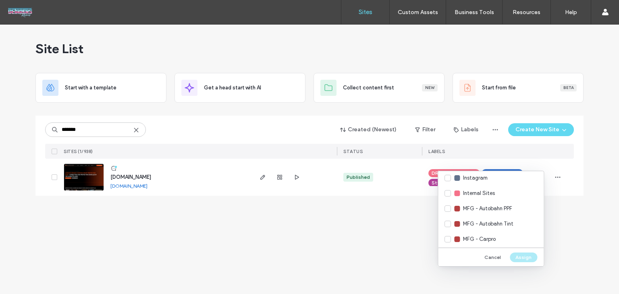
scroll to position [121, 0]
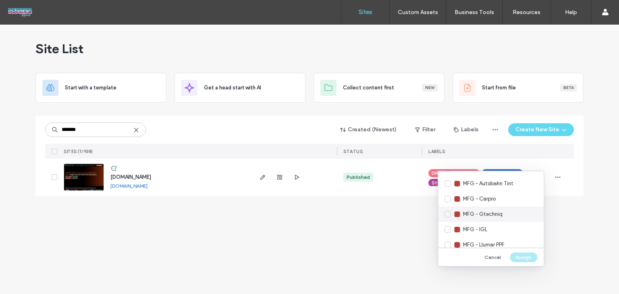
click at [509, 214] on div "MFG - Gtechniq" at bounding box center [491, 214] width 106 height 15
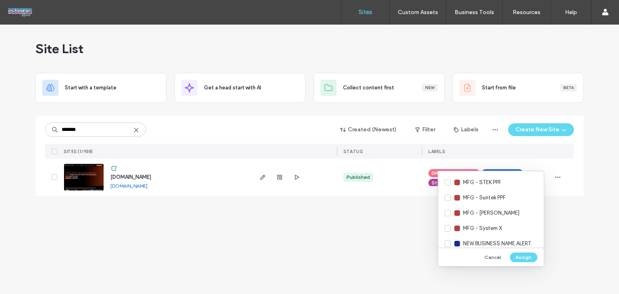
scroll to position [282, 0]
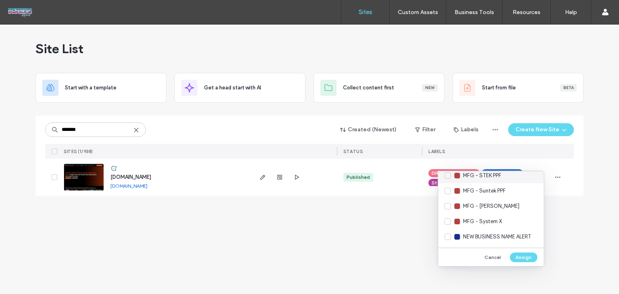
click at [512, 181] on div "MFG - STEK PPF" at bounding box center [491, 175] width 106 height 15
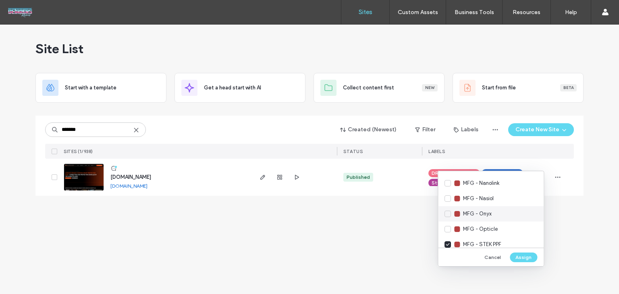
scroll to position [202, 0]
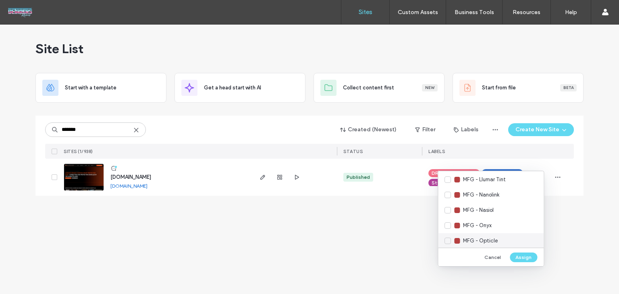
click at [500, 239] on div "MFG - Opticle" at bounding box center [491, 240] width 106 height 15
click at [499, 209] on div "MFG - Nasiol" at bounding box center [491, 210] width 106 height 15
click at [502, 194] on div "MFG - Nanolink" at bounding box center [491, 194] width 106 height 15
click at [519, 256] on button "Assign" at bounding box center [523, 258] width 27 height 10
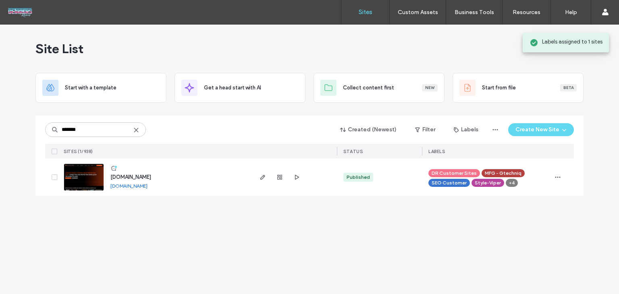
click at [511, 185] on span "+4" at bounding box center [512, 182] width 6 height 7
drag, startPoint x: 94, startPoint y: 133, endPoint x: 19, endPoint y: 148, distance: 75.8
click at [19, 148] on div "Site List Start with a template Get a head start with AI Collect content first …" at bounding box center [309, 160] width 619 height 270
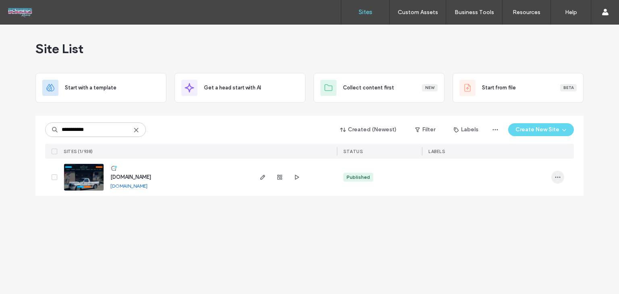
click at [556, 179] on icon "button" at bounding box center [558, 177] width 6 height 6
click at [514, 231] on span "Assign Label" at bounding box center [522, 229] width 29 height 8
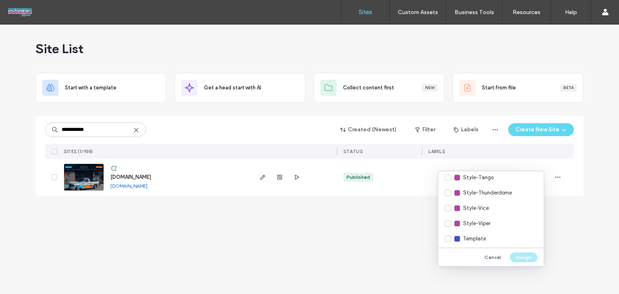
scroll to position [497, 0]
click at [495, 177] on div "Style-Tango" at bounding box center [491, 175] width 106 height 15
click at [529, 257] on button "Assign" at bounding box center [523, 258] width 27 height 10
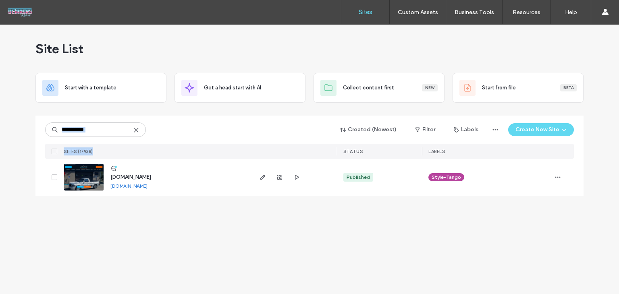
drag, startPoint x: 105, startPoint y: 138, endPoint x: 101, endPoint y: 131, distance: 8.5
click at [101, 131] on div "**********" at bounding box center [309, 137] width 529 height 43
drag, startPoint x: 100, startPoint y: 131, endPoint x: 24, endPoint y: 120, distance: 76.6
click at [24, 120] on div "**********" at bounding box center [309, 160] width 619 height 270
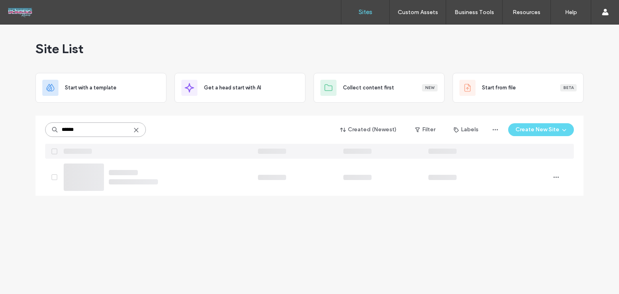
type input "******"
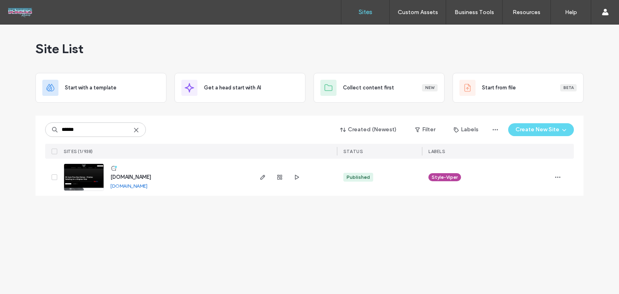
click at [139, 178] on span "www.dcautoprosdsm.com" at bounding box center [130, 177] width 41 height 6
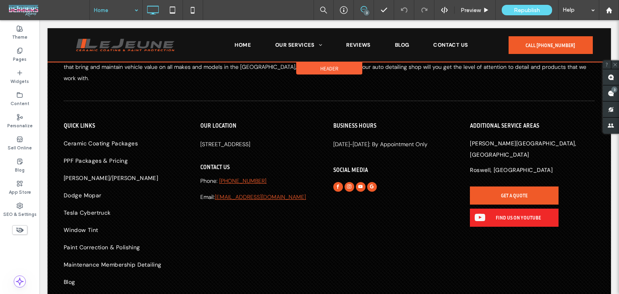
scroll to position [2214, 0]
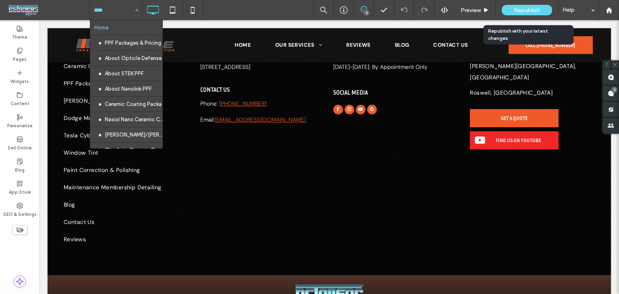
click at [527, 6] on div "Republish" at bounding box center [527, 10] width 50 height 10
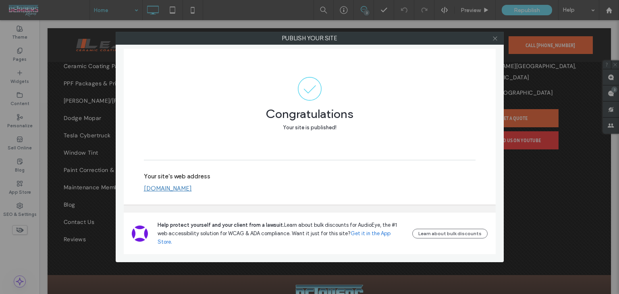
click at [494, 37] on icon at bounding box center [495, 38] width 6 height 6
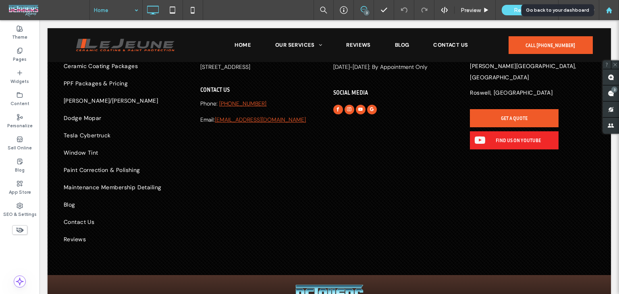
click at [610, 8] on icon at bounding box center [609, 10] width 7 height 7
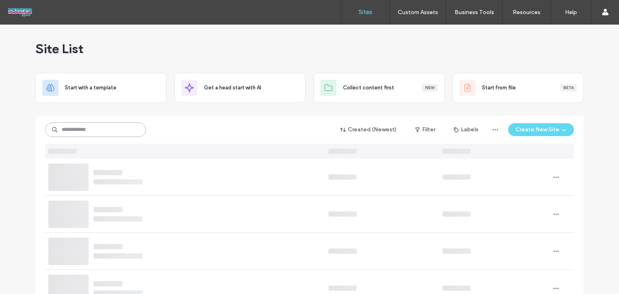
click at [127, 131] on input at bounding box center [95, 130] width 101 height 15
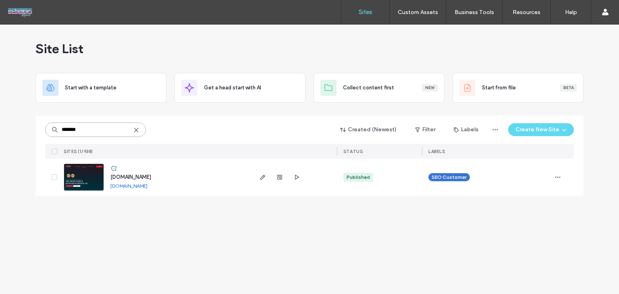
type input "*******"
click at [130, 178] on span "www.letsrollcoatings.com" at bounding box center [130, 177] width 41 height 6
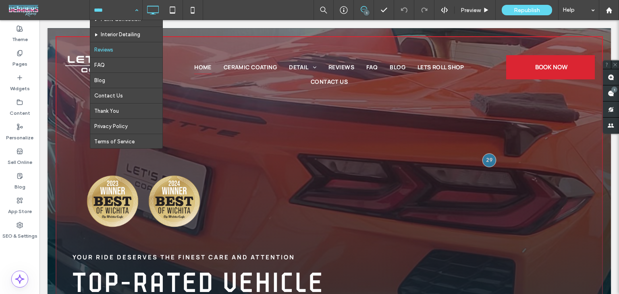
scroll to position [43, 0]
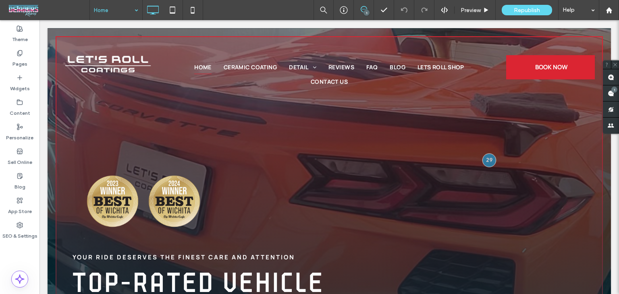
click at [237, 12] on div "Home 1 Preview Republish Help" at bounding box center [355, 10] width 530 height 20
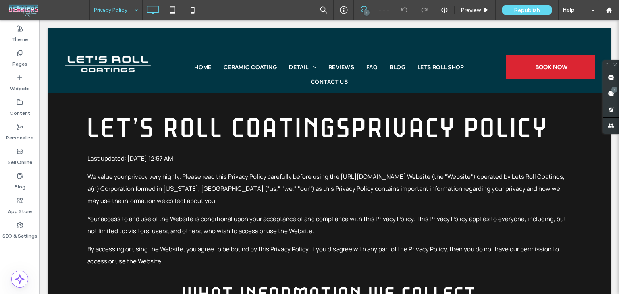
click at [140, 10] on div "Privacy Policy" at bounding box center [116, 10] width 52 height 20
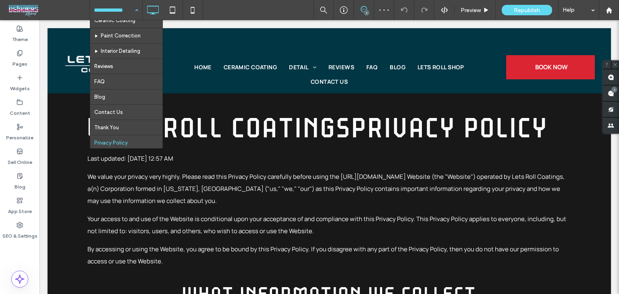
scroll to position [43, 0]
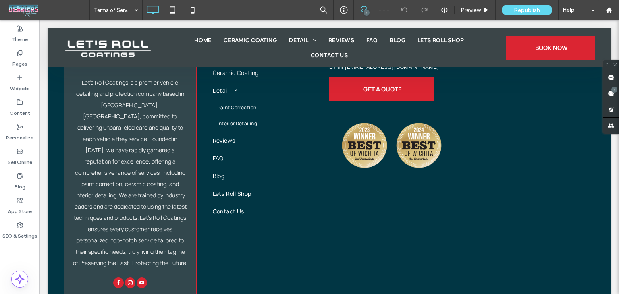
scroll to position [2549, 0]
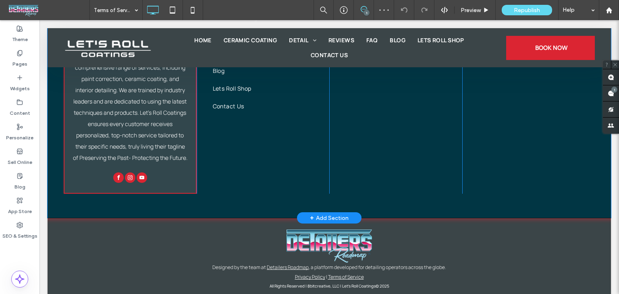
click at [318, 214] on div "+ Add Section" at bounding box center [329, 218] width 39 height 9
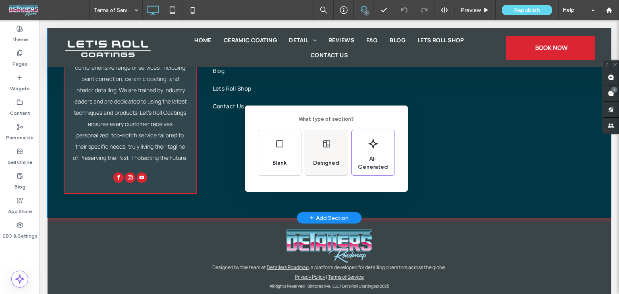
click at [318, 149] on div "Designed" at bounding box center [326, 152] width 43 height 45
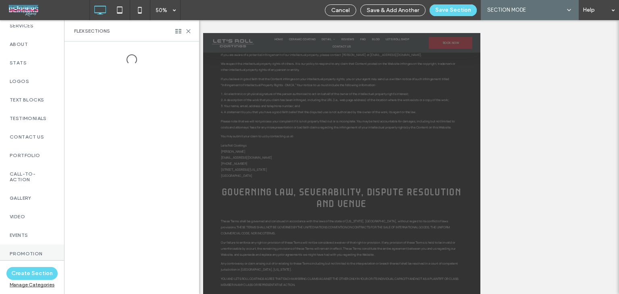
scroll to position [202, 0]
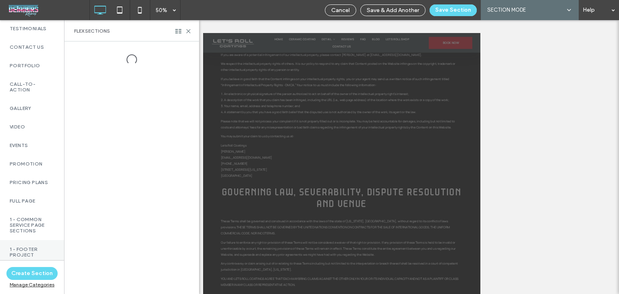
click at [27, 249] on label "1 - Footer Project" at bounding box center [32, 252] width 45 height 11
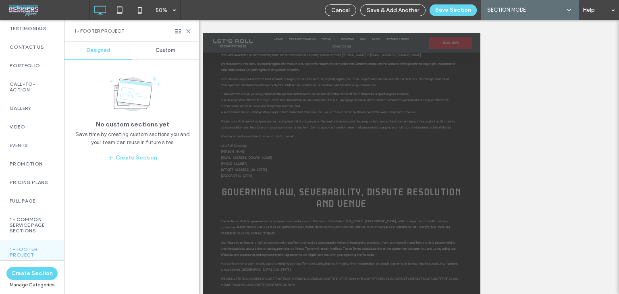
click at [169, 52] on span "Custom" at bounding box center [166, 50] width 20 height 6
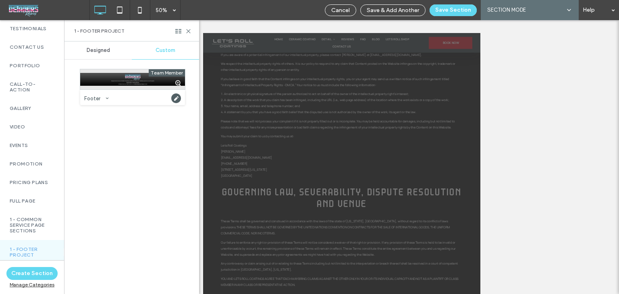
click at [142, 84] on div at bounding box center [132, 79] width 105 height 20
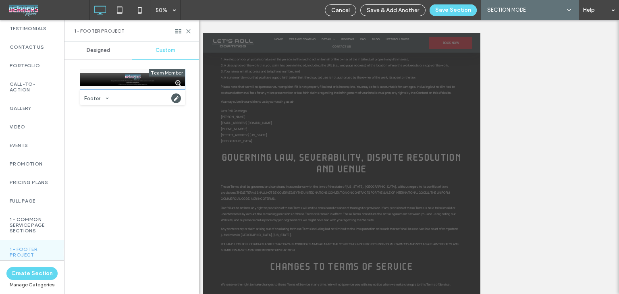
scroll to position [1820, 0]
click at [449, 12] on button "Save Section" at bounding box center [453, 10] width 47 height 12
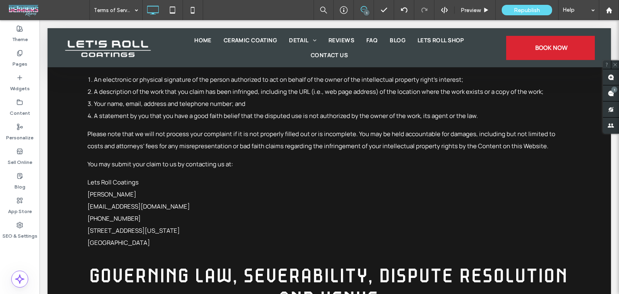
scroll to position [2616, 0]
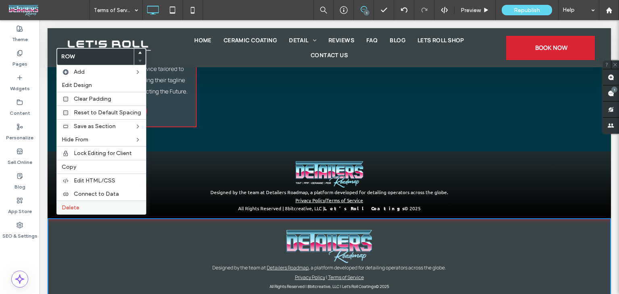
click at [69, 205] on span "Delete" at bounding box center [71, 207] width 18 height 7
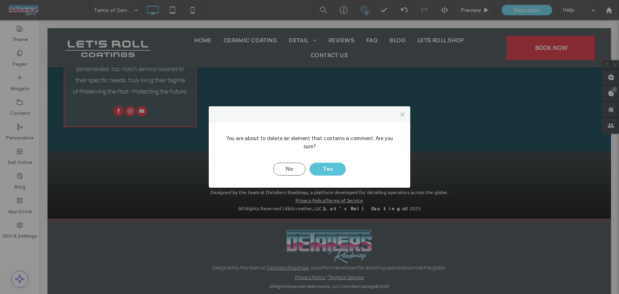
click at [321, 166] on button "Yes" at bounding box center [328, 169] width 36 height 13
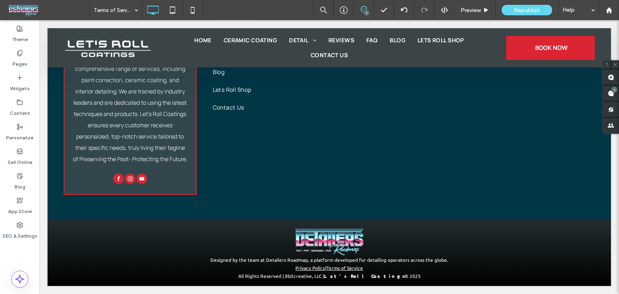
scroll to position [2534, 0]
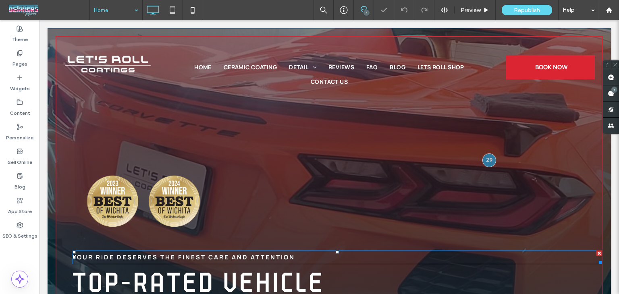
click at [194, 256] on span "Your Ride Deserves the Finest Care and Attention" at bounding box center [184, 257] width 223 height 8
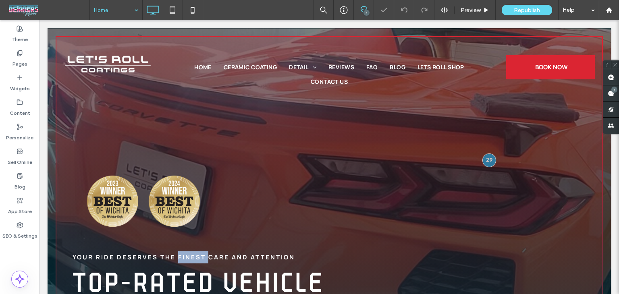
click at [194, 256] on span "Your Ride Deserves the Finest Care and Attention" at bounding box center [184, 257] width 223 height 8
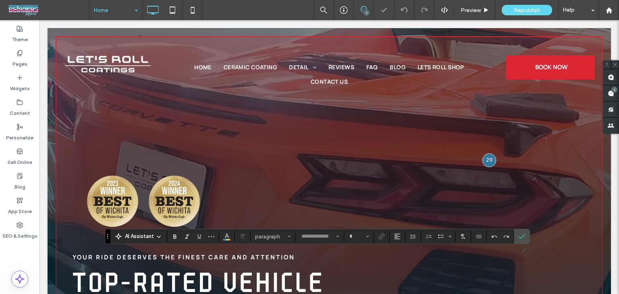
type input "*******"
type input "**"
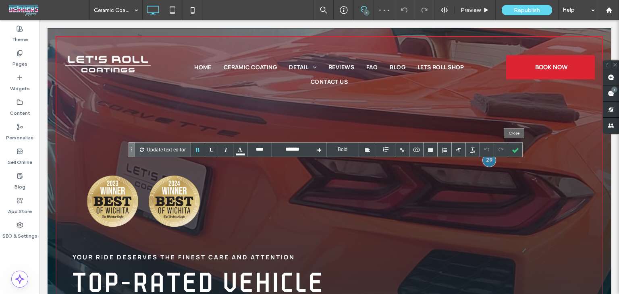
click at [511, 147] on div at bounding box center [515, 150] width 14 height 14
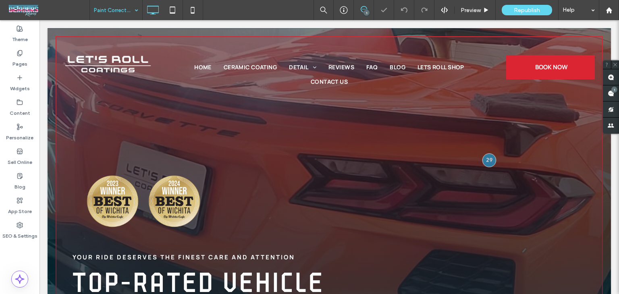
type input "*******"
type input "**"
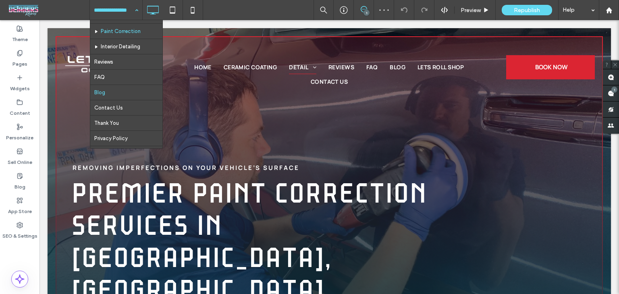
scroll to position [40, 0]
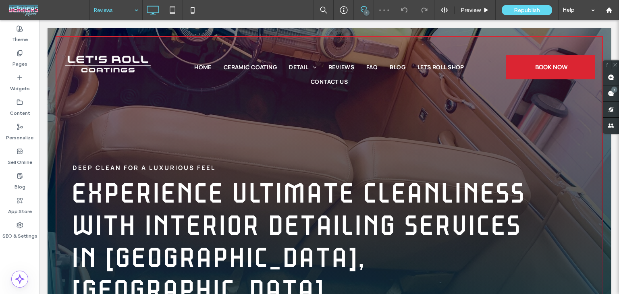
type input "*******"
type input "**"
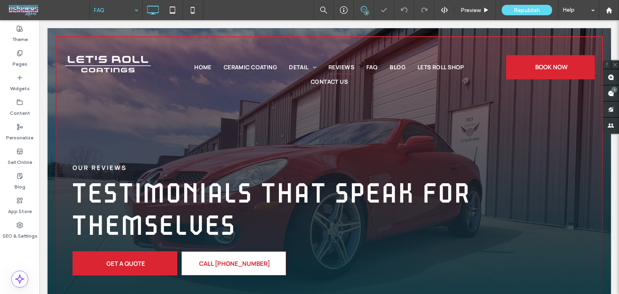
type input "*******"
type input "**"
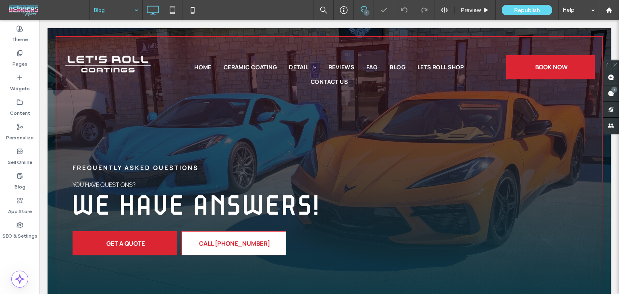
click at [132, 17] on div "Blog" at bounding box center [116, 10] width 52 height 20
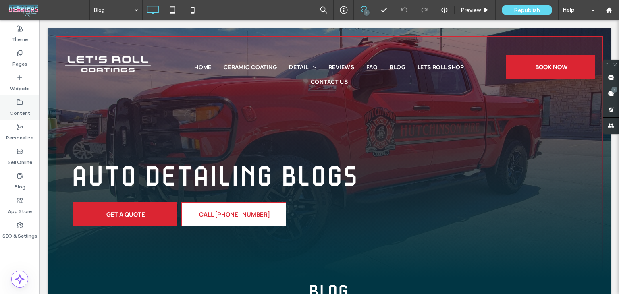
click at [17, 108] on label "Content" at bounding box center [20, 111] width 21 height 11
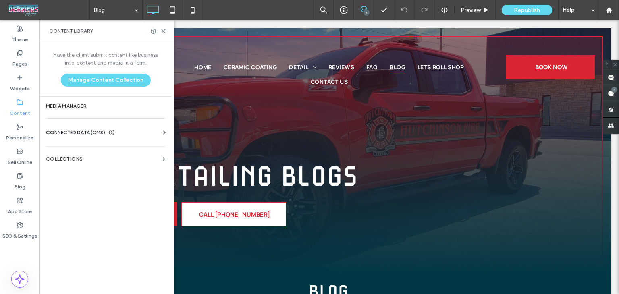
click at [57, 129] on span "CONNECTED DATA (CMS)" at bounding box center [75, 133] width 59 height 8
click at [114, 138] on div "Business Info Business Text Business Images Find and Replace" at bounding box center [107, 177] width 123 height 81
click at [107, 148] on section "Business Info" at bounding box center [107, 152] width 123 height 19
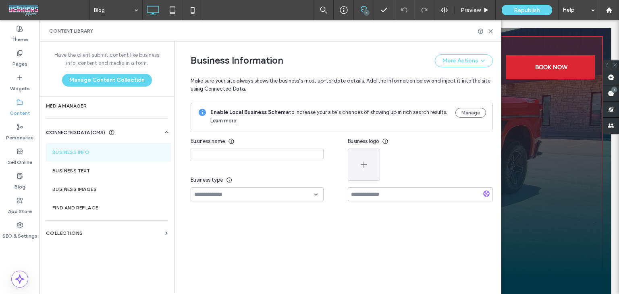
type input "**********"
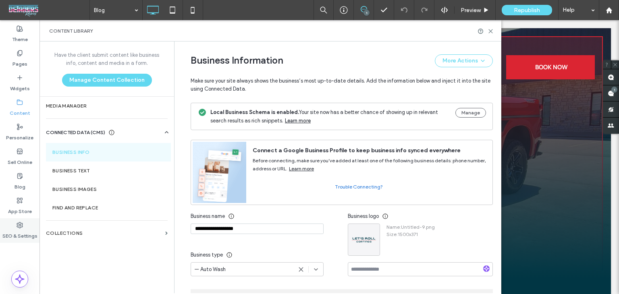
click at [28, 228] on div "SEO & Settings" at bounding box center [20, 231] width 40 height 25
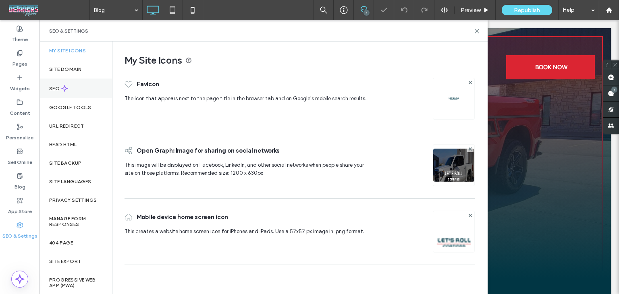
click at [79, 92] on div "SEO" at bounding box center [76, 89] width 73 height 20
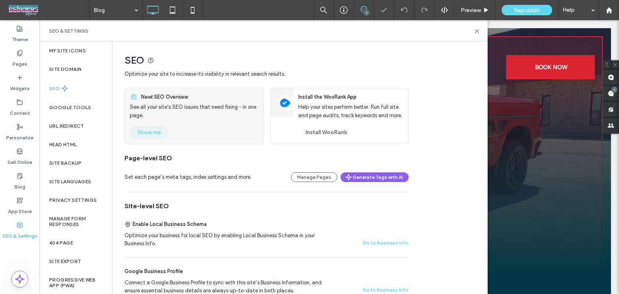
click at [148, 132] on button "Show me" at bounding box center [149, 132] width 39 height 13
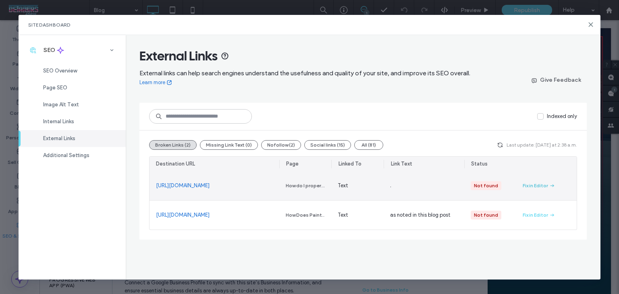
click at [546, 187] on div "Fix in Editor" at bounding box center [535, 185] width 25 height 7
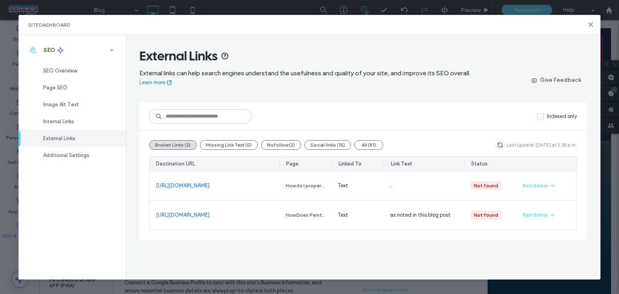
click at [499, 145] on span "button" at bounding box center [501, 145] width 10 height 10
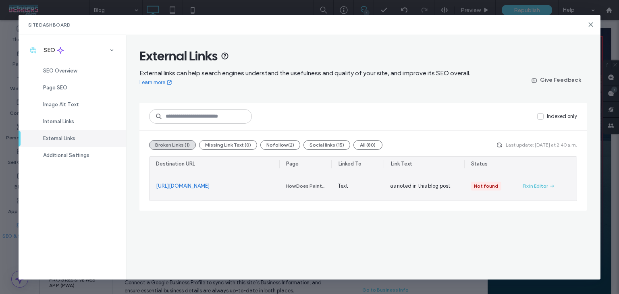
click at [535, 186] on div "Fix in Editor" at bounding box center [535, 186] width 25 height 7
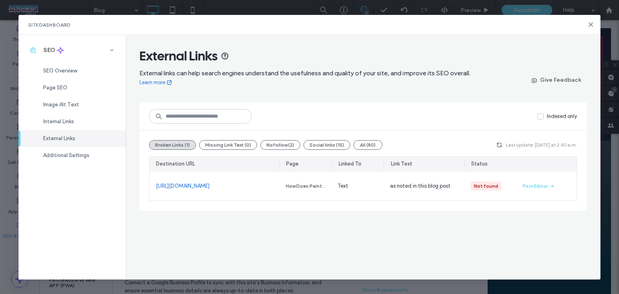
click at [502, 150] on div "Broken Links (1) Missing Link Text (0) Nofollow (2) Social links (15) All (80) …" at bounding box center [364, 171] width 448 height 80
click at [502, 142] on icon "button" at bounding box center [499, 145] width 6 height 6
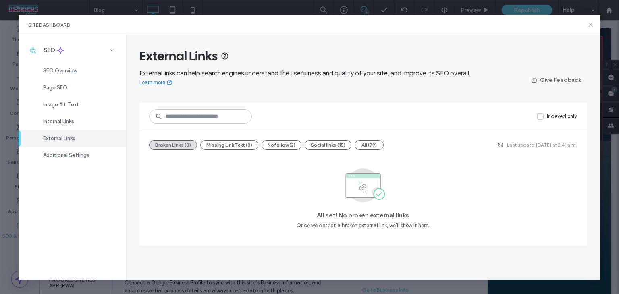
click at [591, 23] on icon at bounding box center [591, 24] width 6 height 6
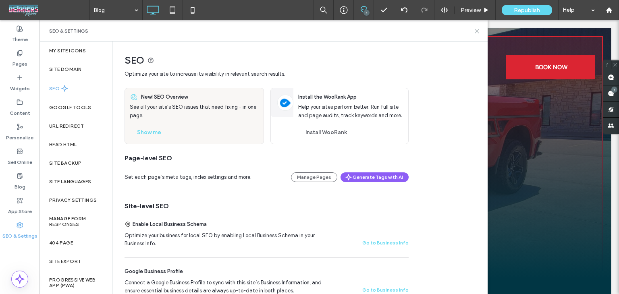
click at [477, 33] on icon at bounding box center [477, 31] width 6 height 6
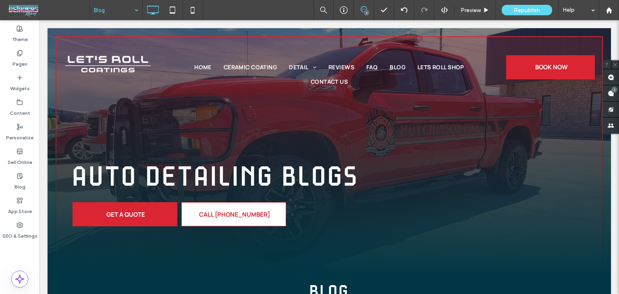
drag, startPoint x: 117, startPoint y: 10, endPoint x: 118, endPoint y: 17, distance: 6.9
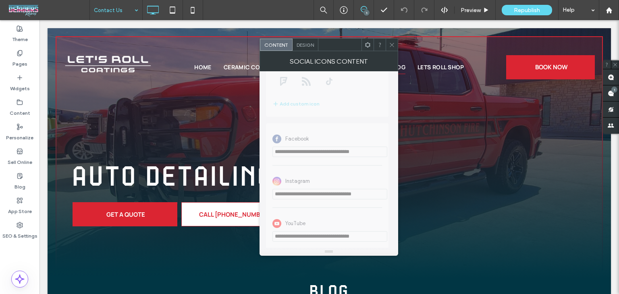
scroll to position [182, 0]
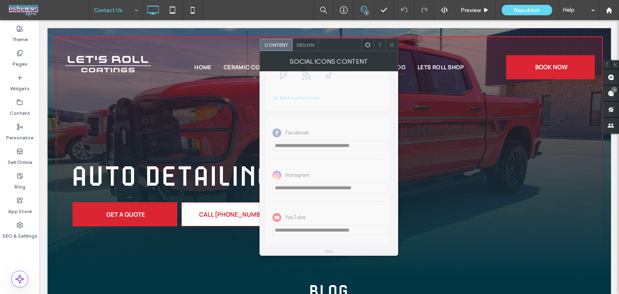
click at [392, 48] on span at bounding box center [392, 45] width 6 height 12
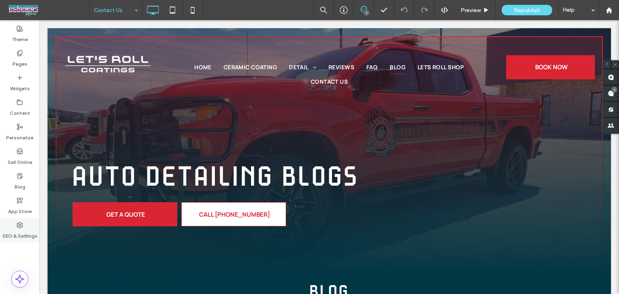
click at [16, 228] on div "SEO & Settings" at bounding box center [20, 231] width 40 height 25
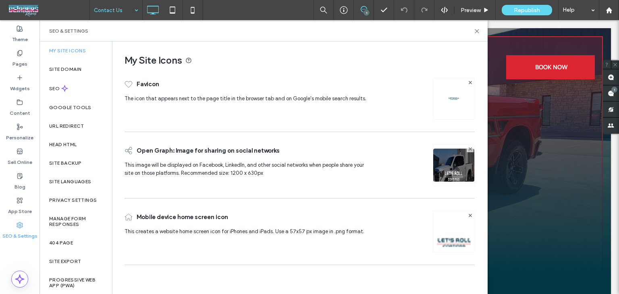
click at [84, 89] on div "SEO" at bounding box center [76, 89] width 73 height 20
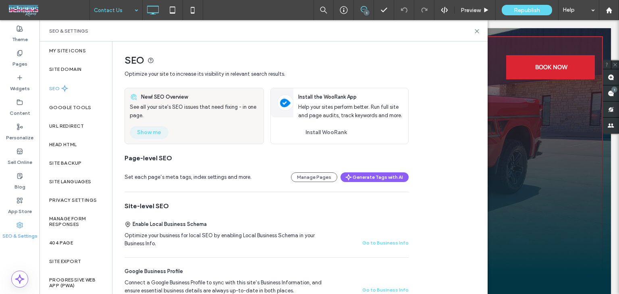
click at [155, 132] on button "Show me" at bounding box center [149, 132] width 39 height 13
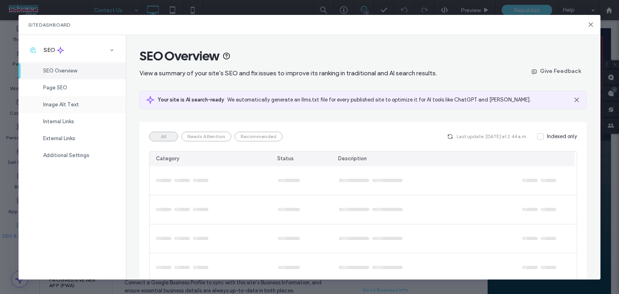
click at [83, 104] on div "Image Alt Text" at bounding box center [72, 104] width 107 height 17
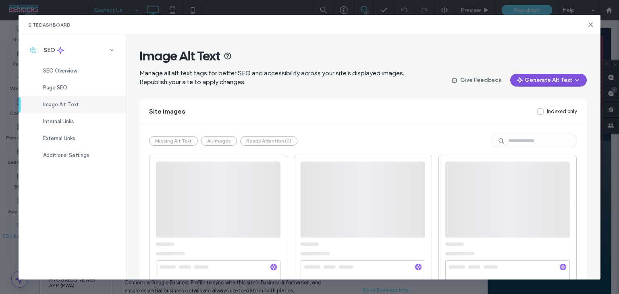
click at [534, 83] on button "Generate Alt Text" at bounding box center [548, 80] width 77 height 13
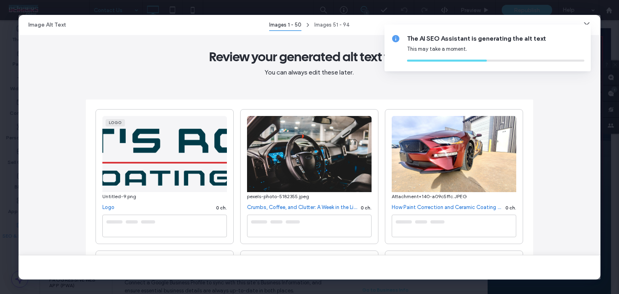
type textarea "**********"
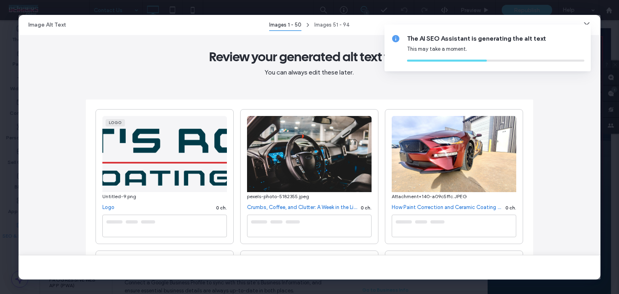
type textarea "**********"
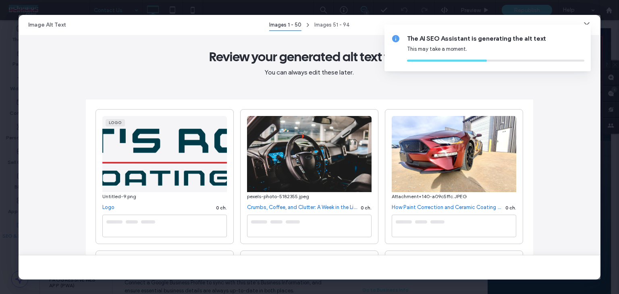
type textarea "**********"
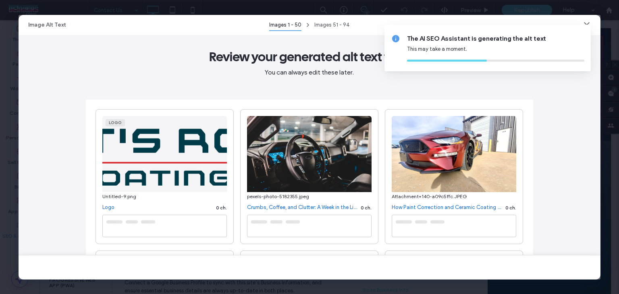
type textarea "**********"
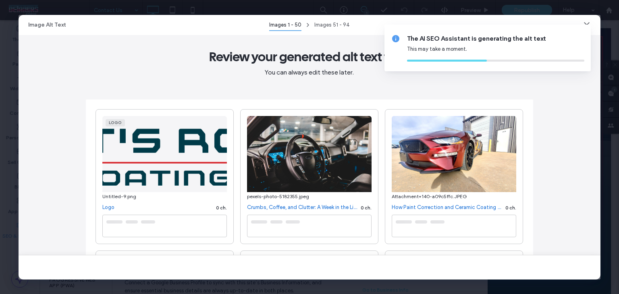
type textarea "**********"
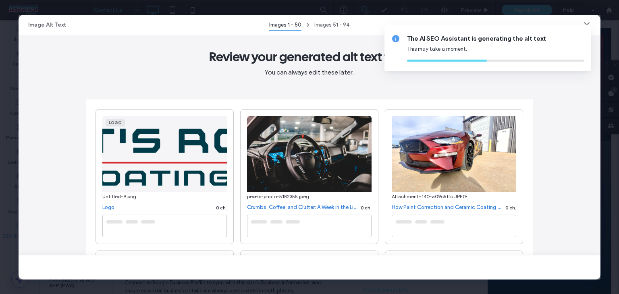
type textarea "**********"
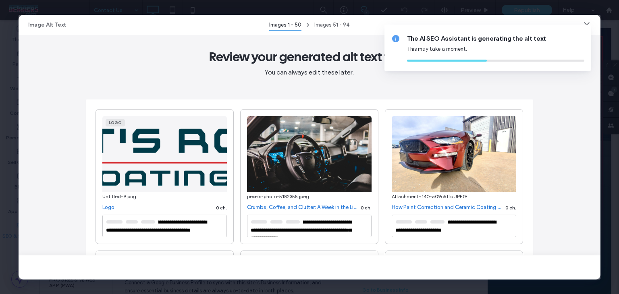
type textarea "**********"
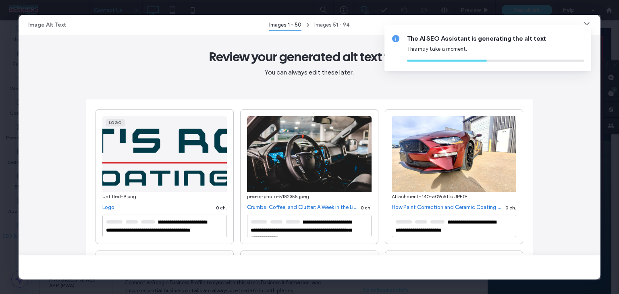
type textarea "**********"
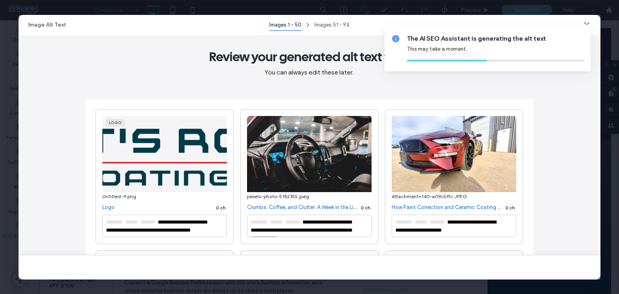
type textarea "**********"
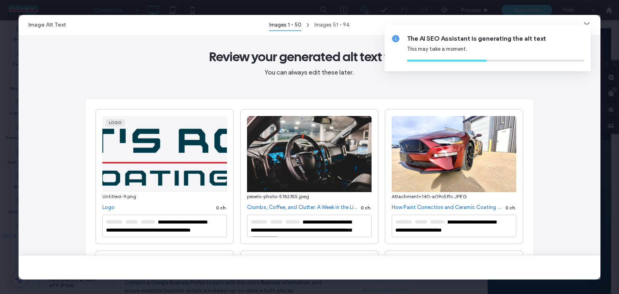
type textarea "**********"
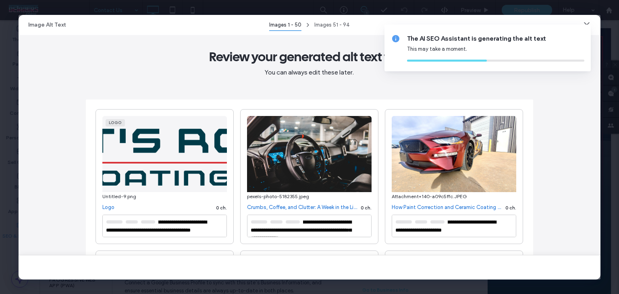
type textarea "**********"
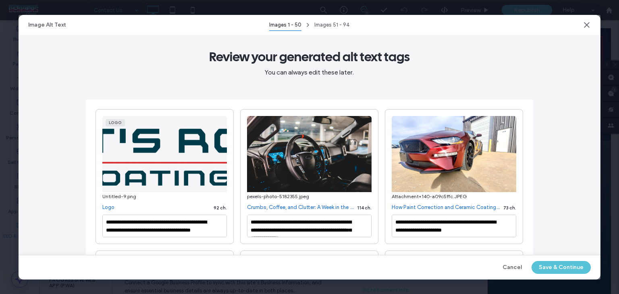
click at [555, 267] on button "Save & Continue" at bounding box center [561, 267] width 59 height 13
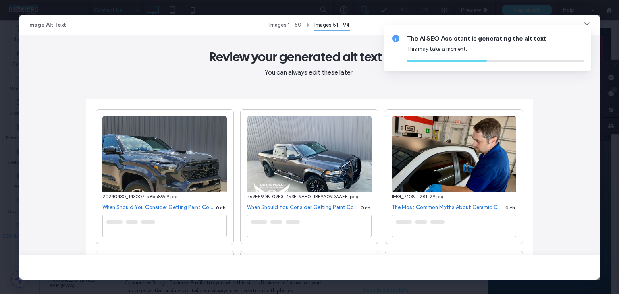
type textarea "**********"
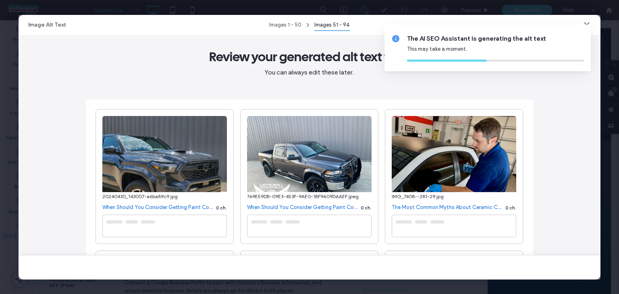
type textarea "**********"
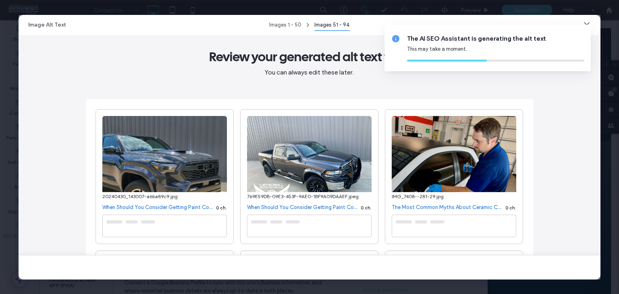
type textarea "**********"
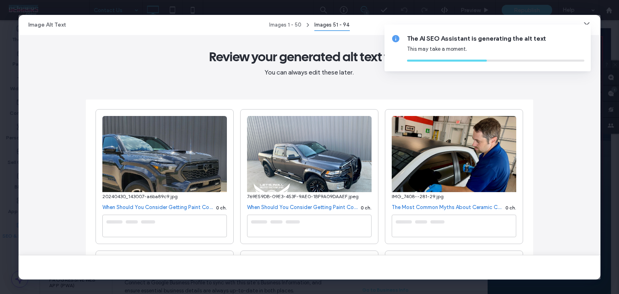
type textarea "**********"
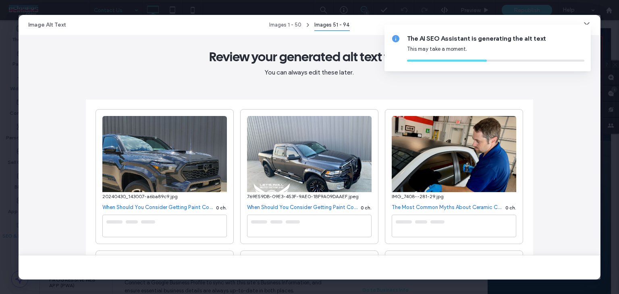
type textarea "**********"
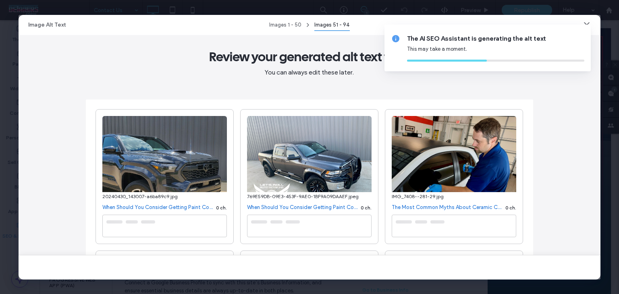
type textarea "**********"
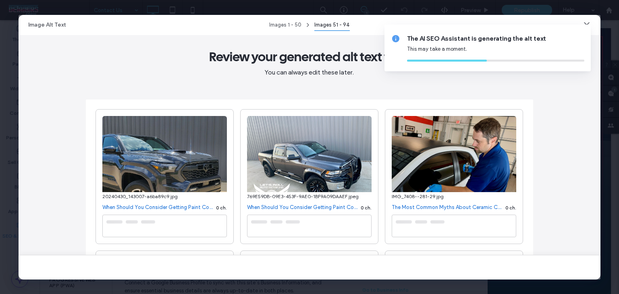
type textarea "**********"
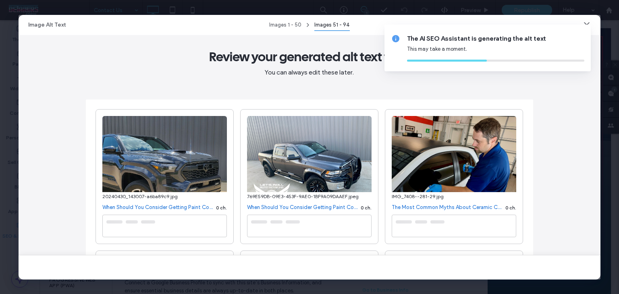
type textarea "**********"
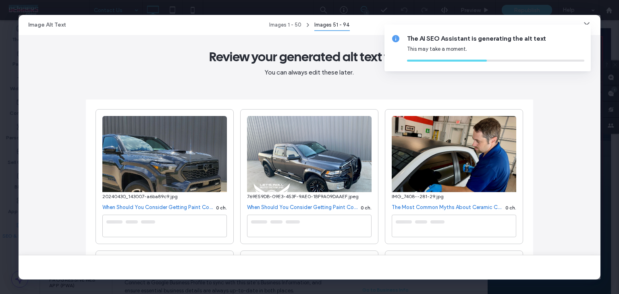
type textarea "**********"
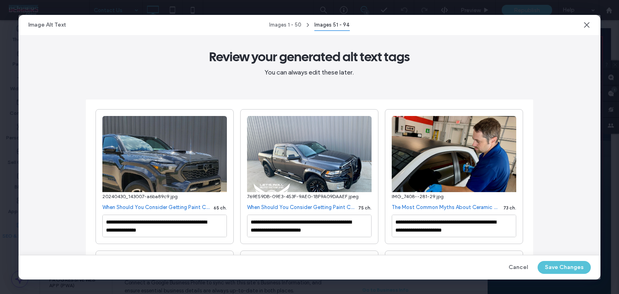
click at [563, 265] on button "Save Changes" at bounding box center [564, 267] width 53 height 13
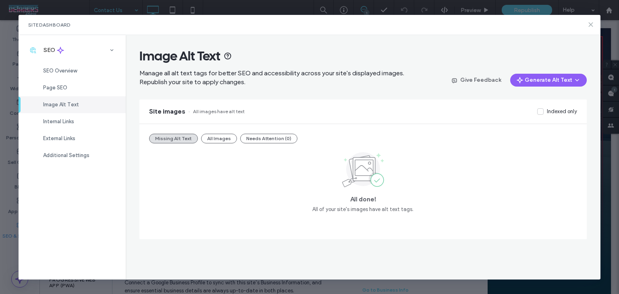
click at [588, 25] on icon at bounding box center [591, 24] width 6 height 6
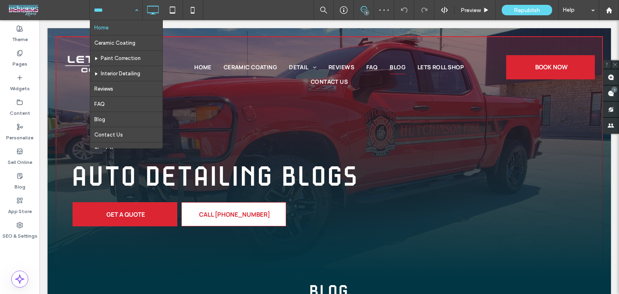
click at [532, 8] on span "Republish" at bounding box center [527, 10] width 26 height 7
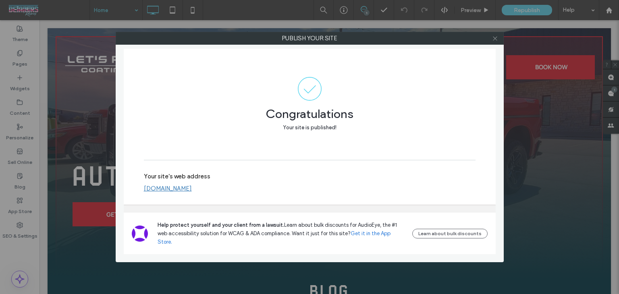
click at [495, 41] on icon at bounding box center [495, 38] width 6 height 6
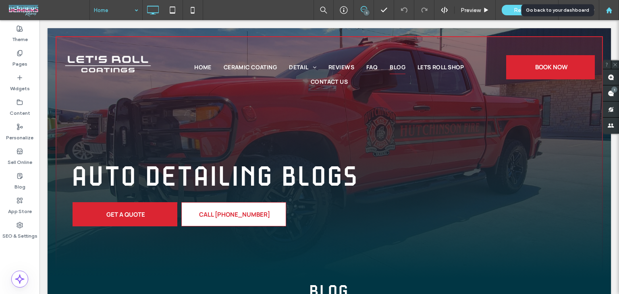
click at [610, 10] on use at bounding box center [609, 10] width 6 height 6
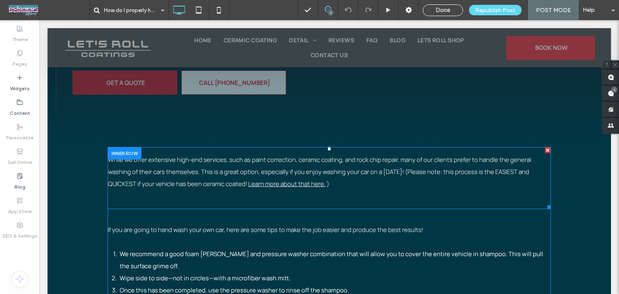
click at [205, 164] on p "While we offer extensive high-end services, such as paint correction, ceramic c…" at bounding box center [329, 178] width 443 height 48
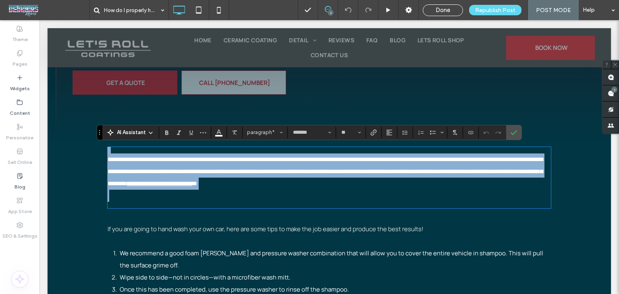
click at [171, 175] on span "**********" at bounding box center [325, 171] width 435 height 30
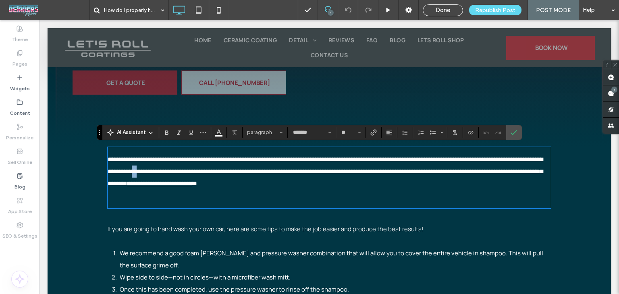
click at [170, 173] on span "**********" at bounding box center [325, 171] width 435 height 30
click at [192, 183] on link "*" at bounding box center [191, 184] width 2 height 6
drag, startPoint x: 286, startPoint y: 182, endPoint x: 211, endPoint y: 181, distance: 74.6
click at [211, 181] on p "**********" at bounding box center [330, 178] width 444 height 48
click at [371, 134] on use "Link" at bounding box center [374, 132] width 6 height 6
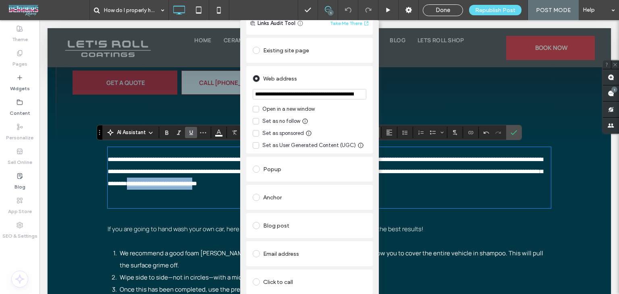
scroll to position [40, 0]
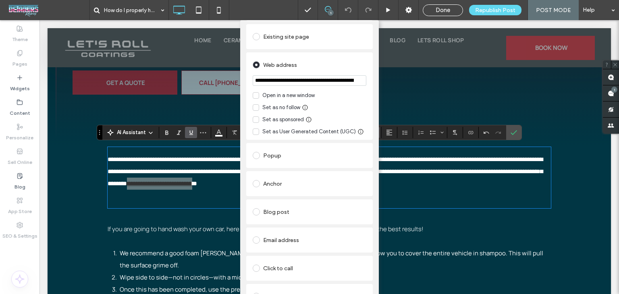
click at [290, 210] on div "Blog post" at bounding box center [310, 212] width 114 height 13
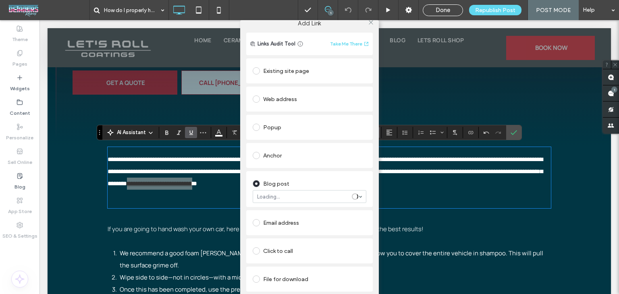
scroll to position [0, 0]
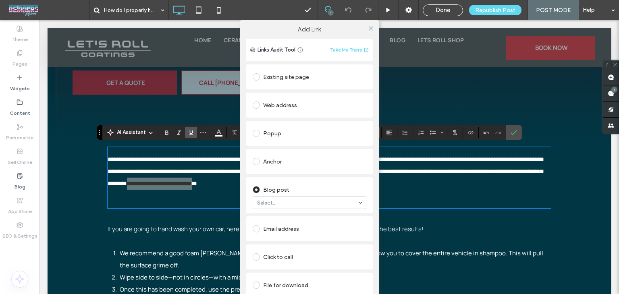
click at [305, 197] on div "Blog post Select..." at bounding box center [310, 195] width 114 height 28
click at [305, 210] on div "Blog post Select..." at bounding box center [309, 195] width 127 height 36
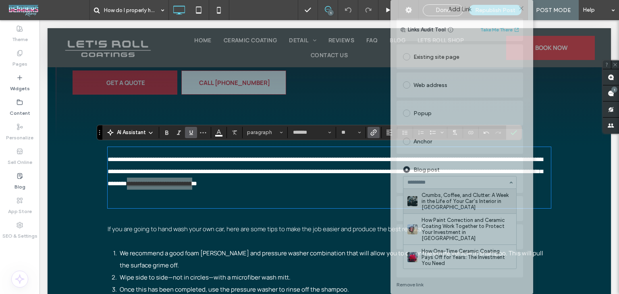
drag, startPoint x: 272, startPoint y: 26, endPoint x: 423, endPoint y: 75, distance: 158.9
click at [423, 75] on div "**********" at bounding box center [460, 150] width 139 height 300
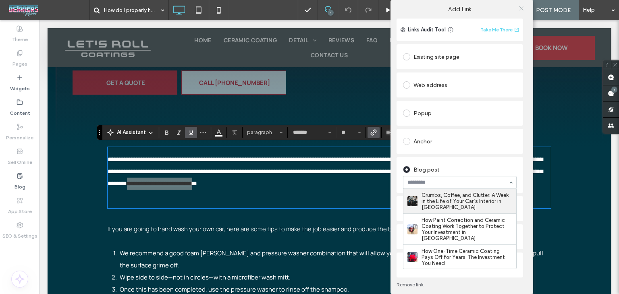
click at [521, 5] on icon at bounding box center [522, 8] width 6 height 6
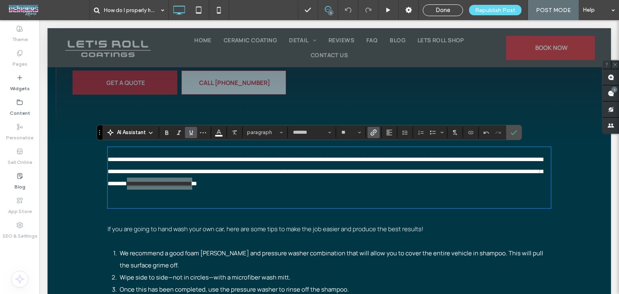
click at [376, 133] on icon "Link" at bounding box center [374, 132] width 6 height 6
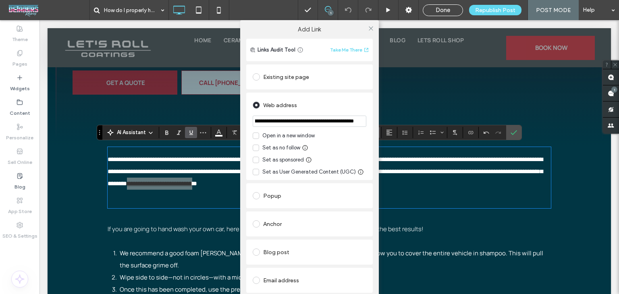
scroll to position [0, 99]
drag, startPoint x: 333, startPoint y: 121, endPoint x: 360, endPoint y: 125, distance: 26.9
click at [360, 125] on input "**********" at bounding box center [310, 121] width 114 height 11
click at [365, 25] on div at bounding box center [371, 28] width 12 height 12
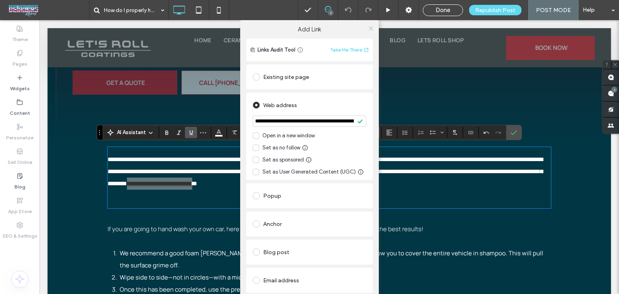
click at [369, 30] on icon at bounding box center [371, 28] width 6 height 6
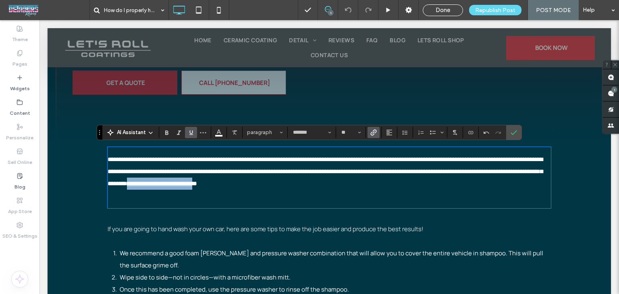
click at [192, 184] on link "**********" at bounding box center [159, 184] width 65 height 6
drag, startPoint x: 287, startPoint y: 183, endPoint x: 211, endPoint y: 181, distance: 75.4
click at [211, 181] on p "**********" at bounding box center [330, 178] width 444 height 48
drag, startPoint x: 211, startPoint y: 181, endPoint x: 286, endPoint y: 185, distance: 74.7
click at [286, 185] on p "**********" at bounding box center [330, 178] width 444 height 48
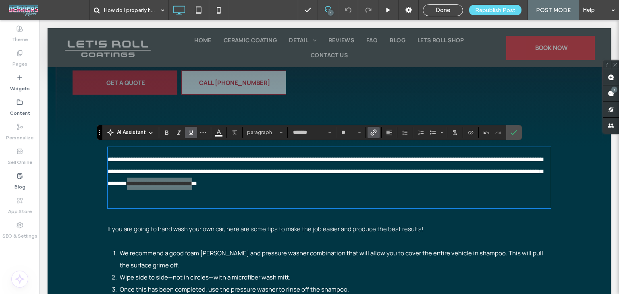
click at [371, 133] on icon "Link" at bounding box center [374, 132] width 6 height 6
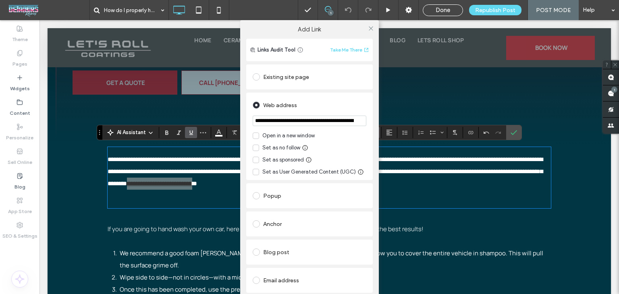
click at [288, 250] on div "Blog post" at bounding box center [310, 252] width 114 height 13
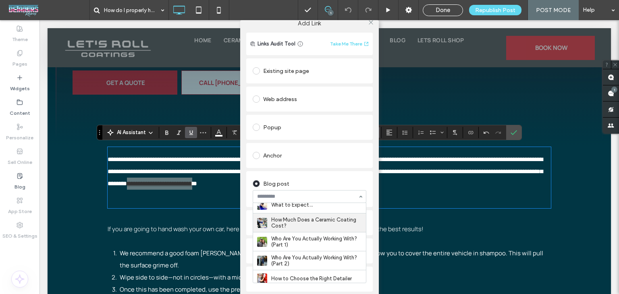
scroll to position [726, 0]
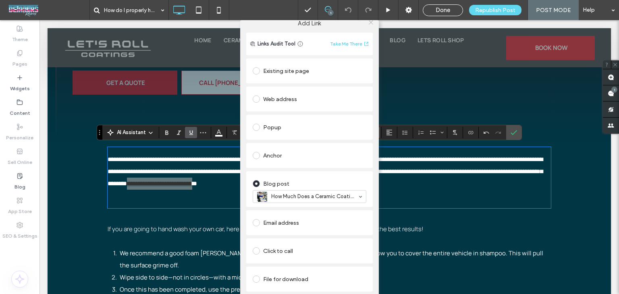
click at [369, 21] on icon at bounding box center [371, 22] width 6 height 6
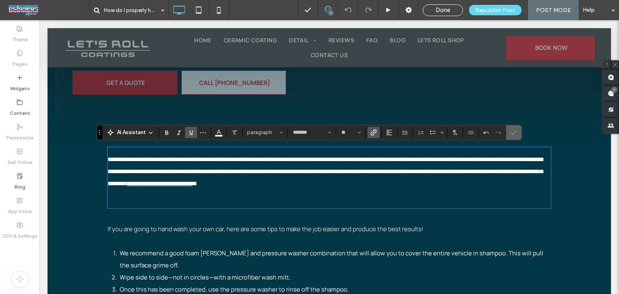
click at [515, 133] on icon "Confirm" at bounding box center [514, 132] width 6 height 6
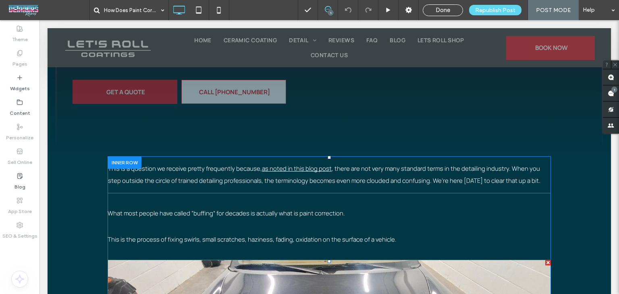
scroll to position [163, 0]
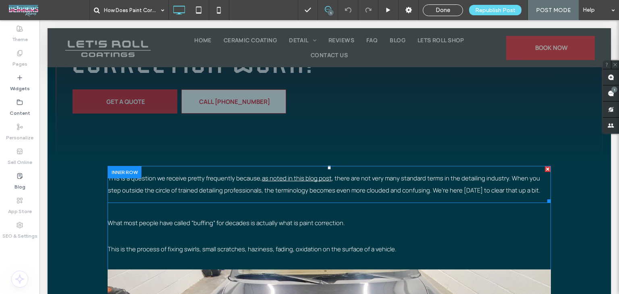
click at [262, 177] on link "as noted in this blog post" at bounding box center [297, 178] width 70 height 8
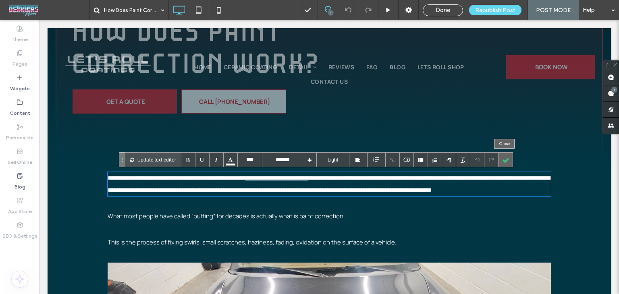
click at [500, 162] on div at bounding box center [506, 160] width 14 height 14
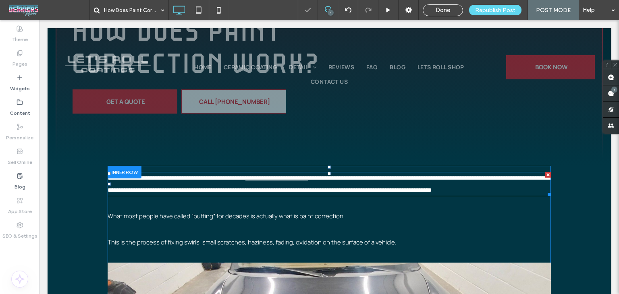
click at [258, 177] on link "**********" at bounding box center [277, 178] width 63 height 6
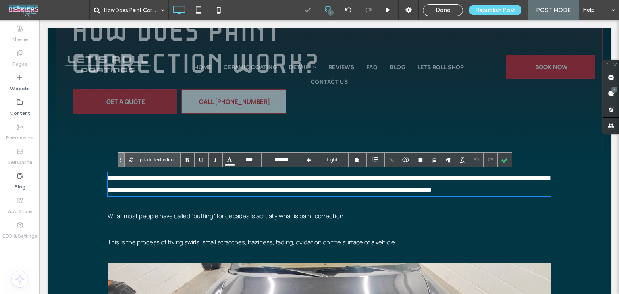
click at [258, 177] on link "**********" at bounding box center [277, 178] width 63 height 6
drag, startPoint x: 258, startPoint y: 178, endPoint x: 326, endPoint y: 182, distance: 67.9
click at [326, 182] on p "**********" at bounding box center [330, 184] width 444 height 24
click at [390, 161] on div at bounding box center [392, 160] width 14 height 14
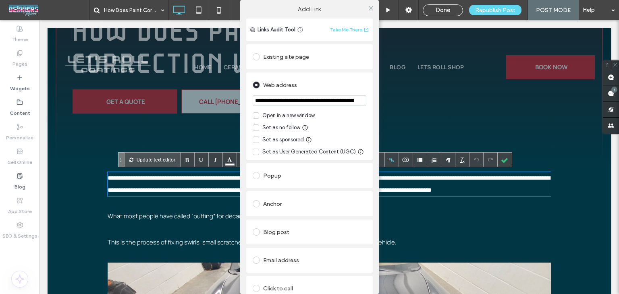
click at [282, 234] on div "Blog post" at bounding box center [310, 232] width 114 height 13
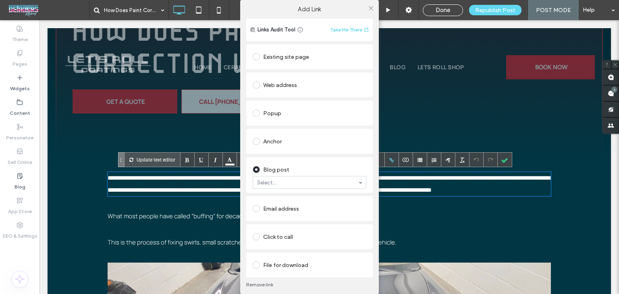
click at [303, 189] on div "Blog post Select..." at bounding box center [309, 175] width 127 height 36
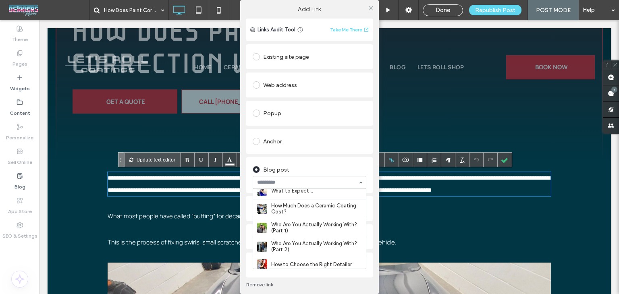
scroll to position [645, 0]
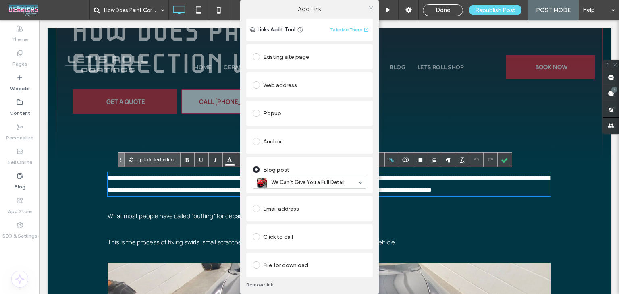
click at [368, 6] on icon at bounding box center [371, 8] width 6 height 6
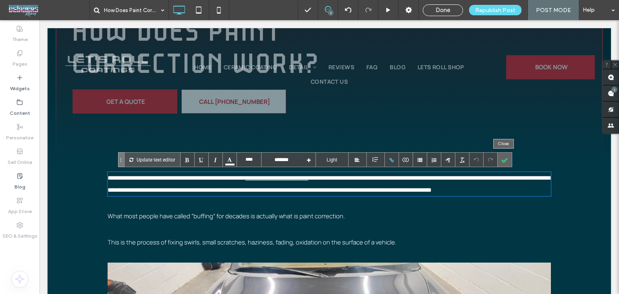
click at [502, 160] on div at bounding box center [505, 160] width 14 height 14
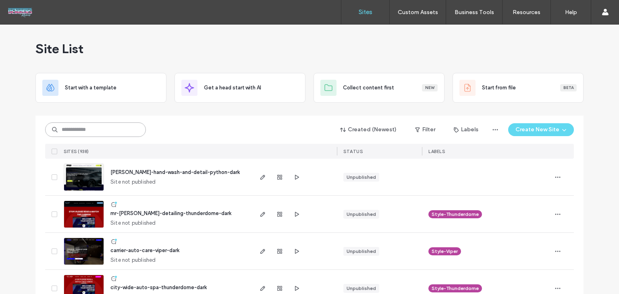
click at [72, 130] on input at bounding box center [95, 130] width 101 height 15
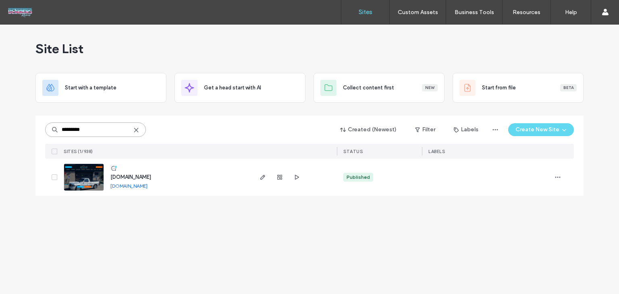
type input "*********"
click at [126, 177] on span "www.lightningdetailpgh.com" at bounding box center [130, 177] width 41 height 6
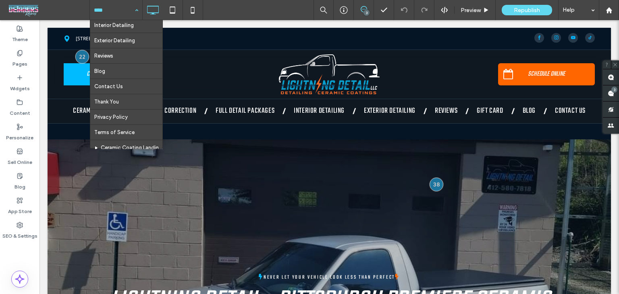
scroll to position [105, 0]
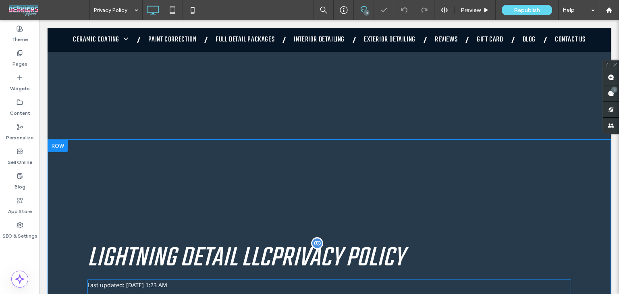
scroll to position [202, 0]
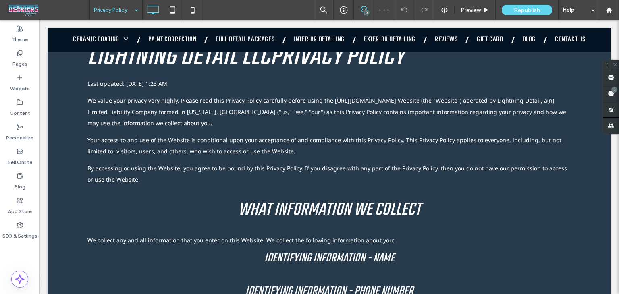
click at [128, 10] on input at bounding box center [114, 10] width 40 height 20
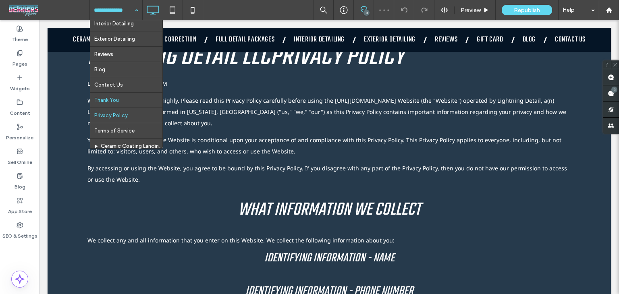
scroll to position [105, 0]
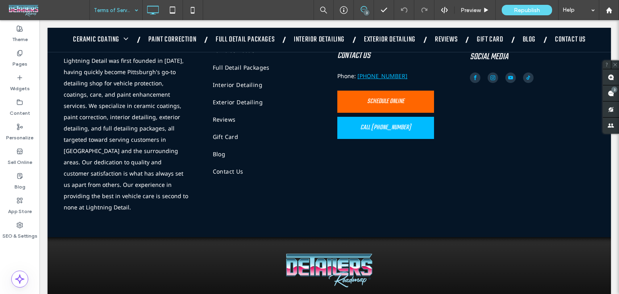
scroll to position [2352, 0]
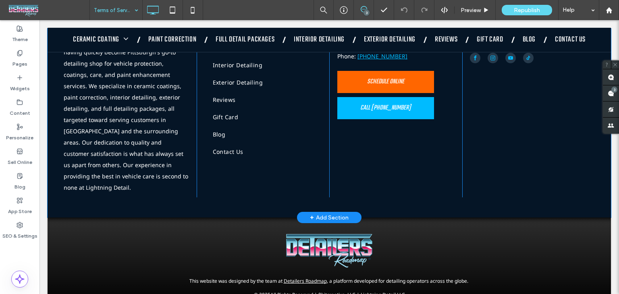
click at [315, 213] on div "+ Add Section" at bounding box center [329, 217] width 39 height 9
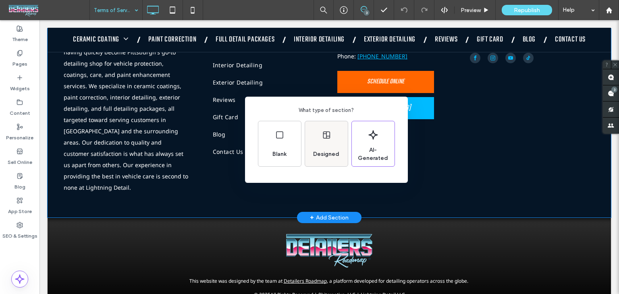
click at [332, 153] on span "Designed" at bounding box center [326, 154] width 33 height 8
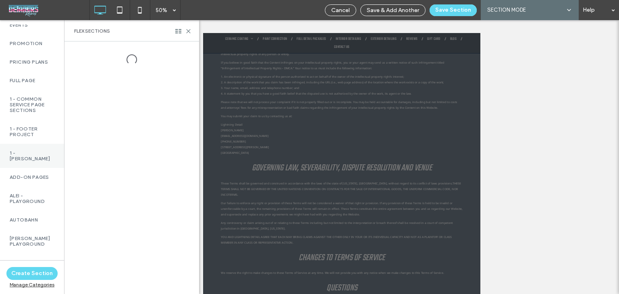
scroll to position [323, 0]
click at [43, 136] on label "1 - Footer Project" at bounding box center [32, 131] width 45 height 11
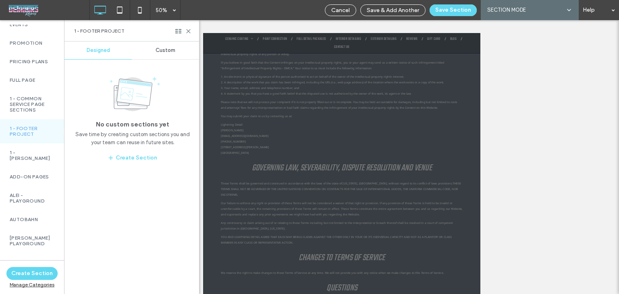
click at [156, 52] on div at bounding box center [132, 168] width 135 height 253
click at [165, 50] on span "Custom" at bounding box center [166, 50] width 20 height 6
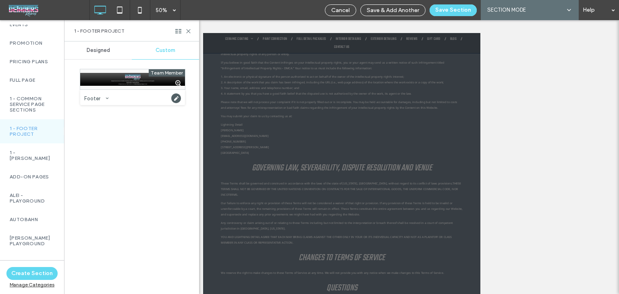
click at [150, 73] on span "Team Member" at bounding box center [167, 72] width 36 height 7
click at [135, 77] on div at bounding box center [132, 79] width 105 height 20
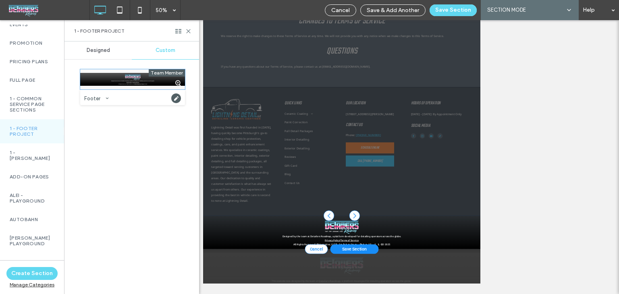
scroll to position [275, 0]
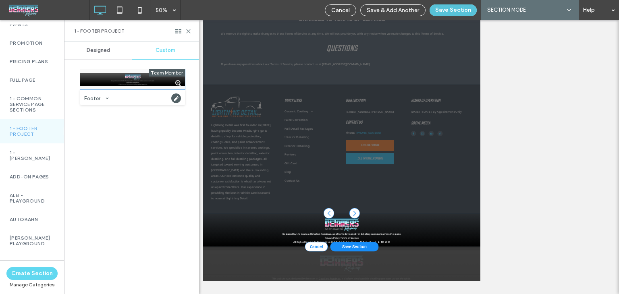
click at [440, 9] on button "Save Section" at bounding box center [453, 10] width 47 height 12
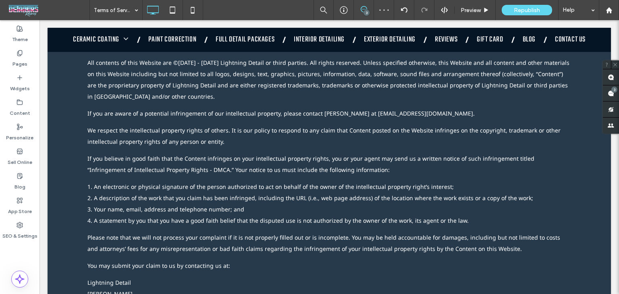
scroll to position [2419, 0]
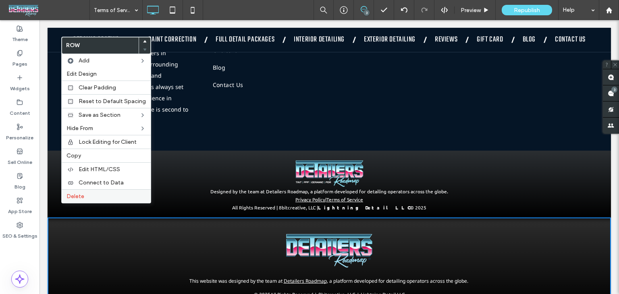
click at [96, 197] on label "Delete" at bounding box center [106, 196] width 79 height 7
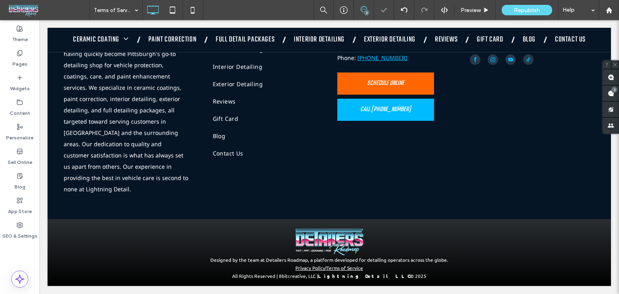
scroll to position [2327, 0]
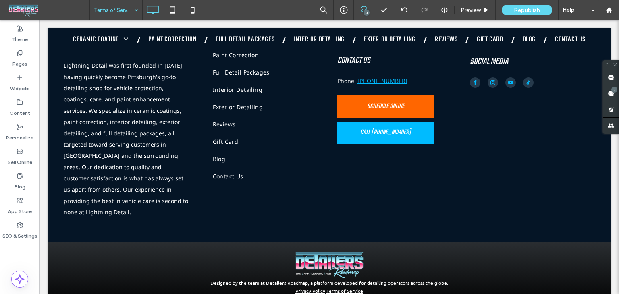
drag, startPoint x: 112, startPoint y: 8, endPoint x: 114, endPoint y: 16, distance: 7.9
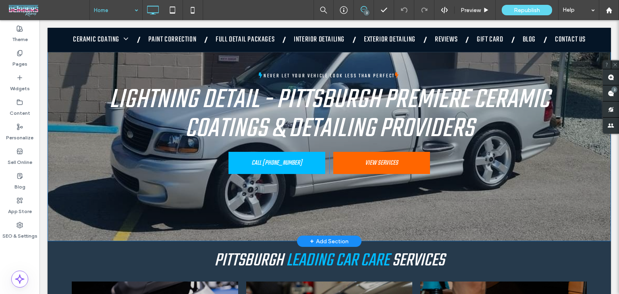
scroll to position [121, 0]
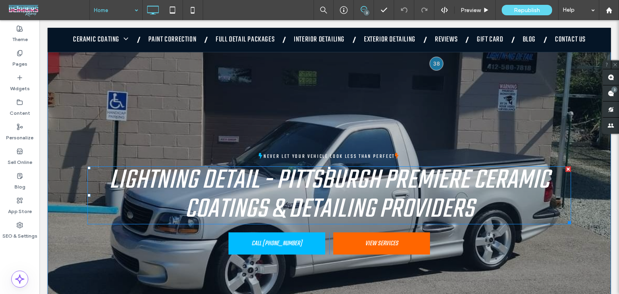
click at [314, 157] on span "Never Let Your Vehicle Look Less Than Perfect" at bounding box center [329, 157] width 141 height 8
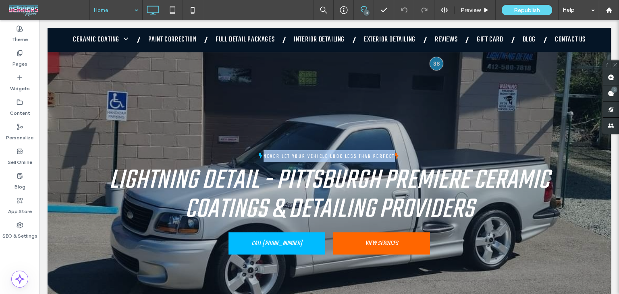
click at [314, 157] on span "Never Let Your Vehicle Look Less Than Perfect" at bounding box center [329, 157] width 141 height 8
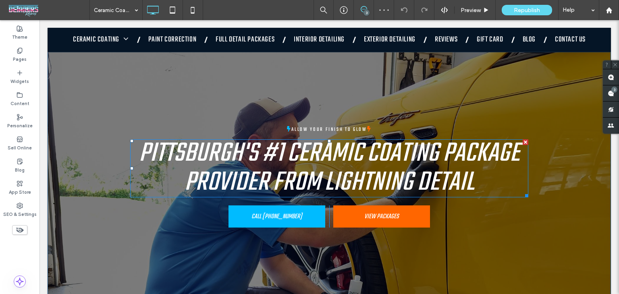
scroll to position [161, 0]
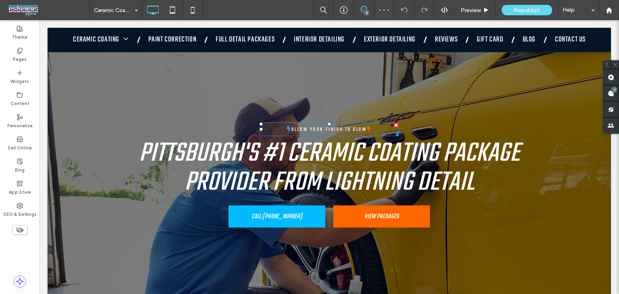
click at [332, 129] on span "Allow Your Finish to Glow" at bounding box center [329, 130] width 85 height 8
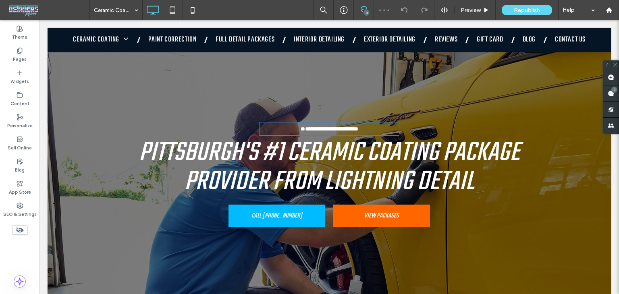
type input "**"
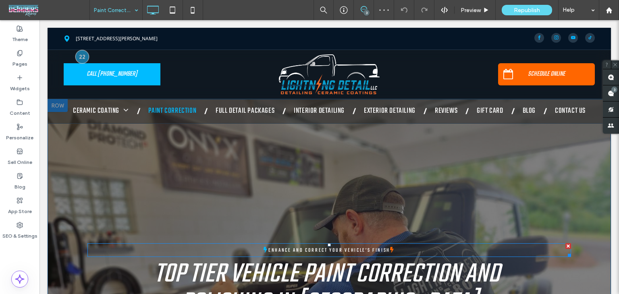
click at [321, 249] on span "Enhance and Correct Your Vehicle’s Finish" at bounding box center [329, 251] width 131 height 8
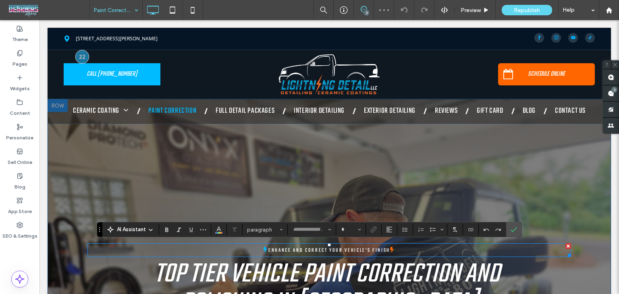
type input "**"
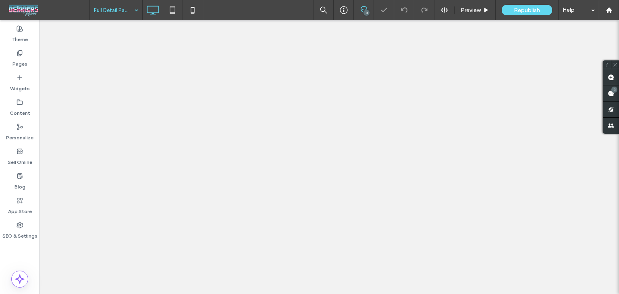
type input "**"
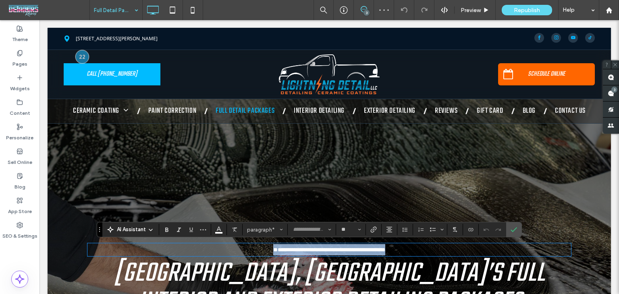
scroll to position [40, 0]
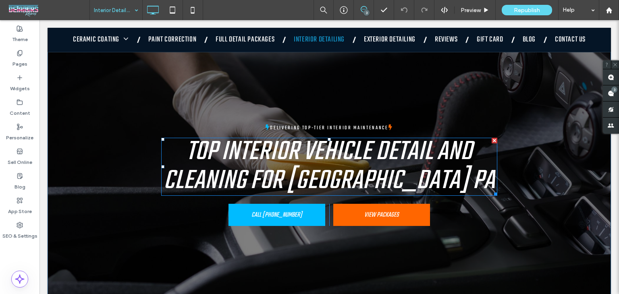
scroll to position [161, 0]
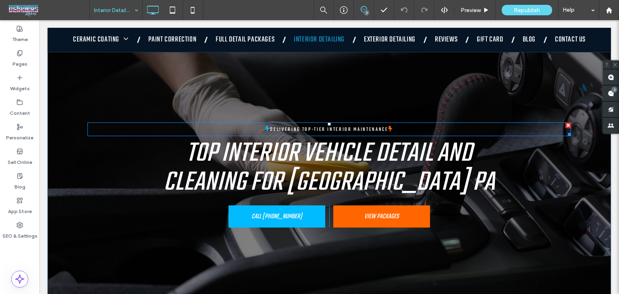
click at [284, 128] on span "Delivering Top-Tier Interior Maintenance" at bounding box center [330, 130] width 128 height 8
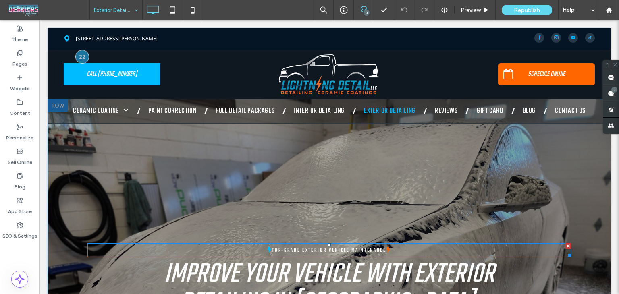
click at [308, 248] on span "Top-Grade Exterior Vehicle Maintenance" at bounding box center [329, 251] width 123 height 8
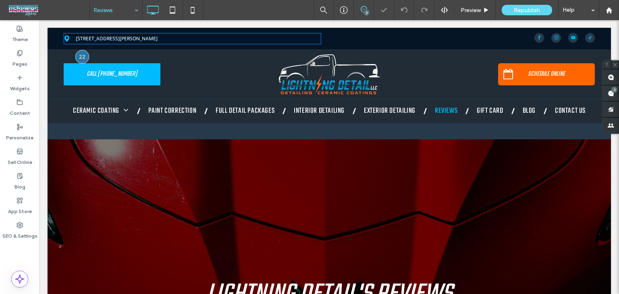
click at [131, 16] on div "Reviews" at bounding box center [116, 10] width 52 height 20
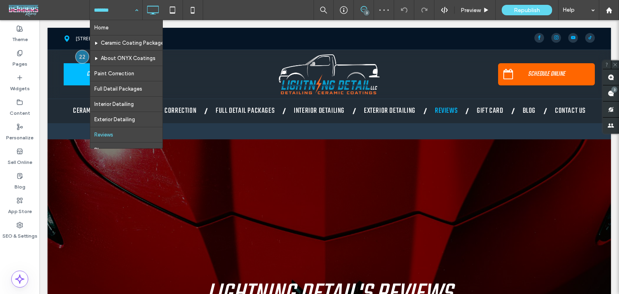
scroll to position [105, 0]
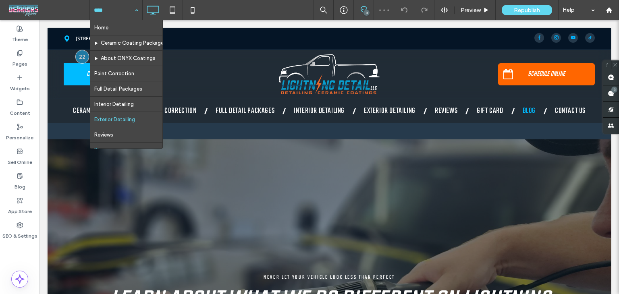
scroll to position [105, 0]
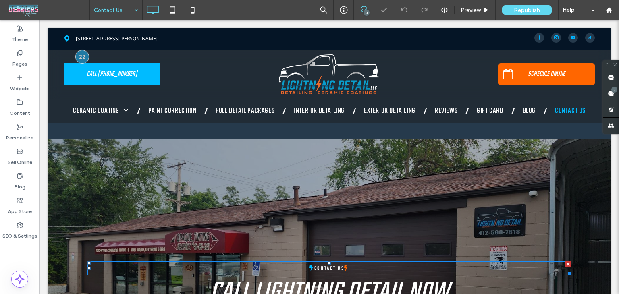
click at [327, 270] on span "Contact Us" at bounding box center [330, 269] width 40 height 8
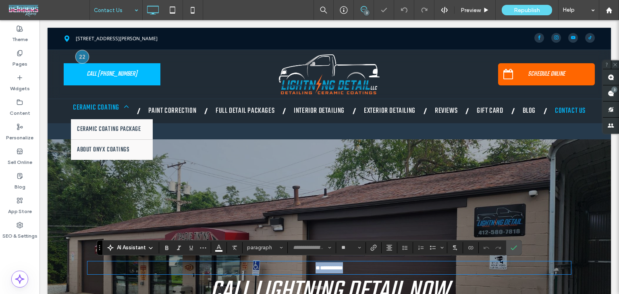
type input "**"
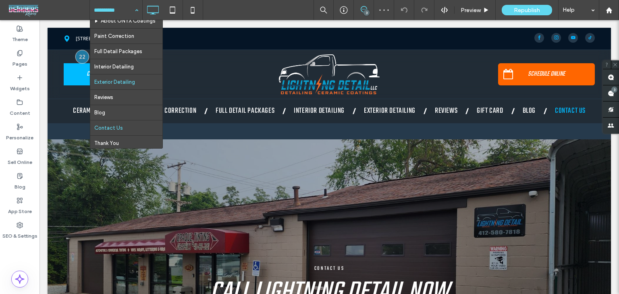
scroll to position [81, 0]
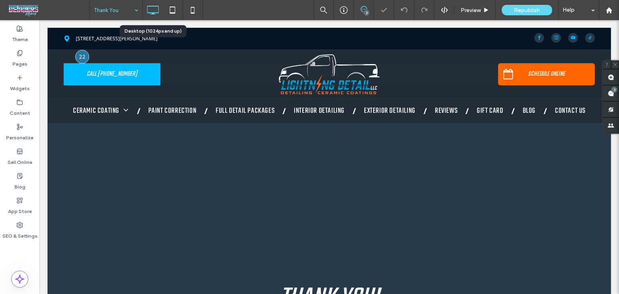
click at [135, 12] on div "Thank You" at bounding box center [116, 10] width 52 height 20
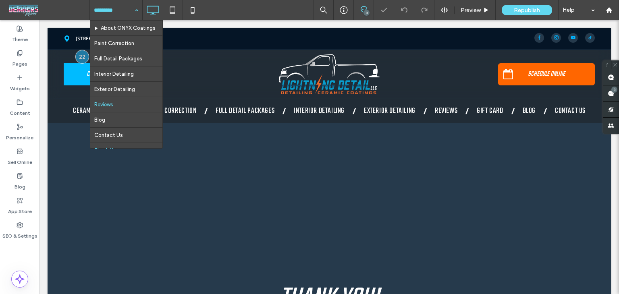
scroll to position [105, 0]
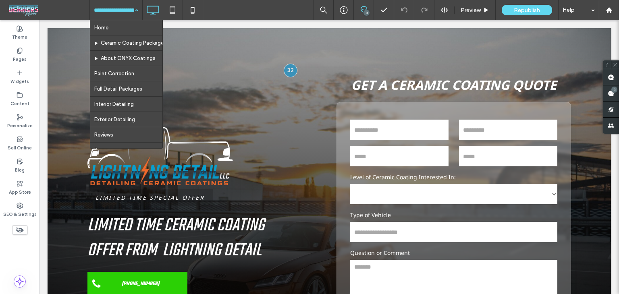
click at [119, 17] on input at bounding box center [114, 10] width 40 height 20
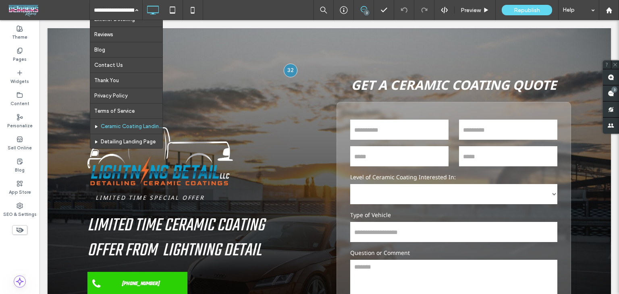
click at [220, 13] on div "Home Ceramic Coating Package About ONYX Coatings Paint Correction Full Detail P…" at bounding box center [355, 10] width 530 height 20
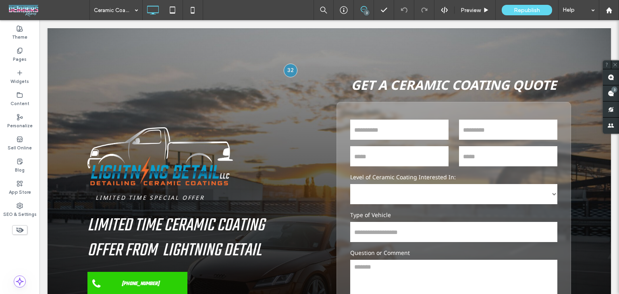
click at [15, 96] on div "Content" at bounding box center [20, 99] width 40 height 22
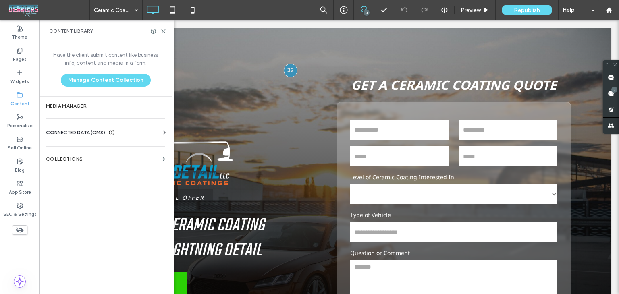
click at [82, 137] on div "Business Info Business Text Business Images Find and Replace" at bounding box center [107, 140] width 123 height 6
click at [127, 133] on div "CONNECTED DATA (CMS)" at bounding box center [107, 133] width 123 height 8
click at [133, 160] on section "Business Info" at bounding box center [107, 152] width 123 height 19
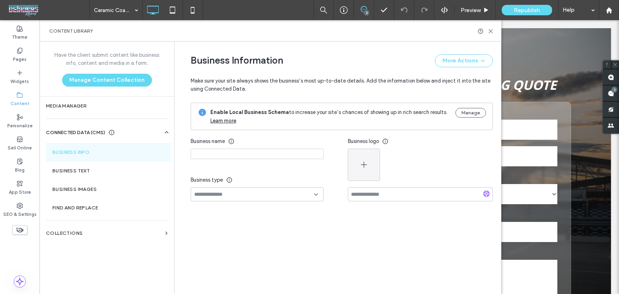
type input "**********"
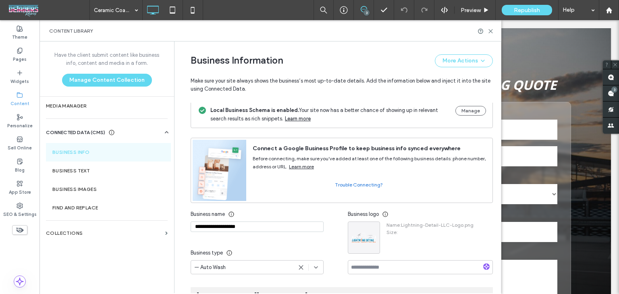
scroll to position [0, 0]
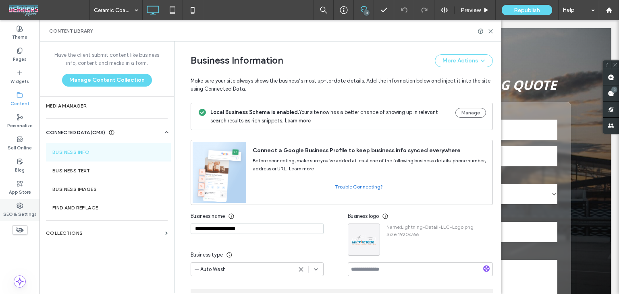
click at [19, 208] on icon at bounding box center [20, 206] width 6 height 6
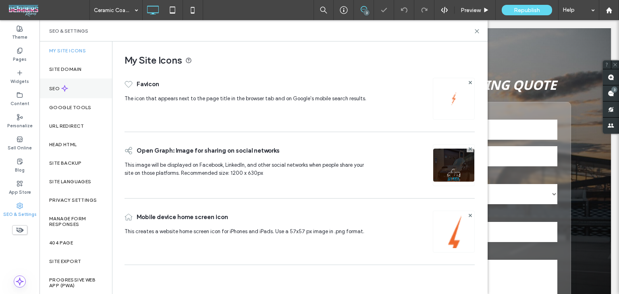
click at [79, 90] on div "SEO" at bounding box center [76, 89] width 73 height 20
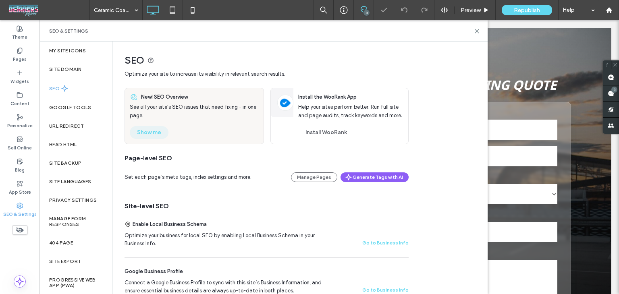
click at [162, 133] on button "Show me" at bounding box center [149, 132] width 39 height 13
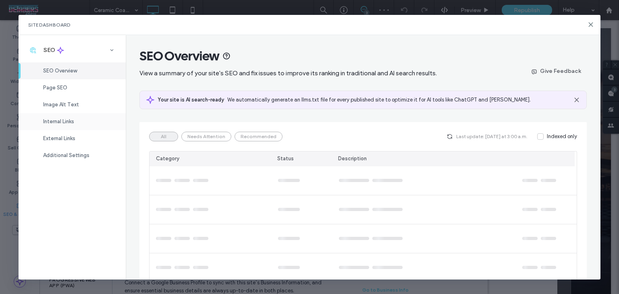
click at [69, 121] on span "Internal Links" at bounding box center [58, 122] width 31 height 6
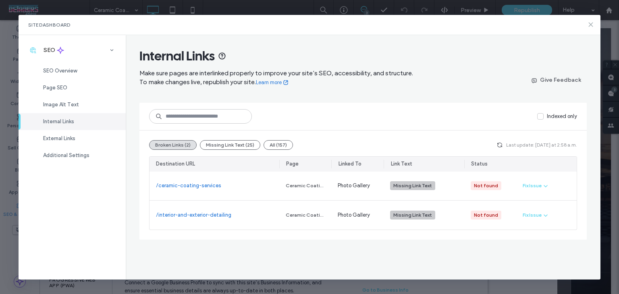
click at [589, 24] on icon at bounding box center [591, 24] width 6 height 6
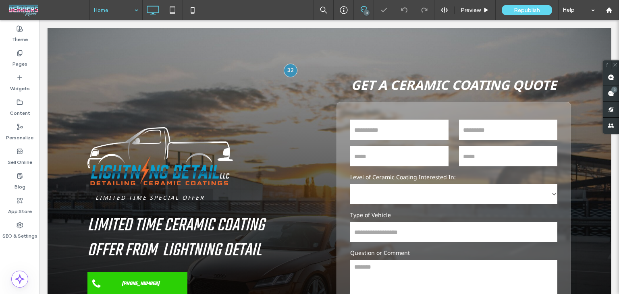
click at [122, 13] on input at bounding box center [114, 10] width 40 height 20
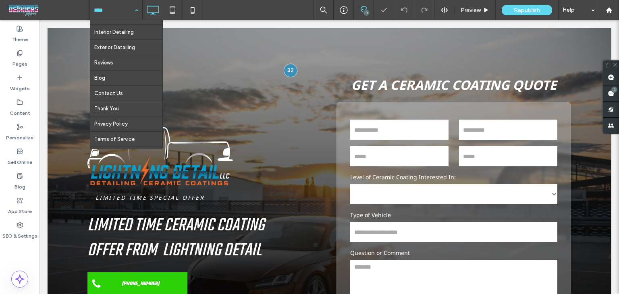
scroll to position [105, 0]
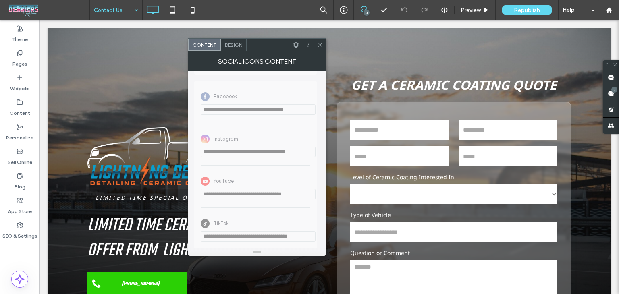
scroll to position [225, 0]
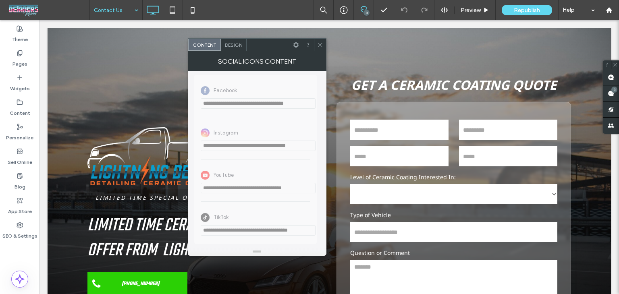
click at [317, 44] on icon at bounding box center [320, 45] width 6 height 6
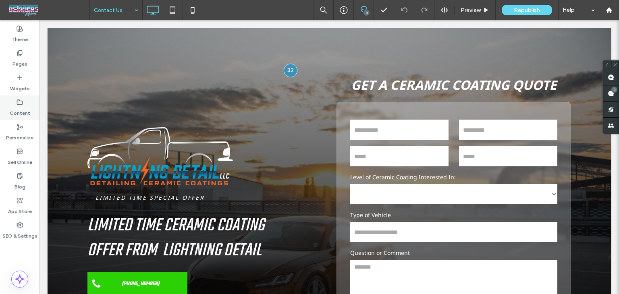
click at [32, 99] on div "Content" at bounding box center [20, 108] width 40 height 25
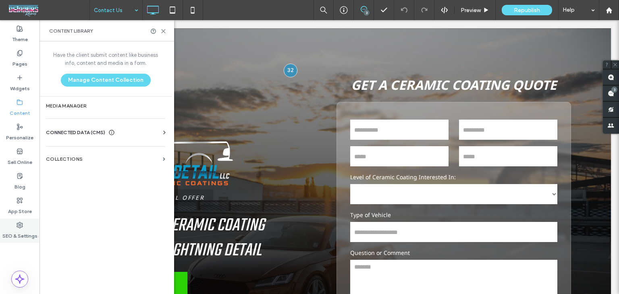
click at [21, 237] on label "SEO & Settings" at bounding box center [19, 234] width 35 height 11
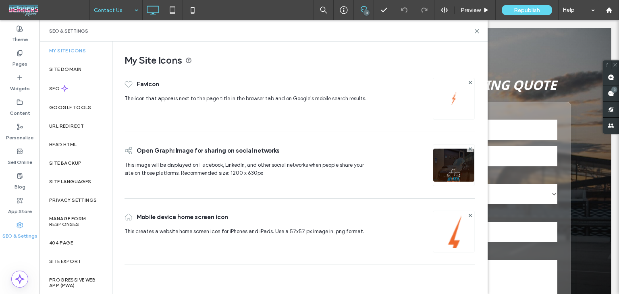
click at [73, 90] on div "SEO" at bounding box center [76, 89] width 73 height 20
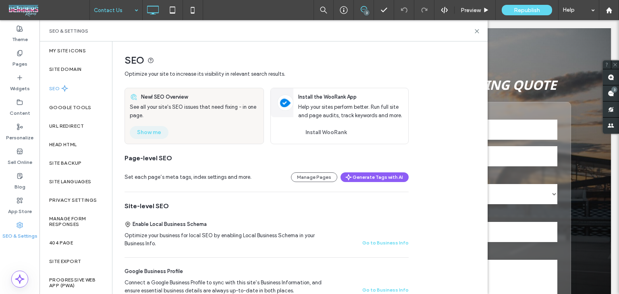
click at [164, 133] on button "Show me" at bounding box center [149, 132] width 39 height 13
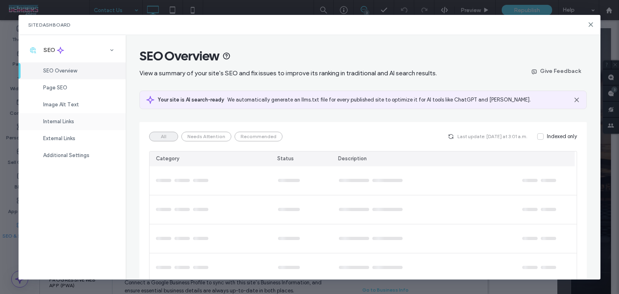
click at [67, 117] on div "Internal Links" at bounding box center [72, 121] width 107 height 17
click at [75, 105] on span "Image Alt Text" at bounding box center [61, 105] width 36 height 6
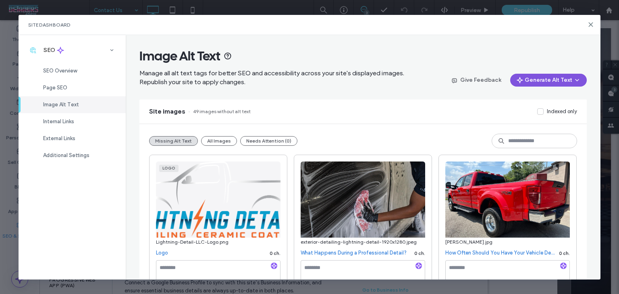
click at [526, 81] on button "Generate Alt Text" at bounding box center [548, 80] width 77 height 13
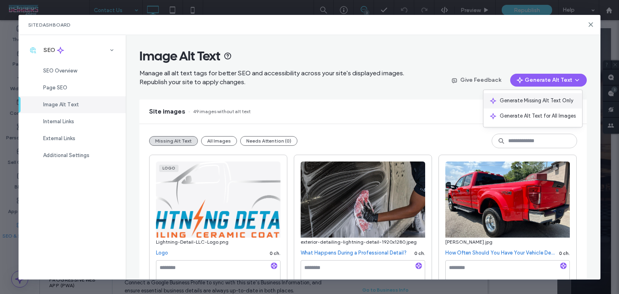
click at [528, 96] on div "Generate Missing Alt Text Only" at bounding box center [533, 100] width 99 height 15
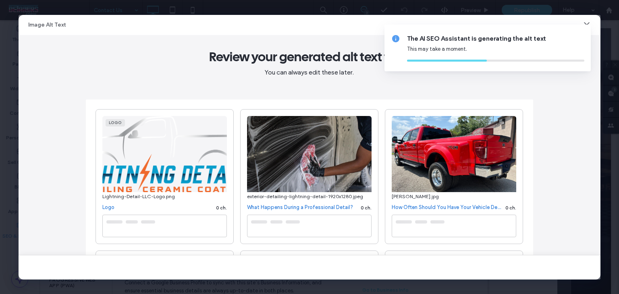
type textarea "**********"
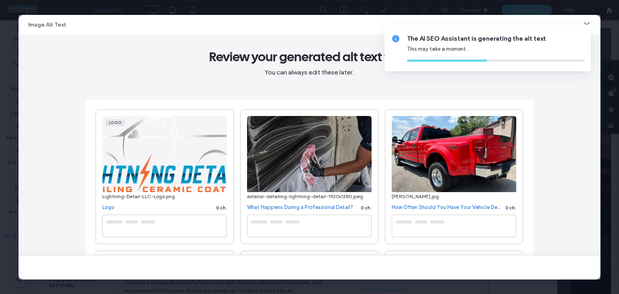
type textarea "**********"
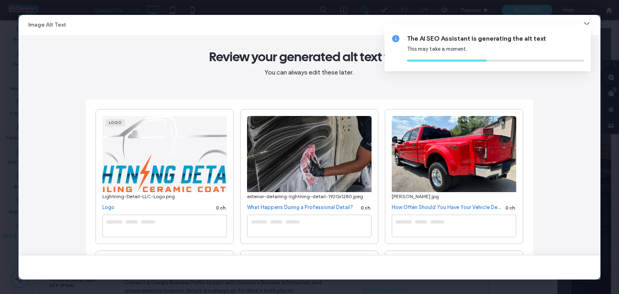
type textarea "**********"
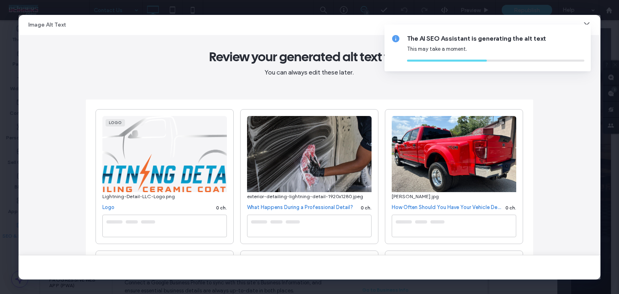
type textarea "**********"
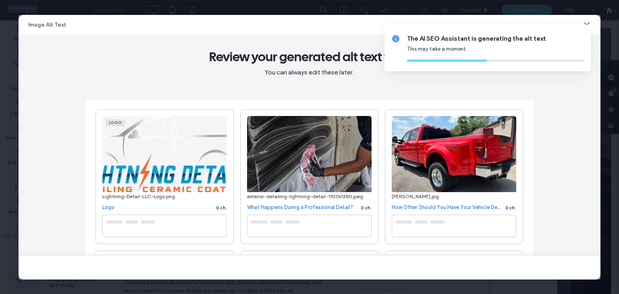
type textarea "**********"
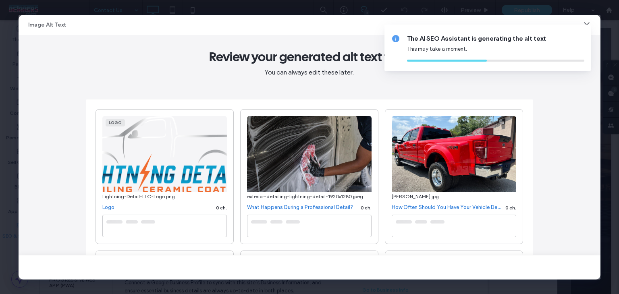
type textarea "**********"
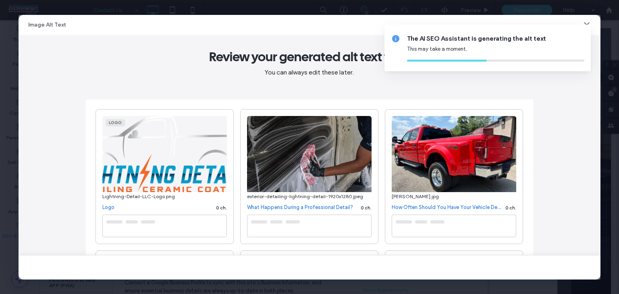
type textarea "**********"
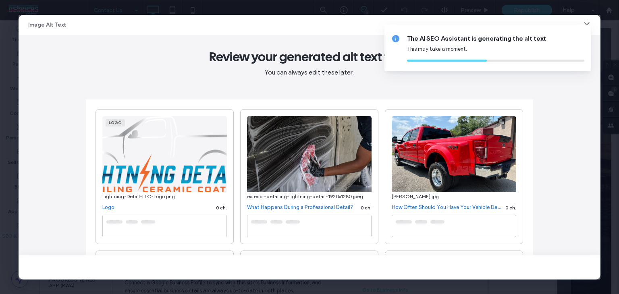
type textarea "**********"
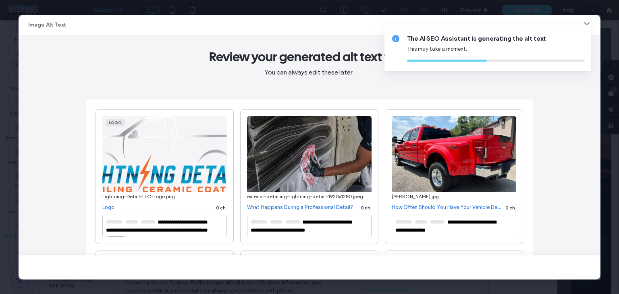
type textarea "**********"
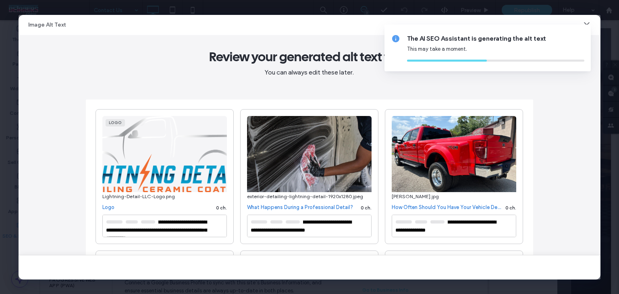
type textarea "**********"
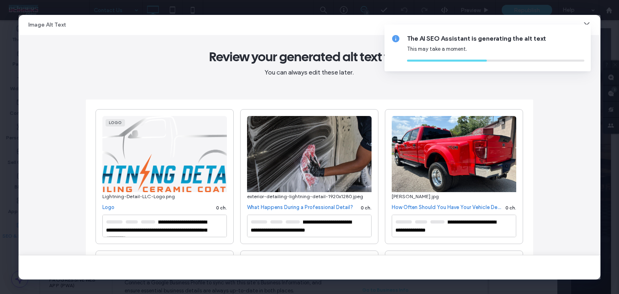
type textarea "**********"
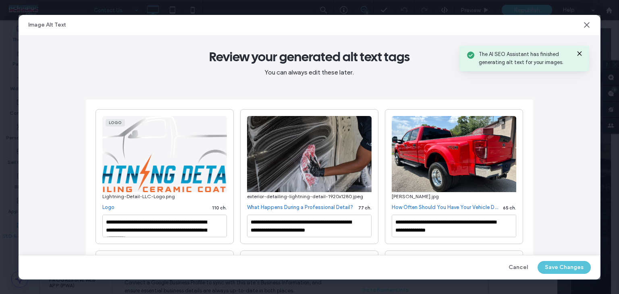
click at [568, 269] on button "Save Changes" at bounding box center [564, 267] width 53 height 13
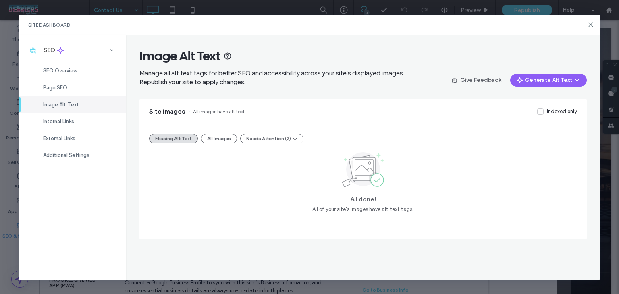
click at [586, 27] on div "Site Dashboard" at bounding box center [310, 25] width 582 height 20
click at [589, 27] on icon at bounding box center [591, 24] width 6 height 6
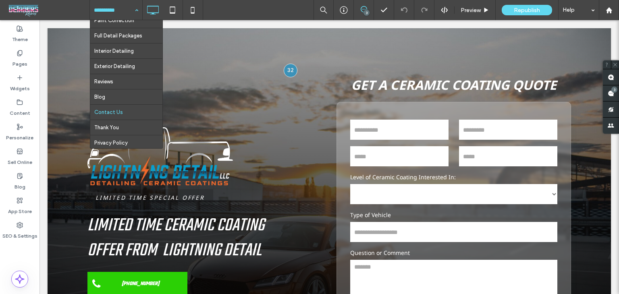
scroll to position [0, 0]
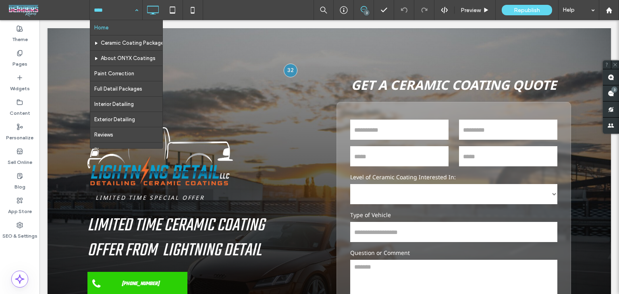
click at [274, 10] on div "Home Ceramic Coating Package About ONYX Coatings Paint Correction Full Detail P…" at bounding box center [355, 10] width 530 height 20
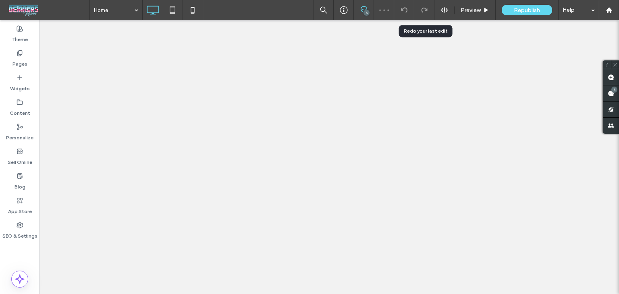
click at [508, 13] on div "Republish" at bounding box center [527, 10] width 50 height 10
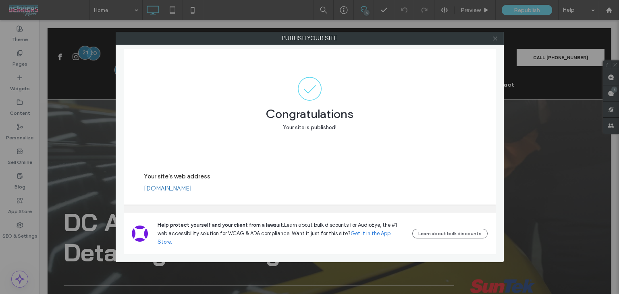
click at [497, 37] on icon at bounding box center [495, 38] width 6 height 6
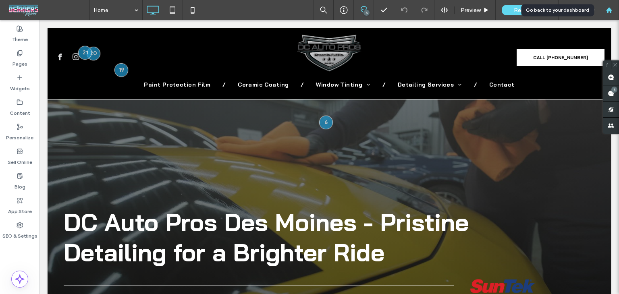
click at [610, 12] on icon at bounding box center [609, 10] width 7 height 7
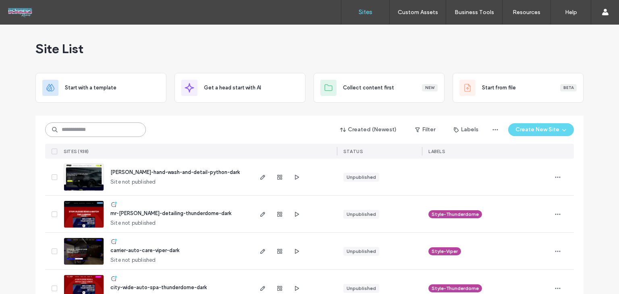
click at [126, 127] on input at bounding box center [95, 130] width 101 height 15
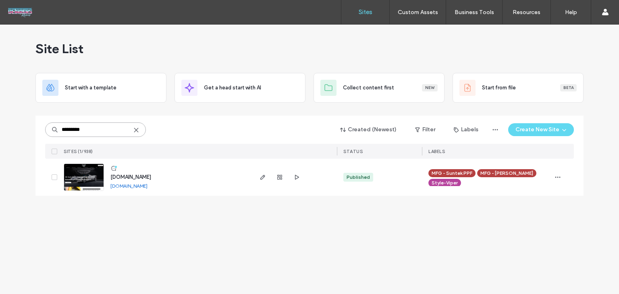
type input "*********"
click at [131, 178] on span "[DOMAIN_NAME]" at bounding box center [130, 177] width 41 height 6
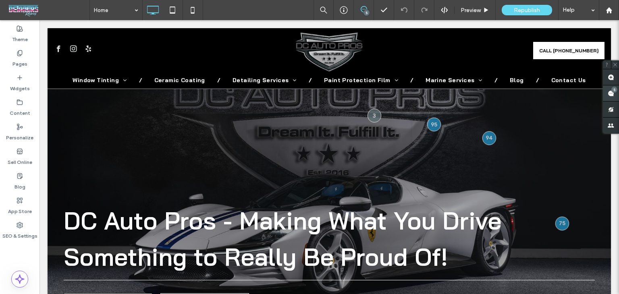
click at [610, 97] on span at bounding box center [611, 93] width 16 height 16
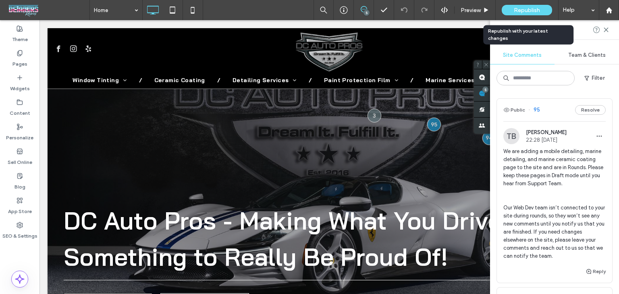
click at [517, 12] on span "Republish" at bounding box center [527, 10] width 26 height 7
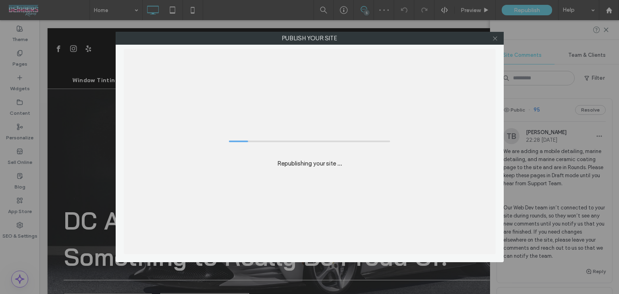
click at [495, 38] on icon at bounding box center [495, 38] width 6 height 6
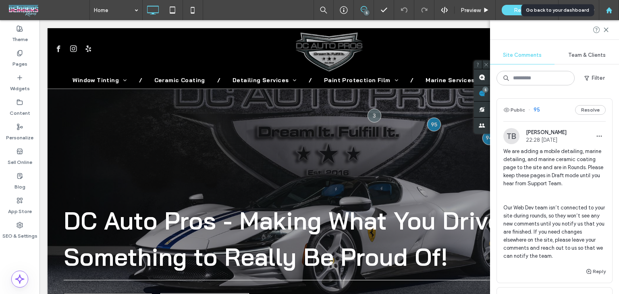
click at [610, 11] on icon at bounding box center [609, 10] width 7 height 7
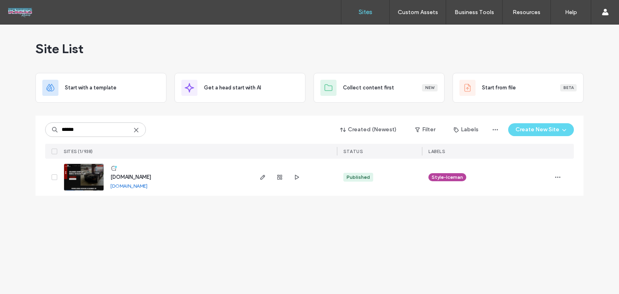
type input "******"
click at [145, 179] on span "[DOMAIN_NAME]" at bounding box center [130, 177] width 41 height 6
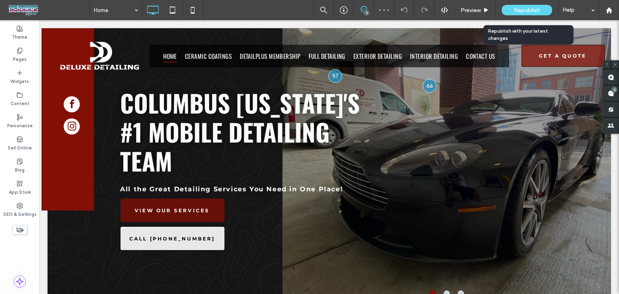
click at [521, 8] on span "Republish" at bounding box center [527, 10] width 26 height 7
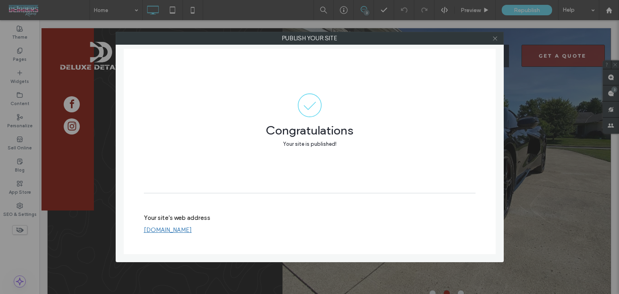
click at [497, 37] on icon at bounding box center [495, 38] width 6 height 6
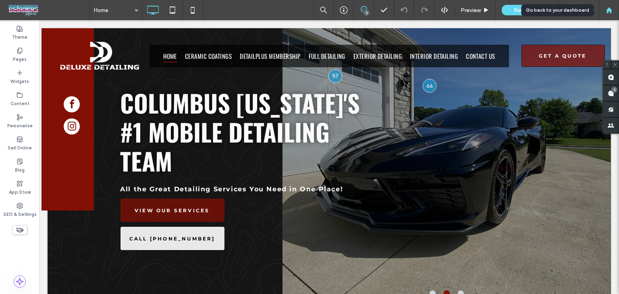
click at [613, 6] on div at bounding box center [609, 10] width 20 height 20
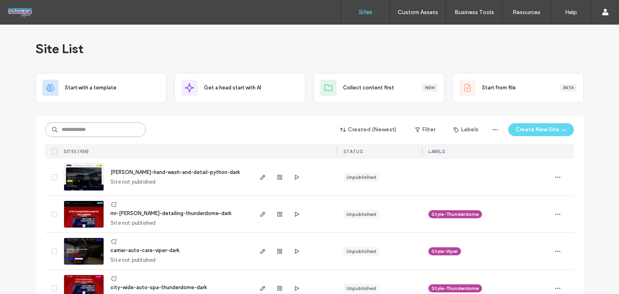
click at [71, 125] on input at bounding box center [95, 130] width 101 height 15
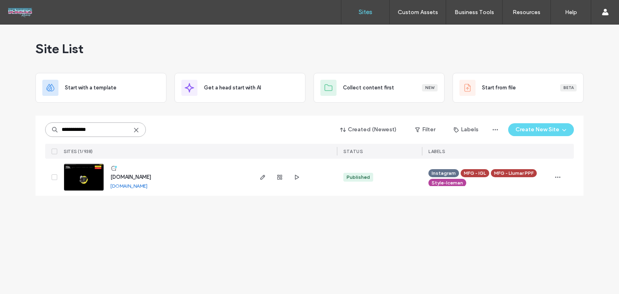
type input "**********"
click at [139, 177] on span "www.gorillashine.com" at bounding box center [130, 177] width 41 height 6
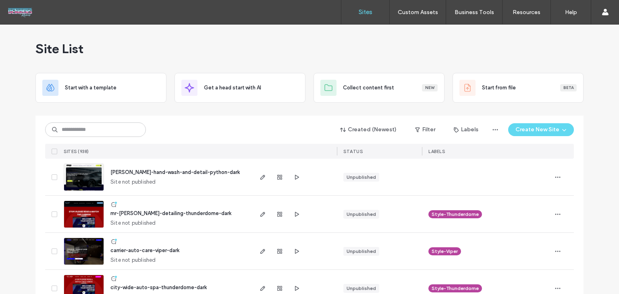
click at [422, 62] on div "Site List" at bounding box center [309, 49] width 548 height 48
click at [172, 121] on div "Created (Newest) Filter Labels Create New Site SITES (938) STATUS LABELS" at bounding box center [309, 137] width 529 height 43
click at [125, 125] on input at bounding box center [95, 130] width 101 height 15
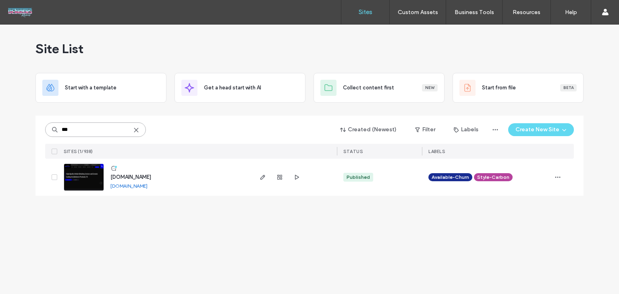
type input "***"
click at [147, 176] on span "[DOMAIN_NAME]" at bounding box center [130, 177] width 41 height 6
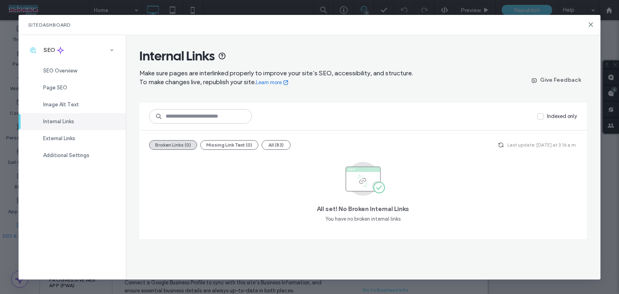
click at [85, 133] on div "External Links" at bounding box center [72, 138] width 107 height 17
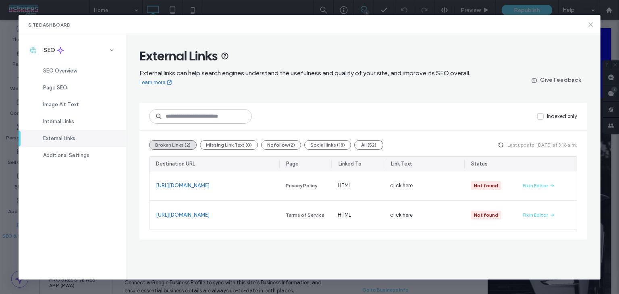
drag, startPoint x: 588, startPoint y: 24, endPoint x: 551, endPoint y: 4, distance: 42.4
click at [588, 24] on icon at bounding box center [591, 24] width 6 height 6
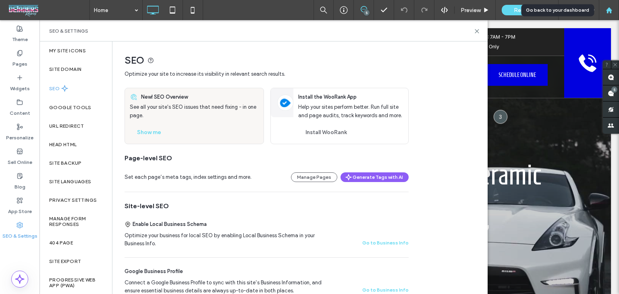
click at [608, 13] on div at bounding box center [609, 10] width 20 height 20
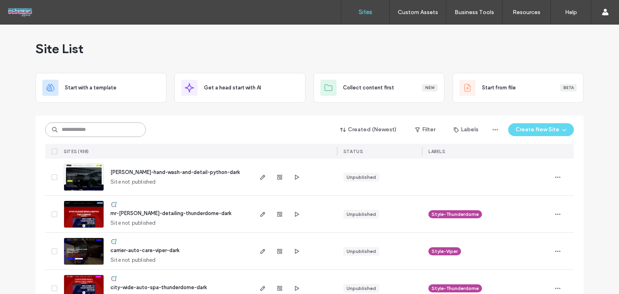
click at [100, 131] on input at bounding box center [95, 130] width 101 height 15
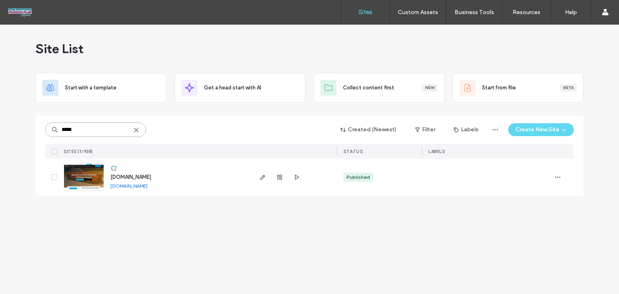
type input "*****"
click at [558, 177] on use "button" at bounding box center [558, 177] width 5 height 1
click at [509, 232] on span "Assign Label" at bounding box center [522, 229] width 29 height 8
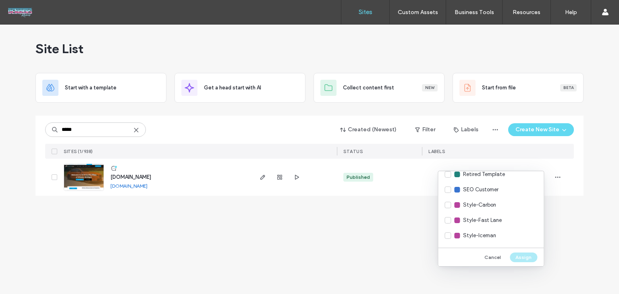
scroll to position [403, 0]
click at [497, 212] on div "Style-Ivory" at bounding box center [491, 207] width 106 height 15
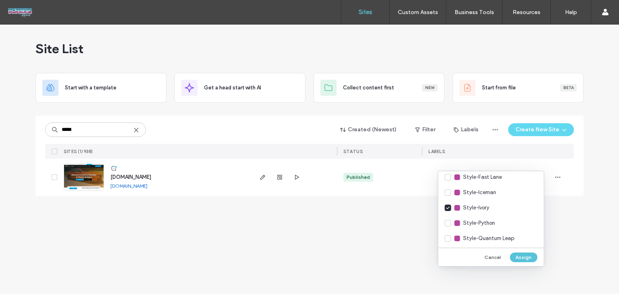
click at [528, 258] on button "Assign" at bounding box center [523, 258] width 27 height 10
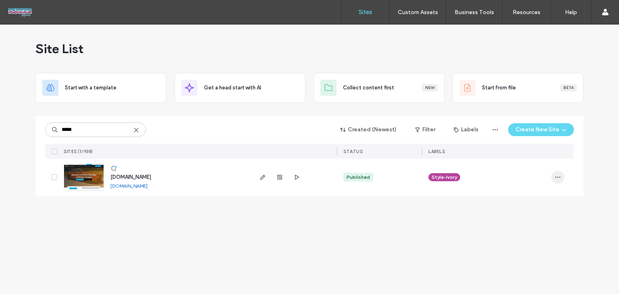
click at [558, 177] on icon "button" at bounding box center [558, 177] width 6 height 6
click at [520, 227] on span "Assign Label" at bounding box center [522, 229] width 29 height 8
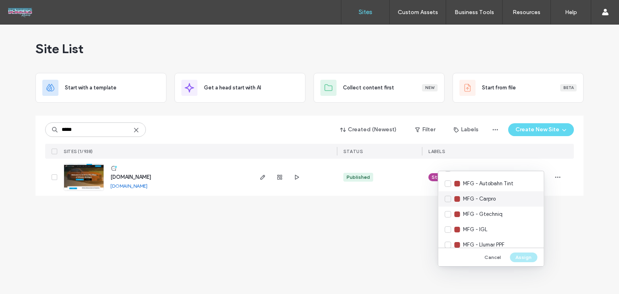
scroll to position [81, 0]
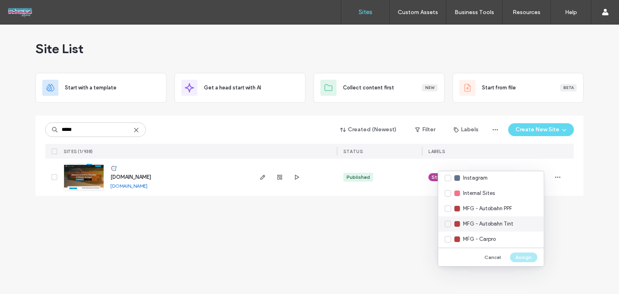
click at [512, 221] on span "MFG - Autobahn Tint" at bounding box center [488, 224] width 50 height 8
click at [518, 207] on div "MFG - Autobahn PPF" at bounding box center [491, 208] width 106 height 15
click at [521, 255] on button "Assign" at bounding box center [523, 258] width 27 height 10
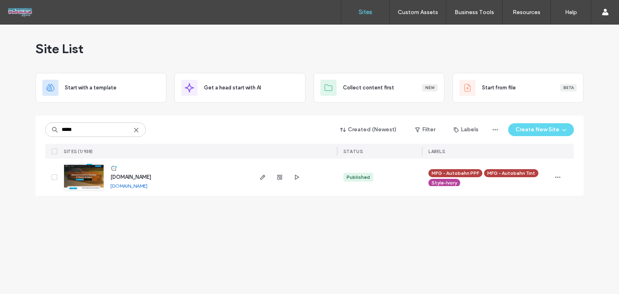
click at [151, 177] on span "www.j2protectivefilms.com" at bounding box center [130, 177] width 41 height 6
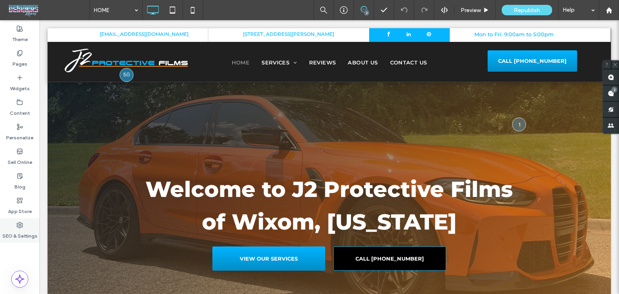
click at [27, 233] on label "SEO & Settings" at bounding box center [19, 234] width 35 height 11
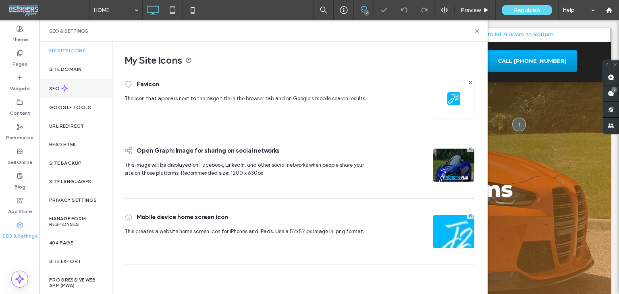
click at [74, 85] on div "SEO" at bounding box center [76, 89] width 73 height 20
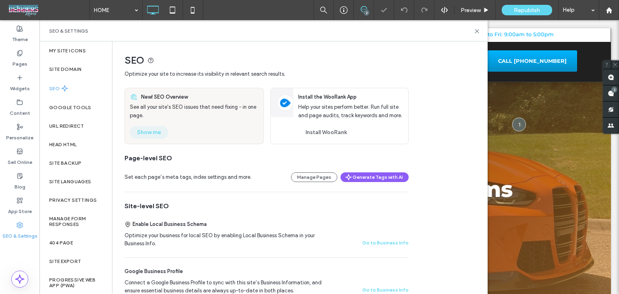
click at [153, 135] on button "Show me" at bounding box center [149, 132] width 39 height 13
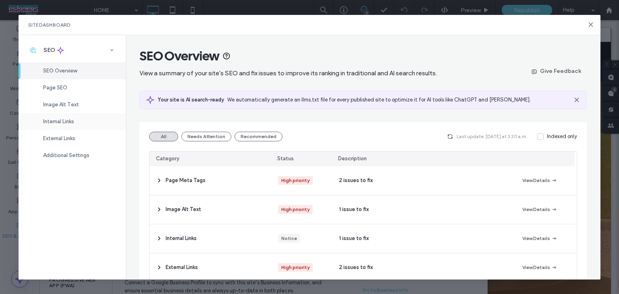
click at [87, 123] on div "Internal Links" at bounding box center [72, 121] width 107 height 17
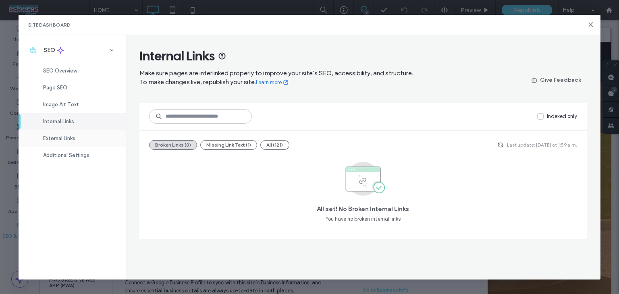
click at [65, 137] on span "External Links" at bounding box center [59, 138] width 32 height 6
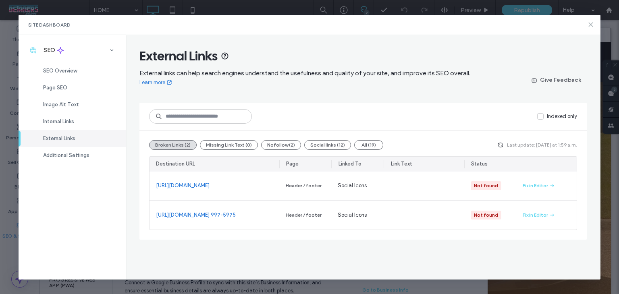
click at [591, 23] on icon at bounding box center [591, 24] width 6 height 6
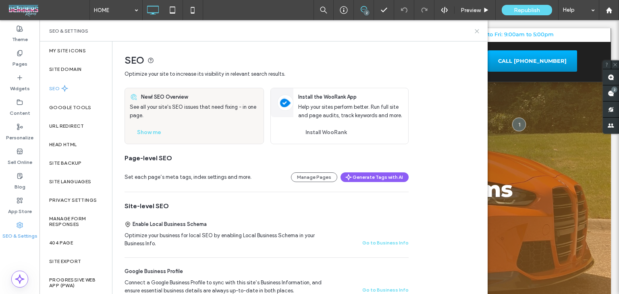
click at [476, 31] on icon at bounding box center [477, 31] width 6 height 6
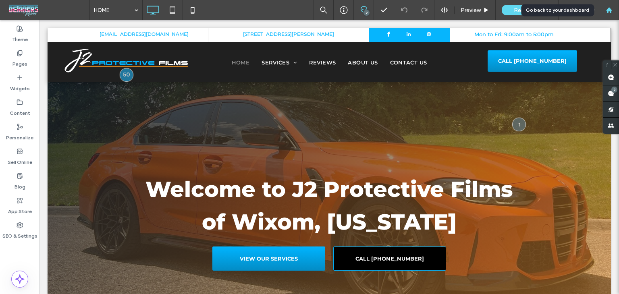
click at [614, 10] on div at bounding box center [609, 10] width 19 height 7
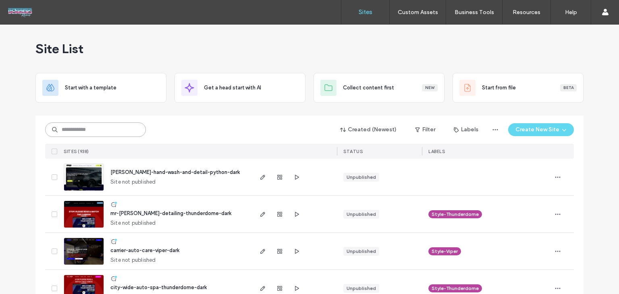
click at [85, 130] on input at bounding box center [95, 130] width 101 height 15
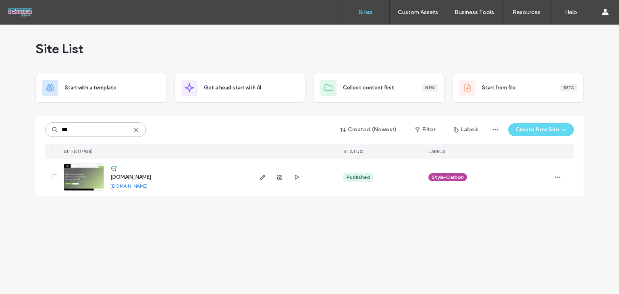
type input "***"
click at [151, 178] on span "[DOMAIN_NAME]" at bounding box center [130, 177] width 41 height 6
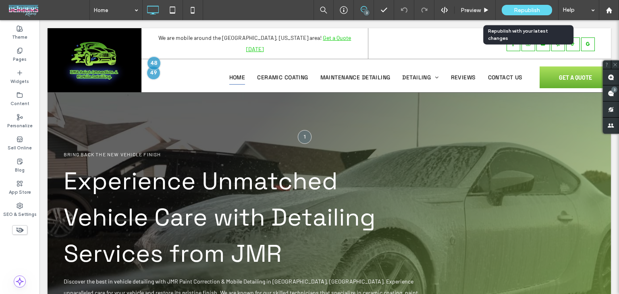
click at [517, 11] on span "Republish" at bounding box center [527, 10] width 26 height 7
